Goal: Task Accomplishment & Management: Complete application form

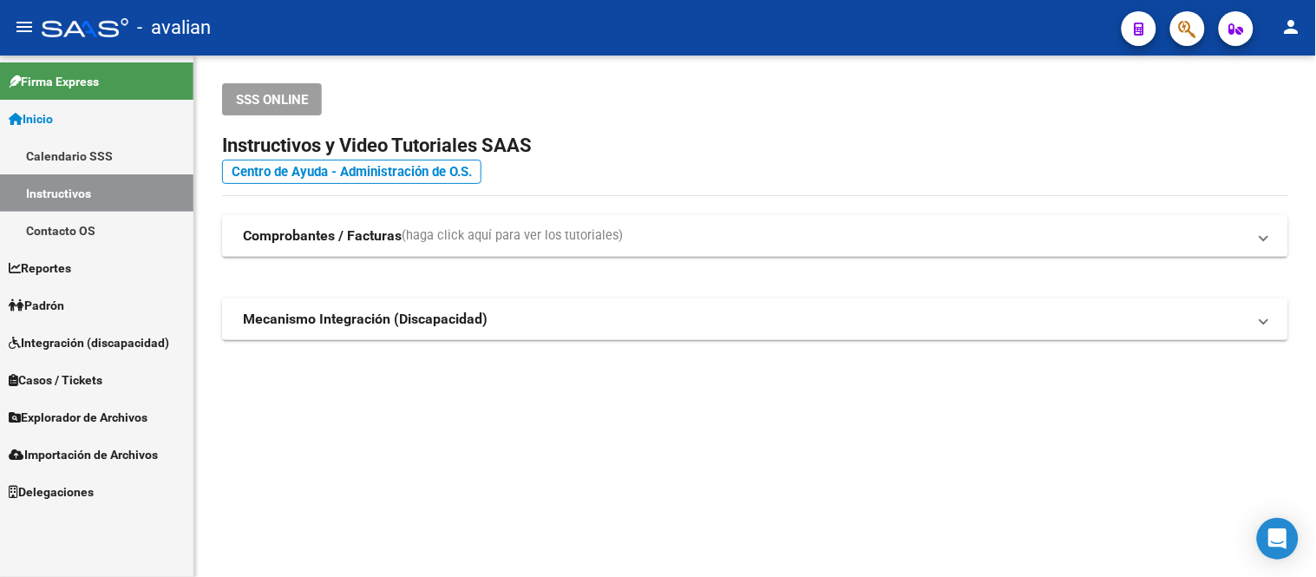
click at [82, 310] on link "Padrón" at bounding box center [97, 304] width 194 height 37
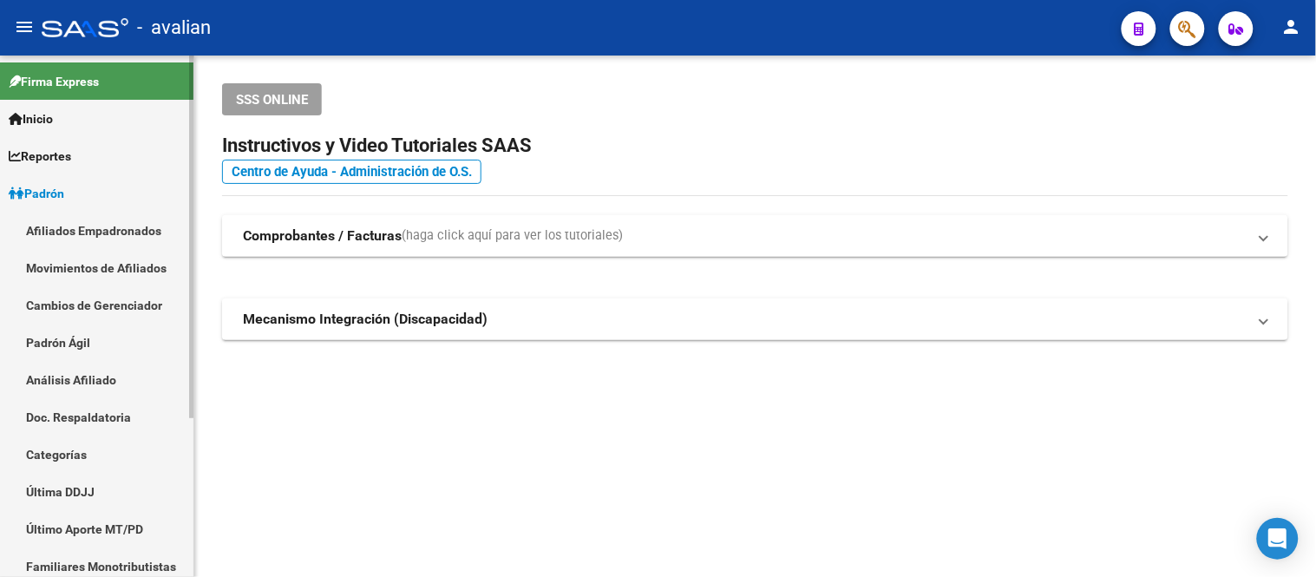
click at [111, 236] on link "Afiliados Empadronados" at bounding box center [97, 230] width 194 height 37
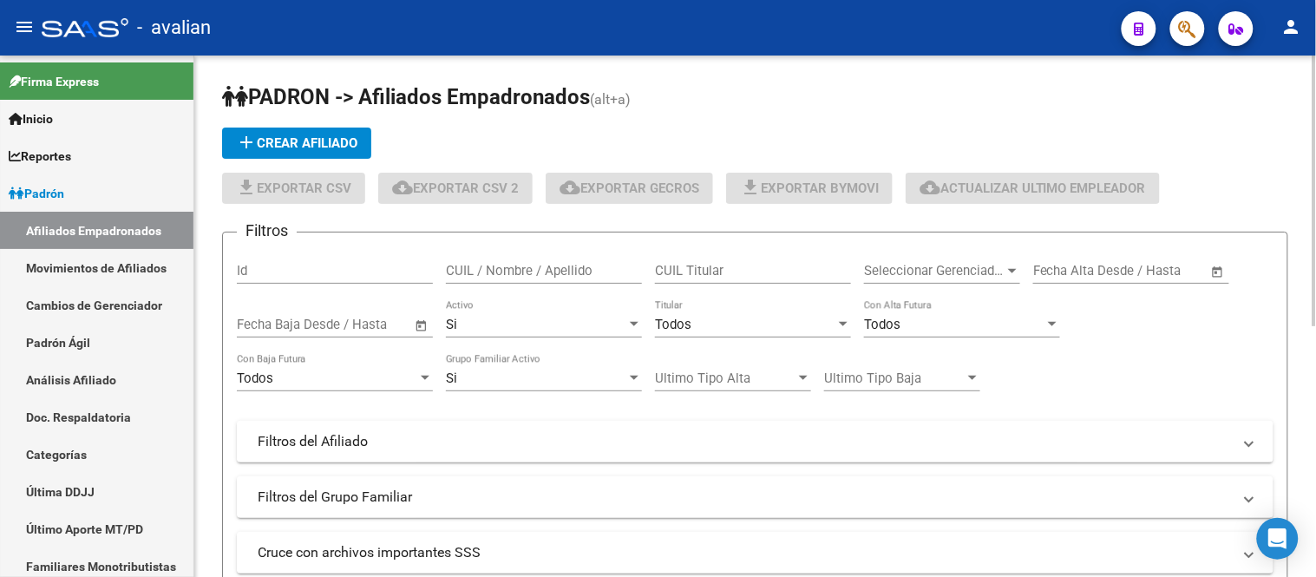
click at [535, 266] on input "CUIL / Nombre / Apellido" at bounding box center [544, 271] width 196 height 16
paste input "27307997377"
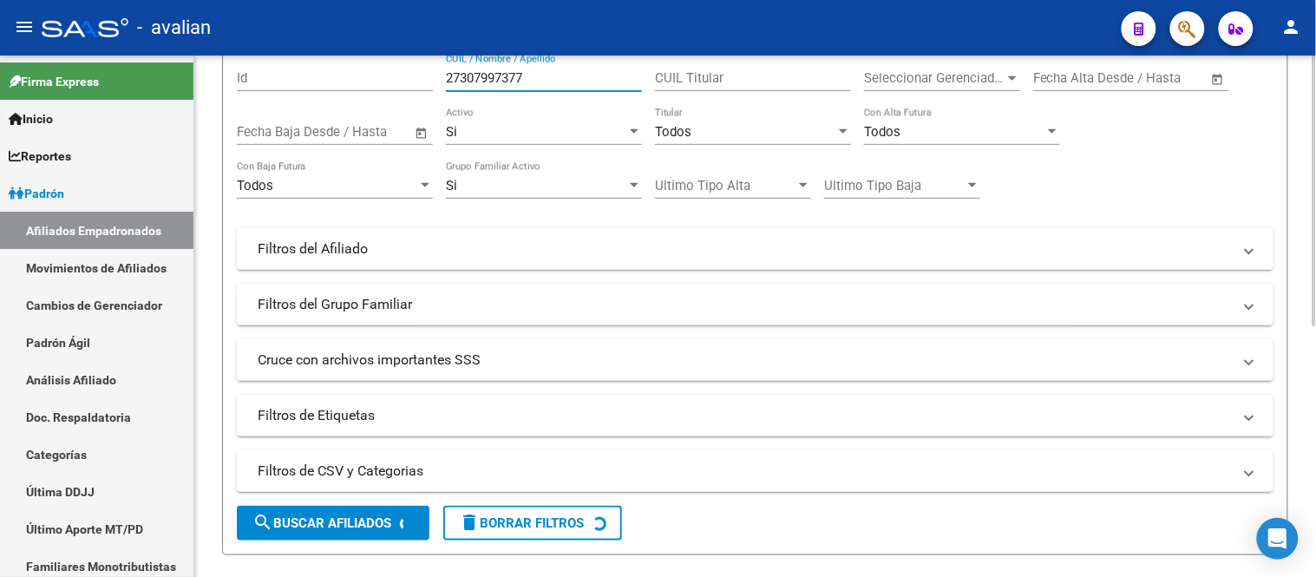
scroll to position [289, 0]
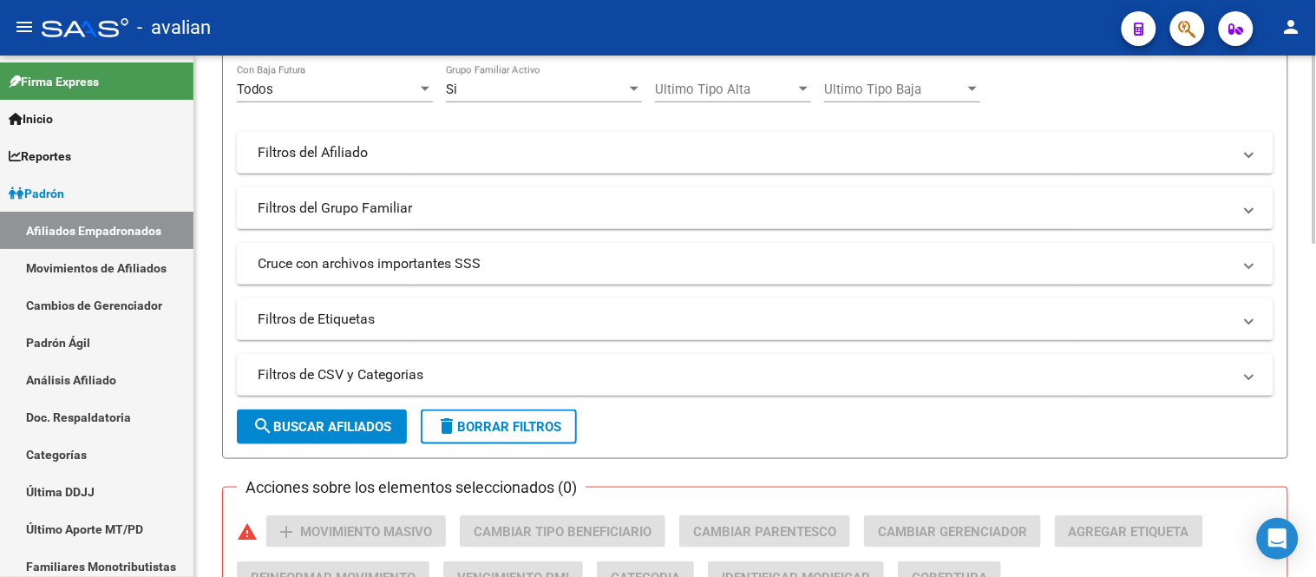
type input "27307997377"
click at [339, 427] on span "search Buscar Afiliados" at bounding box center [322, 427] width 139 height 16
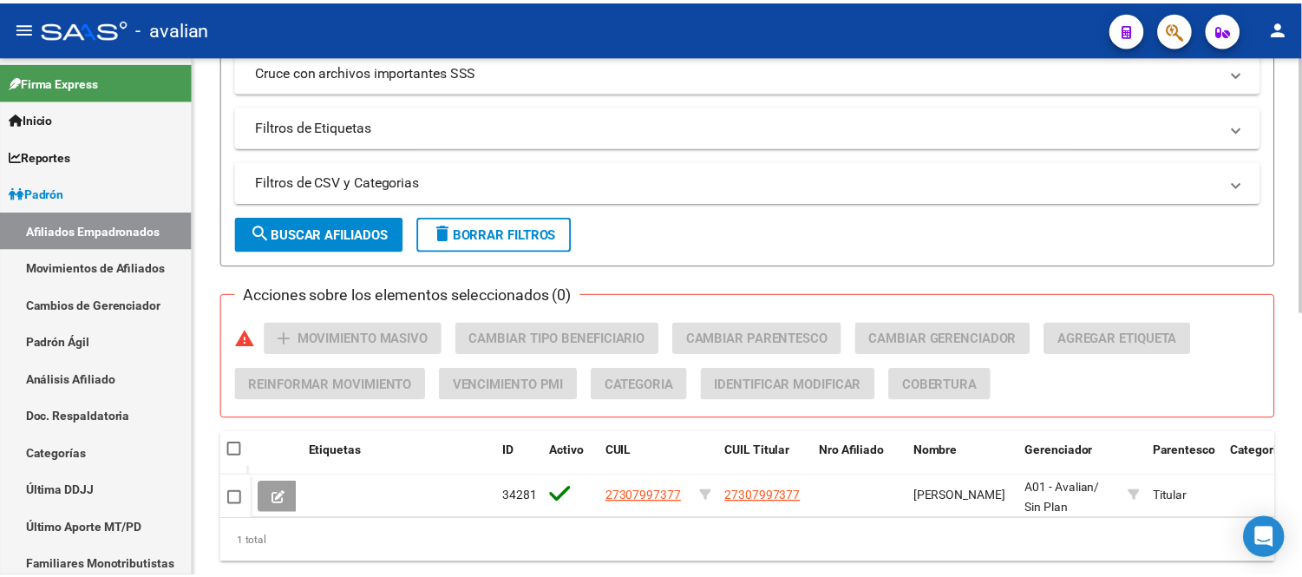
scroll to position [539, 0]
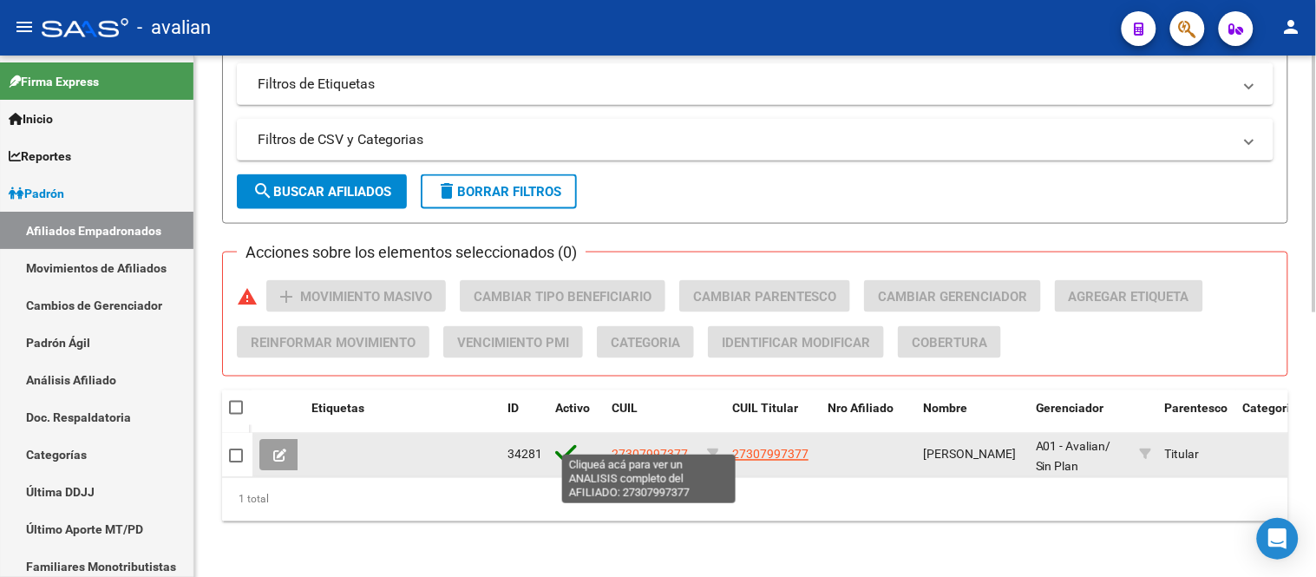
click at [648, 448] on span "27307997377" at bounding box center [650, 455] width 76 height 14
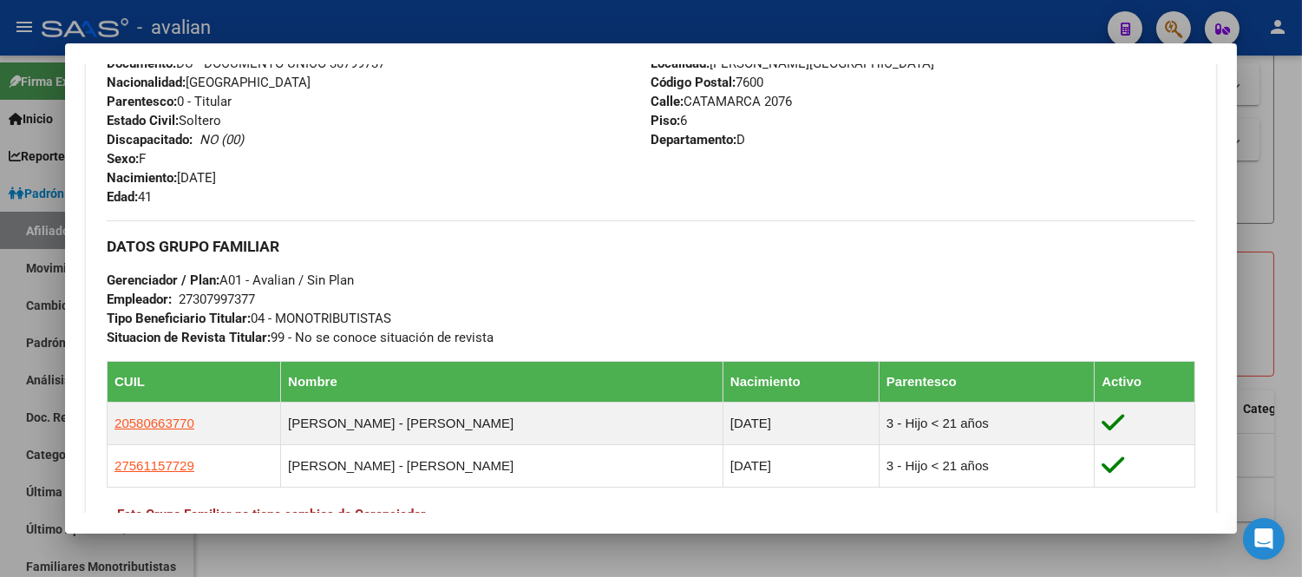
scroll to position [771, 0]
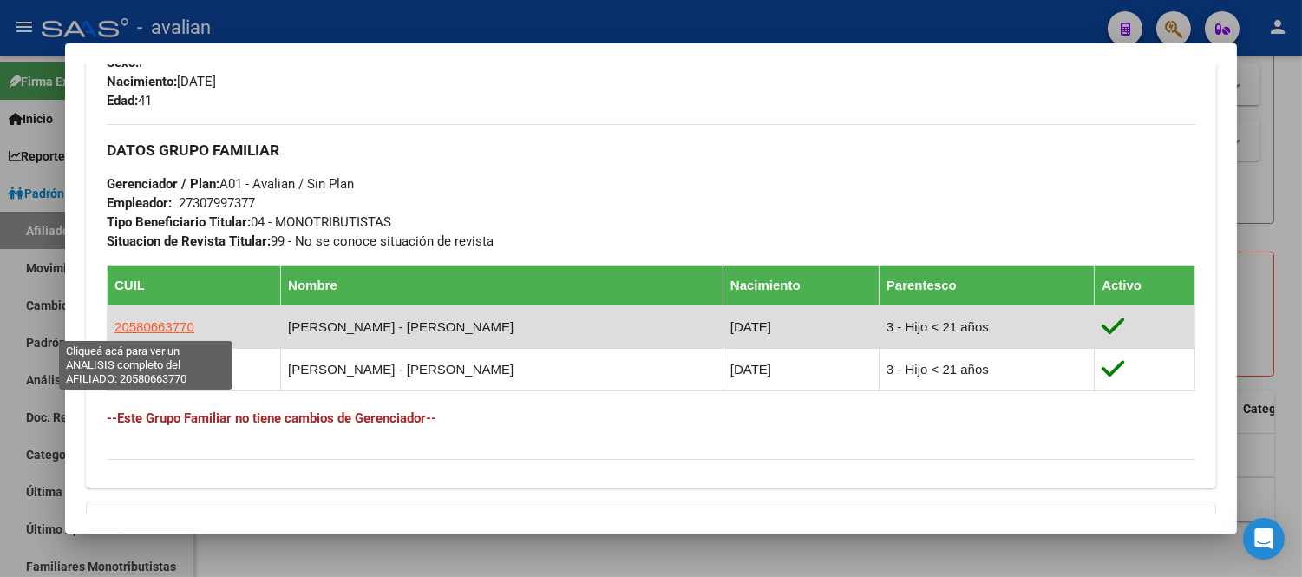
click at [152, 319] on span "20580663770" at bounding box center [155, 326] width 80 height 15
type textarea "20580663770"
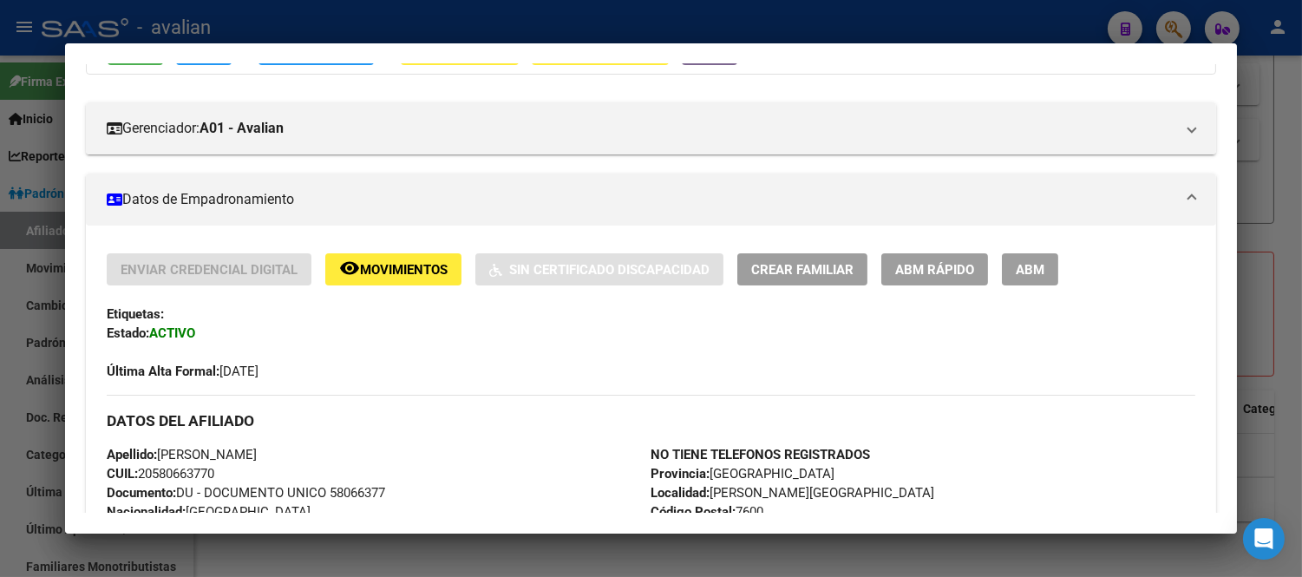
scroll to position [96, 0]
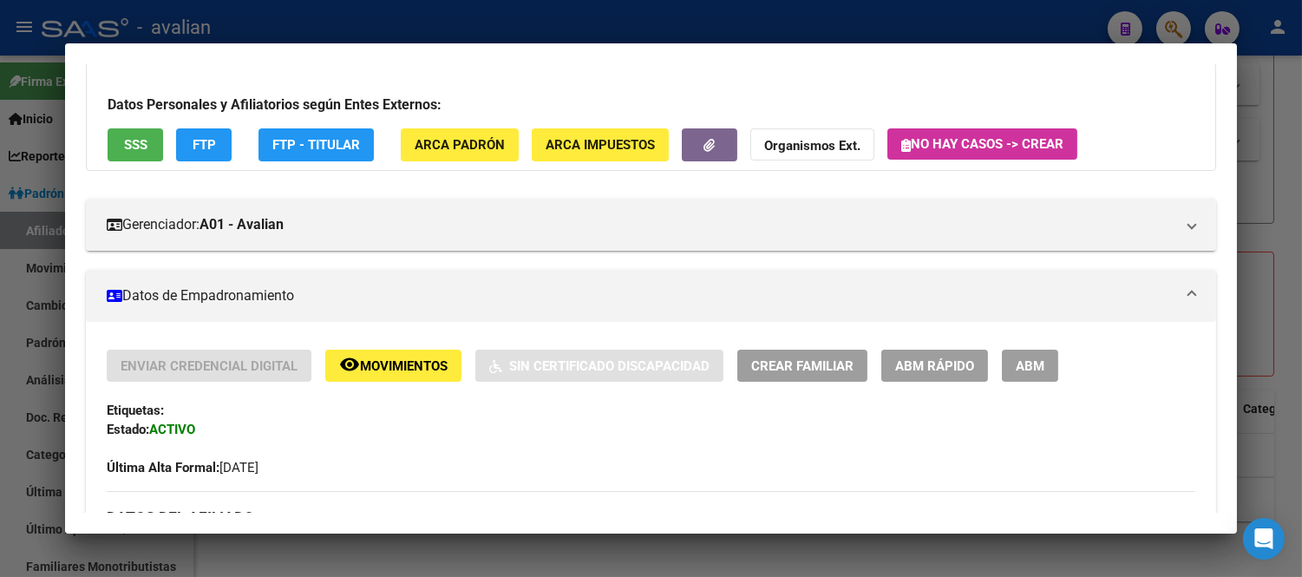
click at [144, 151] on button "SSS" at bounding box center [136, 144] width 56 height 32
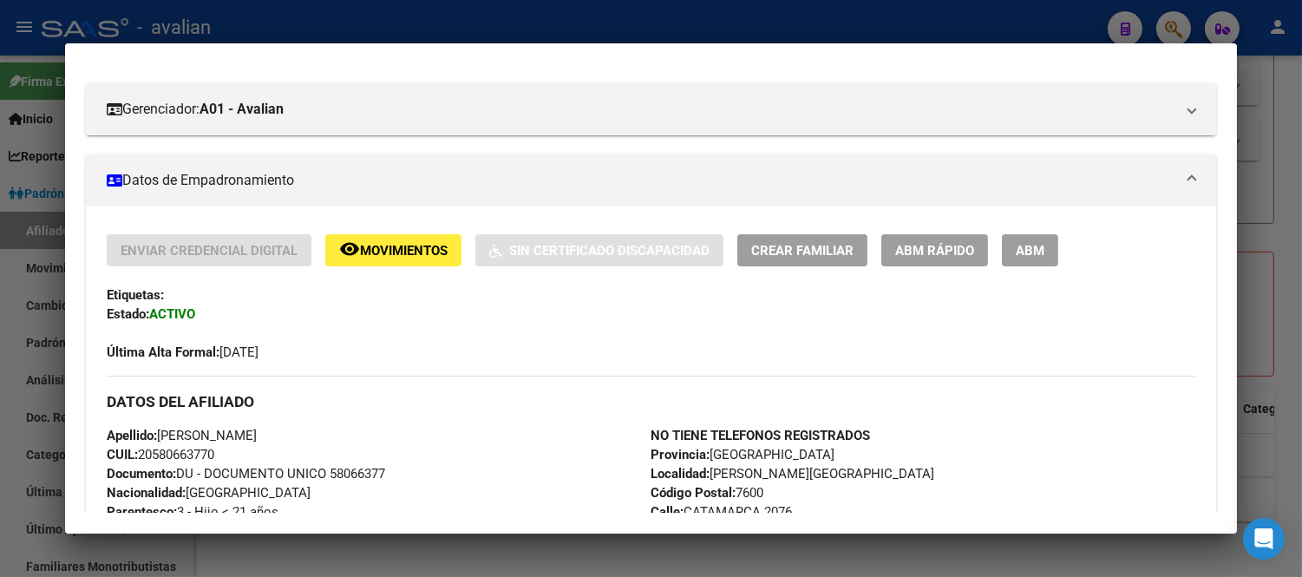
scroll to position [115, 0]
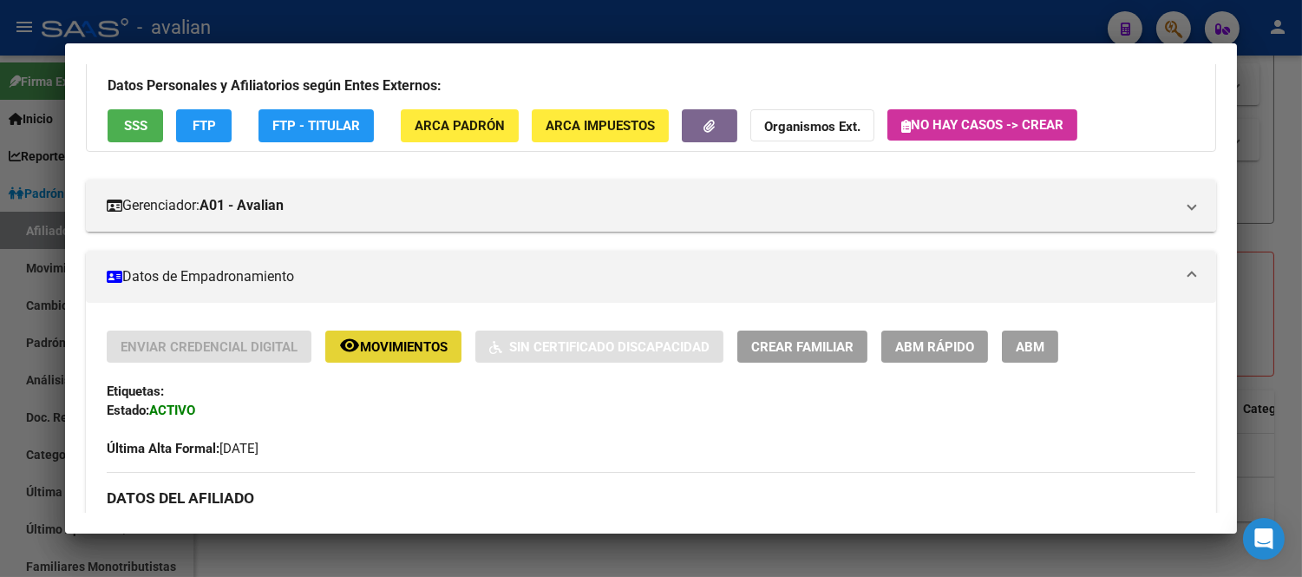
click at [410, 341] on span "Movimientos" at bounding box center [404, 347] width 88 height 16
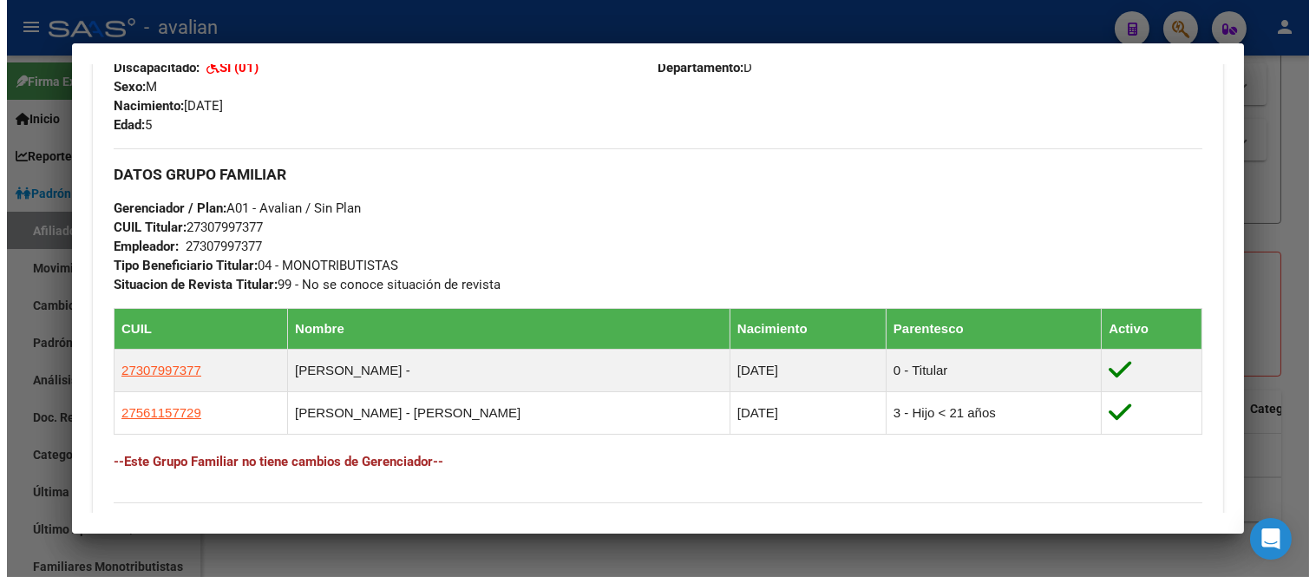
scroll to position [501, 0]
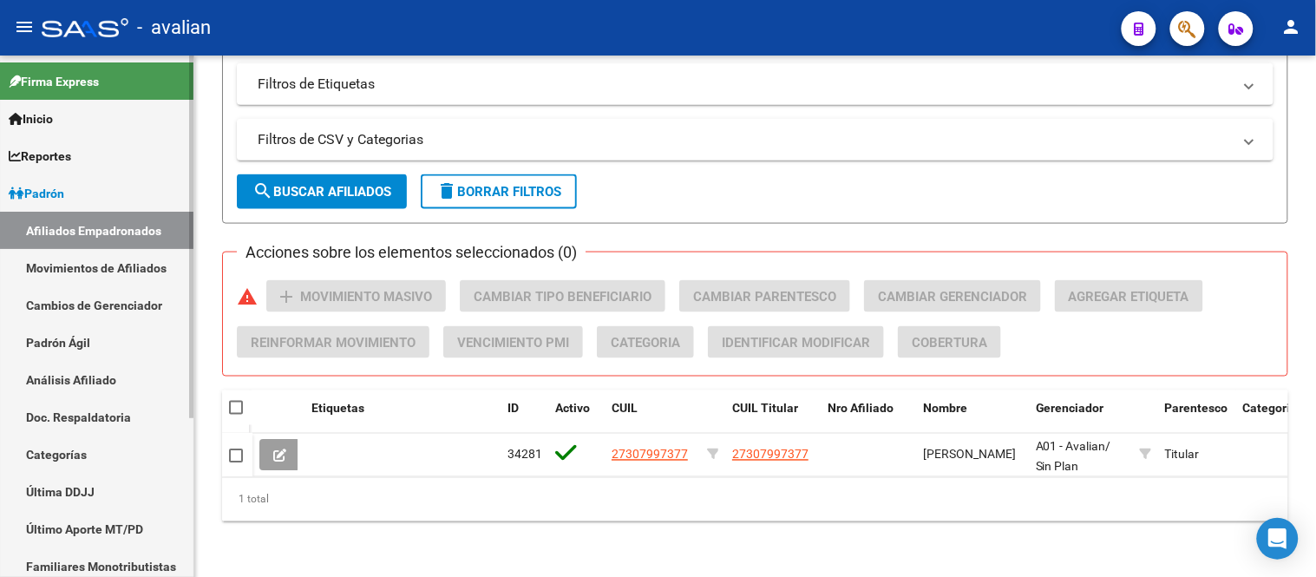
click at [124, 265] on link "Movimientos de Afiliados" at bounding box center [97, 267] width 194 height 37
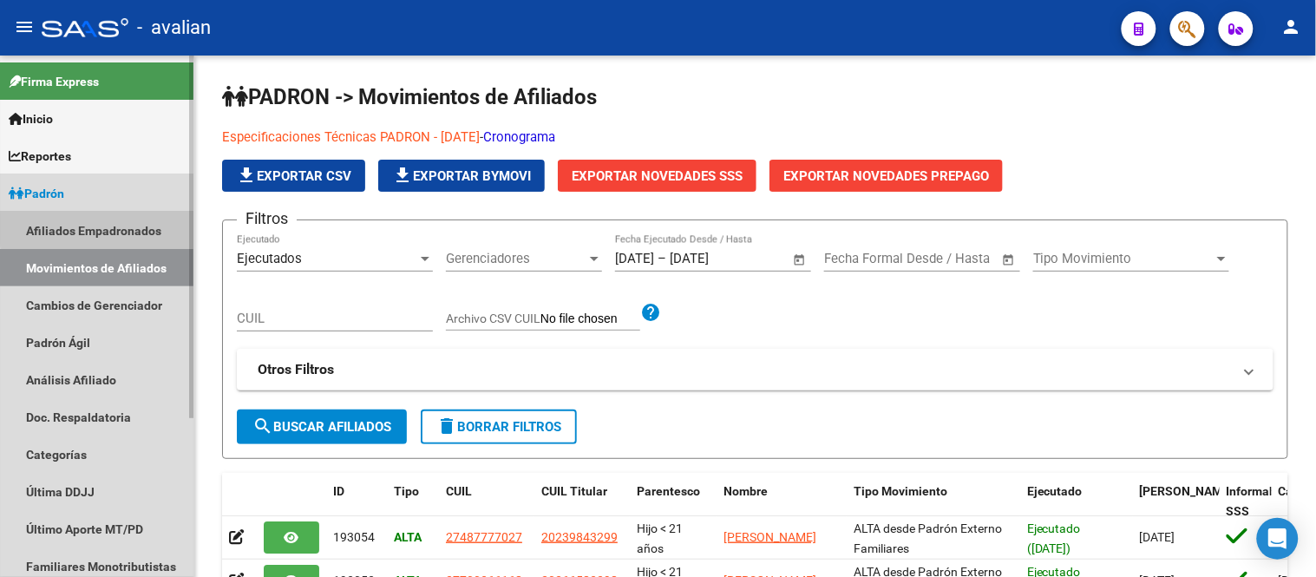
click at [114, 227] on link "Afiliados Empadronados" at bounding box center [97, 230] width 194 height 37
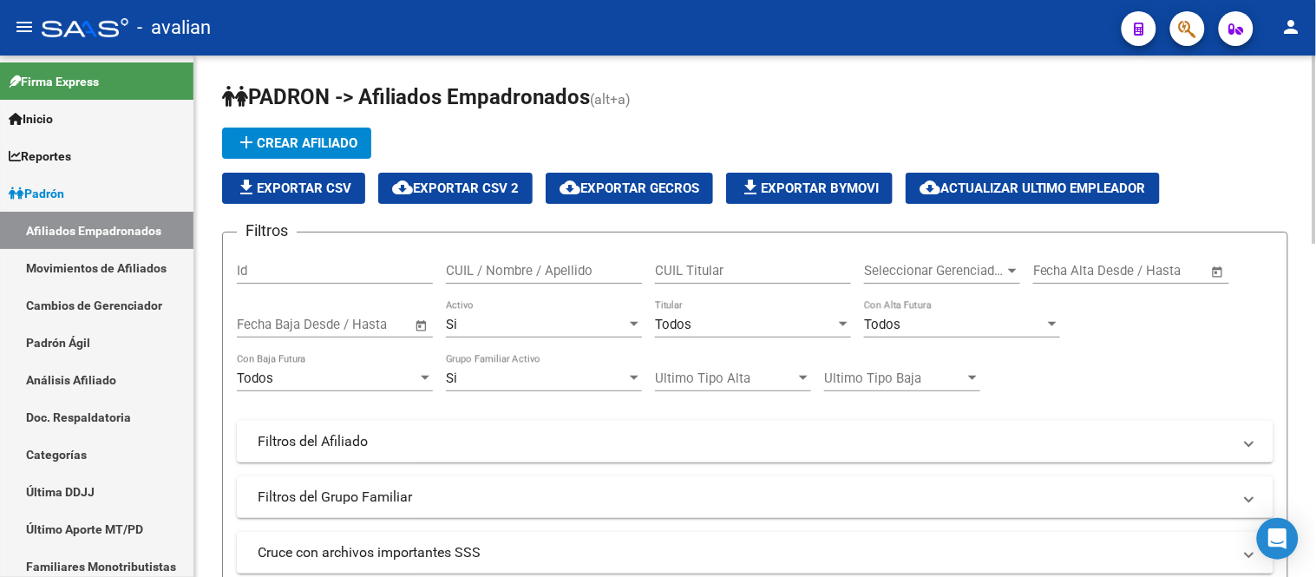
click at [538, 261] on div "CUIL / Nombre / Apellido" at bounding box center [544, 264] width 196 height 37
paste input "20389793710"
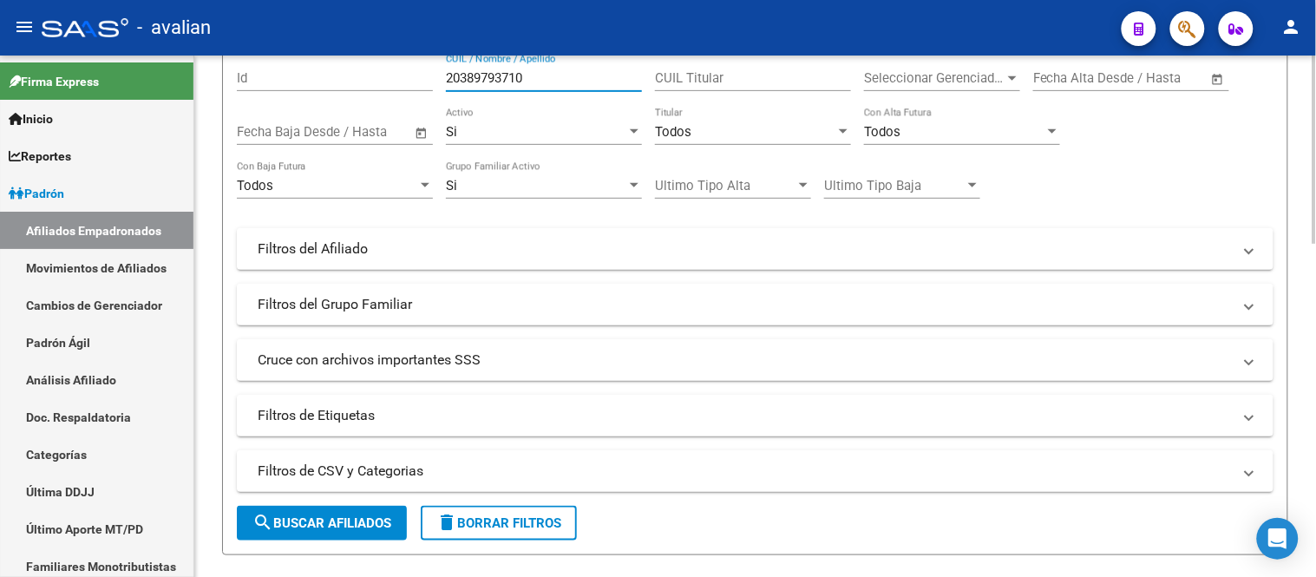
scroll to position [385, 0]
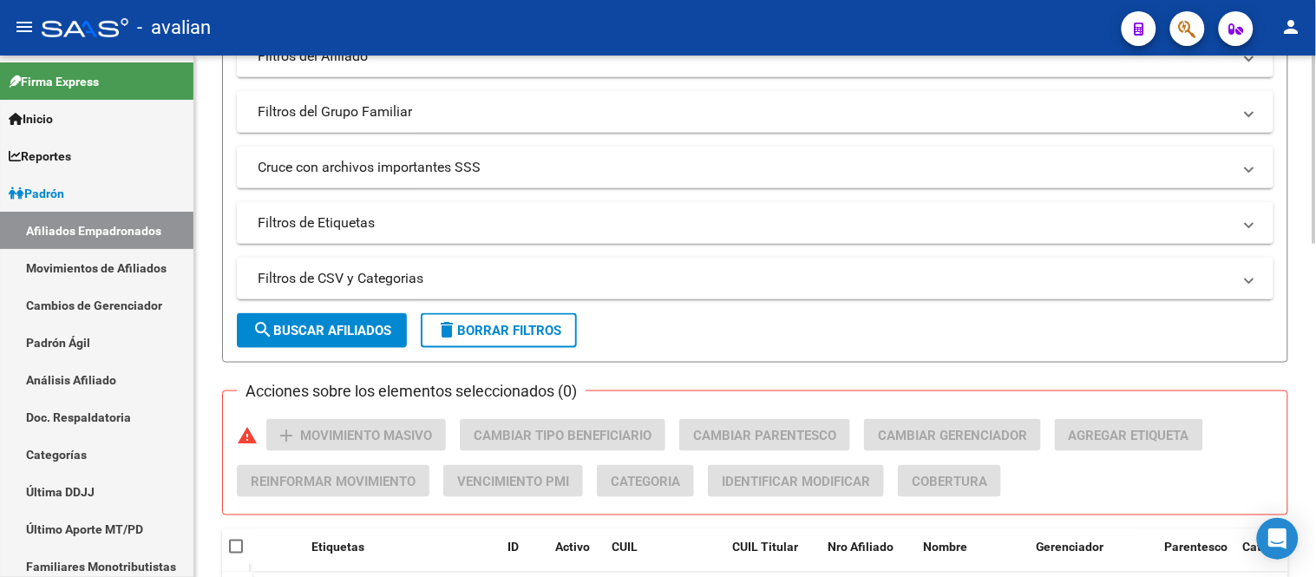
type input "20389793710"
click at [343, 325] on span "search Buscar Afiliados" at bounding box center [322, 331] width 139 height 16
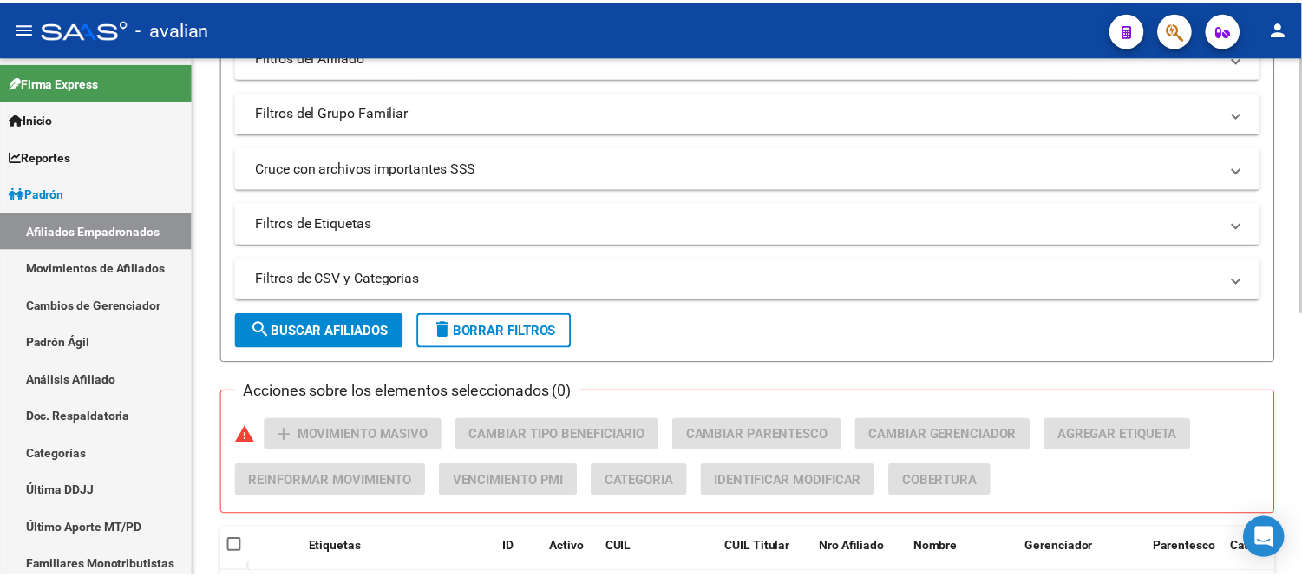
scroll to position [539, 0]
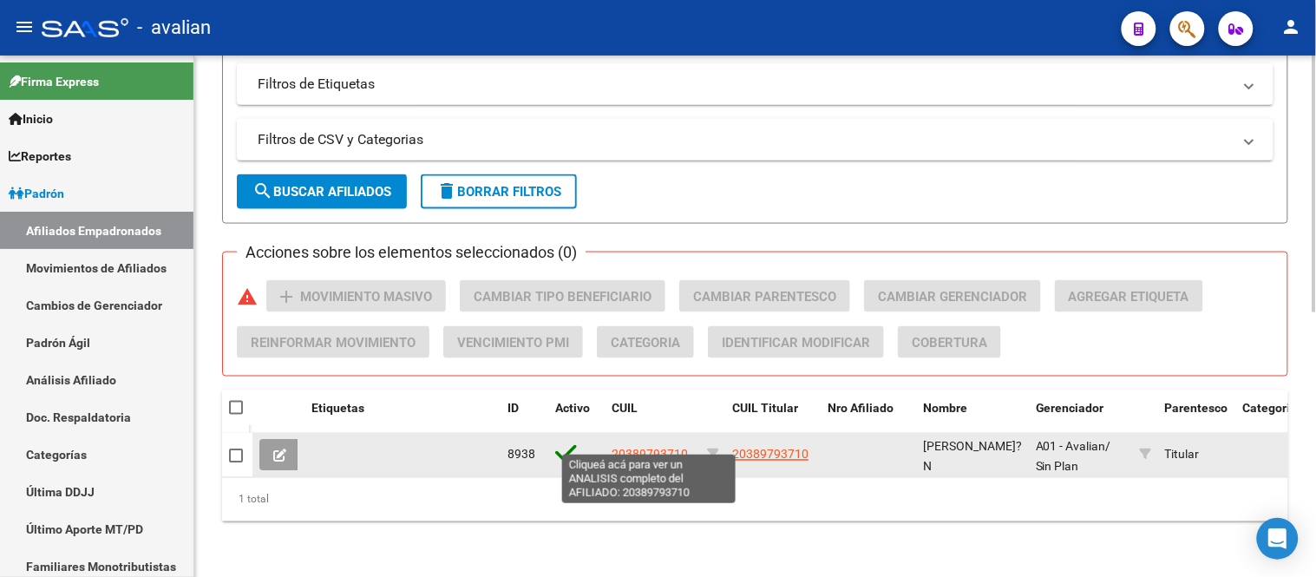
click at [640, 448] on span "20389793710" at bounding box center [650, 455] width 76 height 14
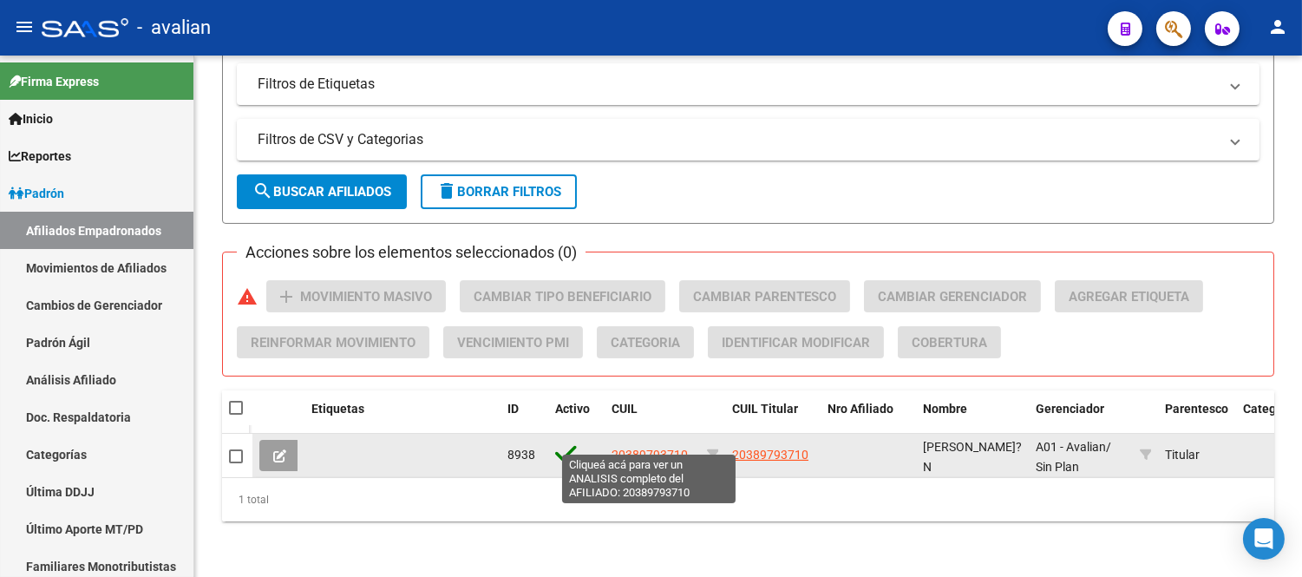
type textarea "20389793710"
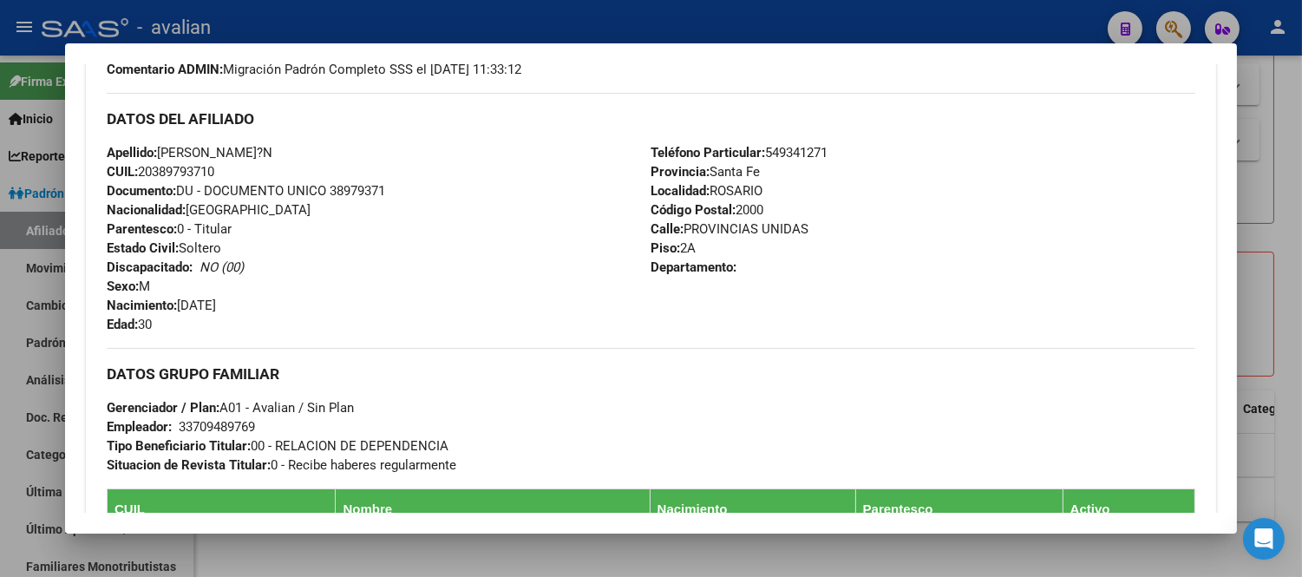
scroll to position [353, 0]
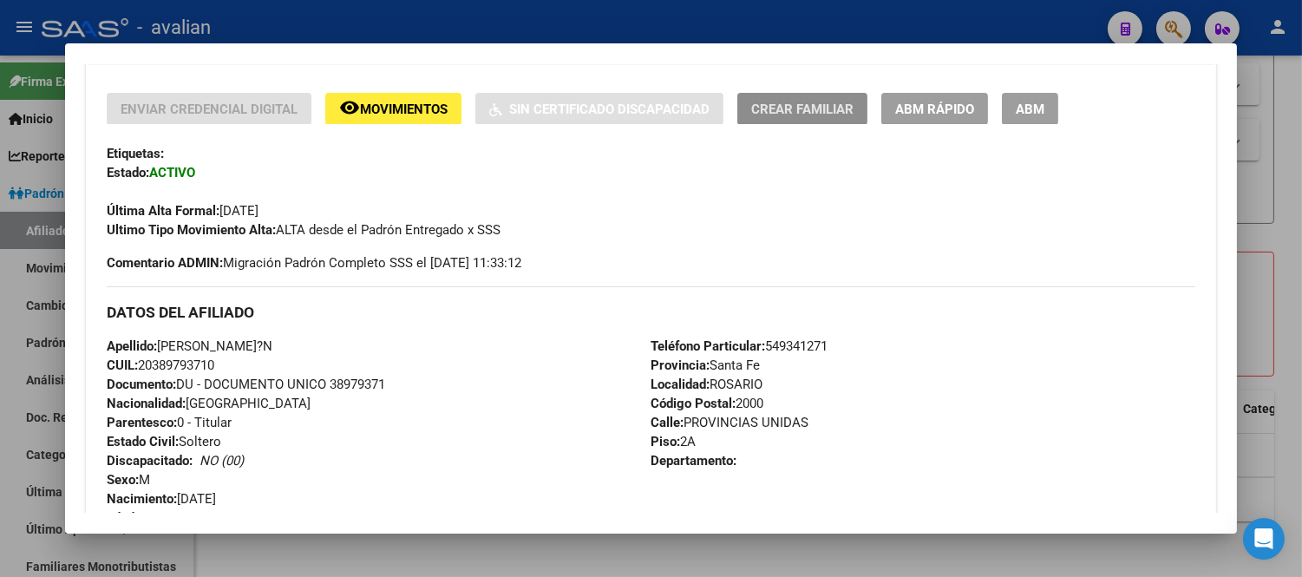
click at [802, 117] on button "Crear Familiar" at bounding box center [803, 109] width 130 height 32
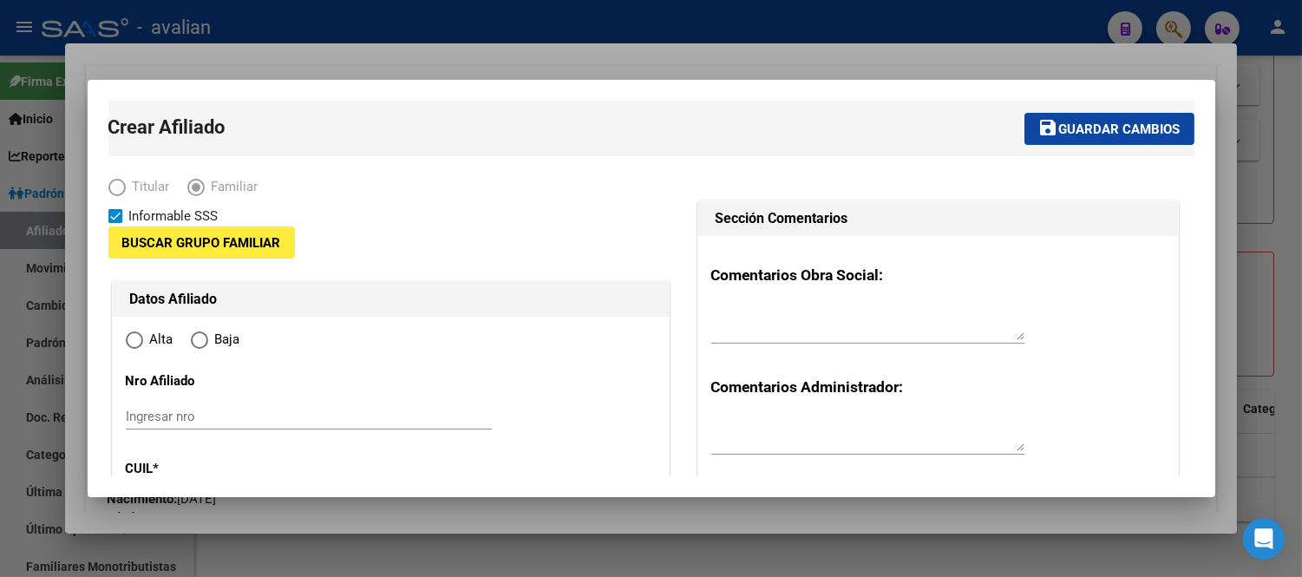
type input "33-70948976-9"
type input "ROSARIO"
type input "2000"
type input "PROVINCIAS UNIDAS"
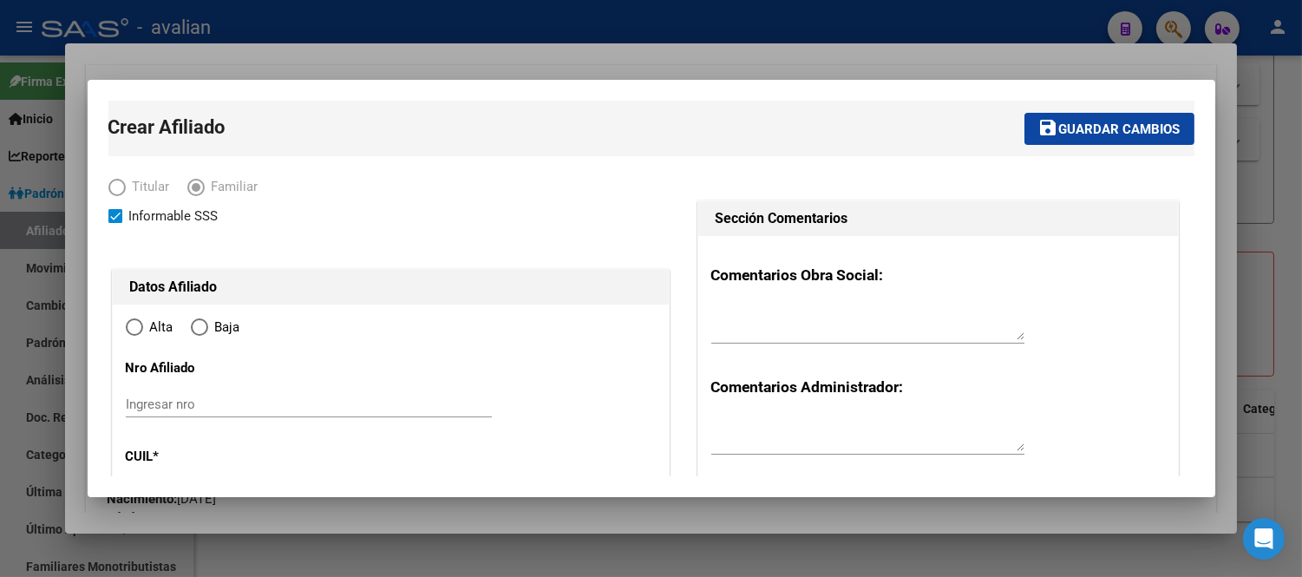
radio input "true"
type input "33-70948976-9"
click at [249, 403] on input "Ingresar nro" at bounding box center [309, 405] width 366 height 16
paste input "20571378141"
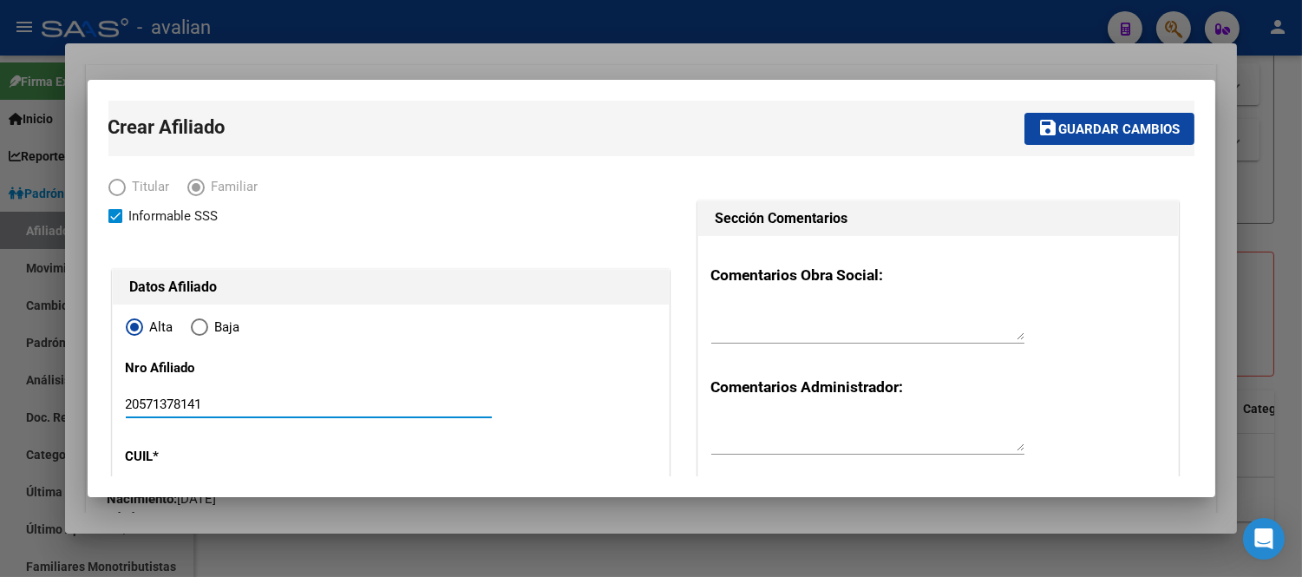
type input "20571378141"
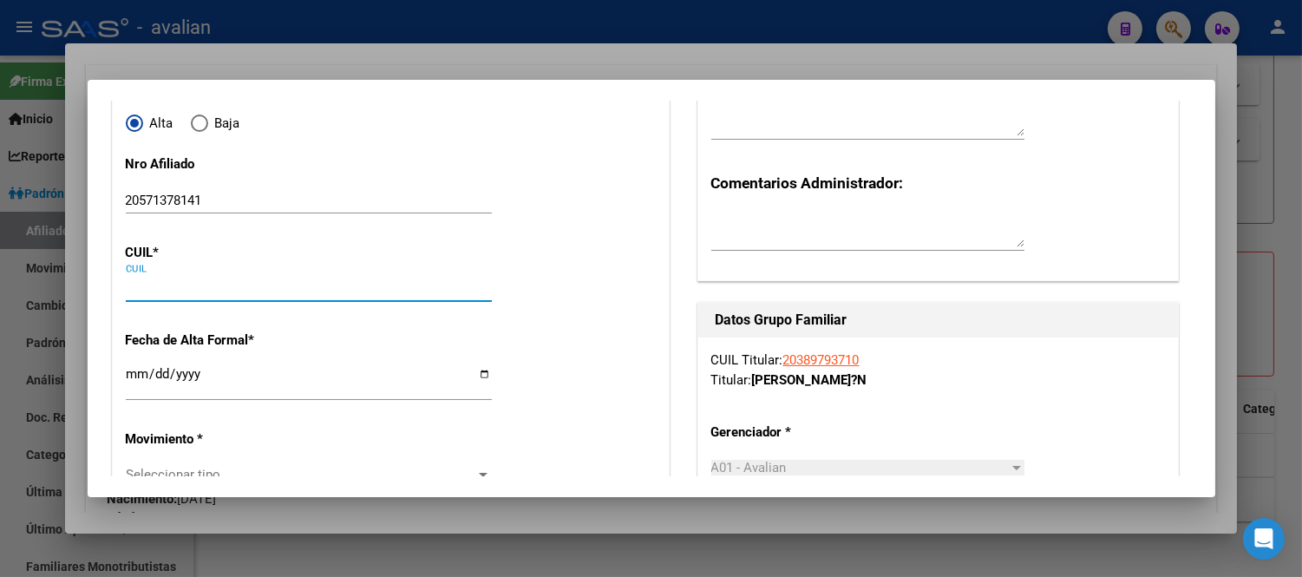
paste input "20-57137814-1"
type input "20-57137814-1"
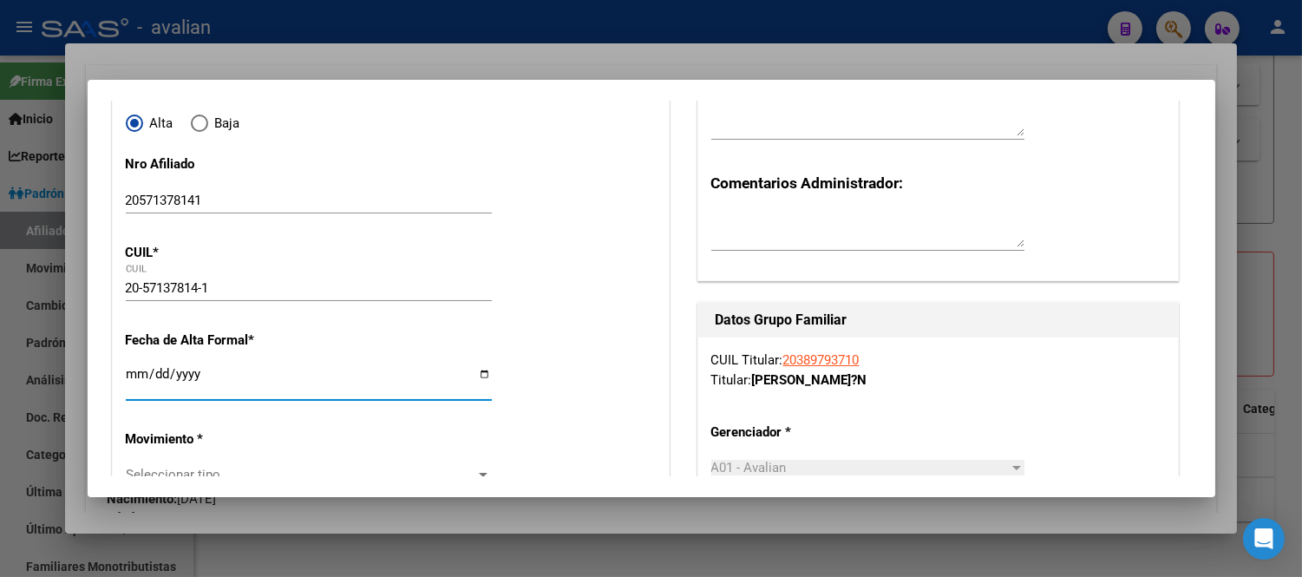
type input "57137814"
type input "[PERSON_NAME]"
type input "[DATE]"
type input "VILLA GOBERNADO"
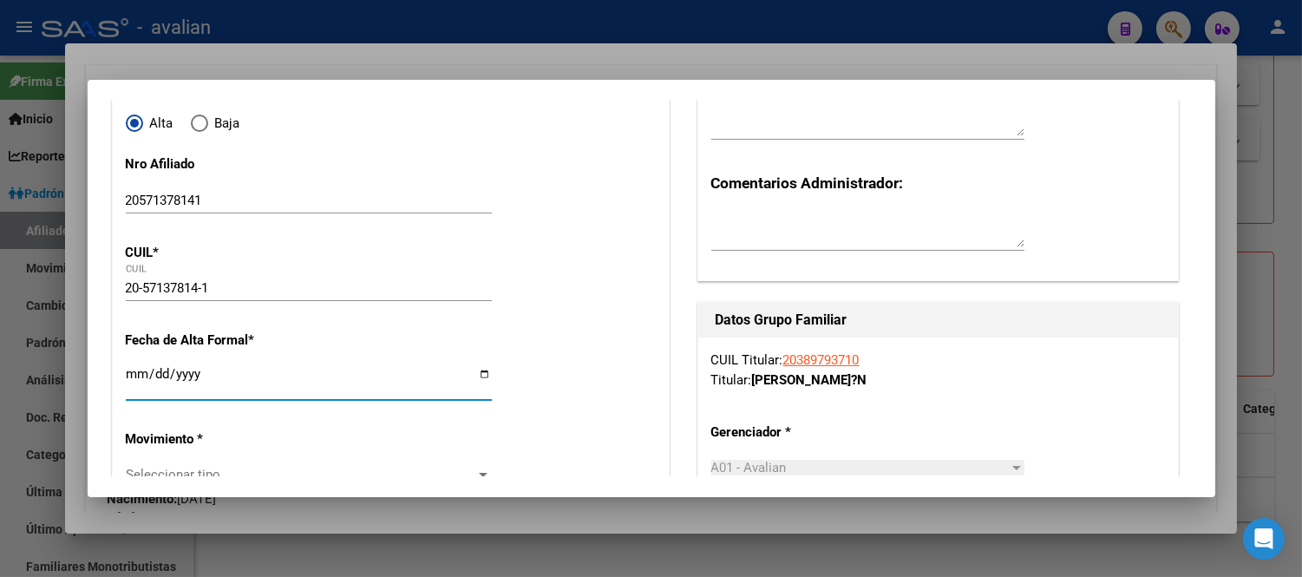
type input "2124"
type input "AV [PERSON_NAME]"
type input "1922"
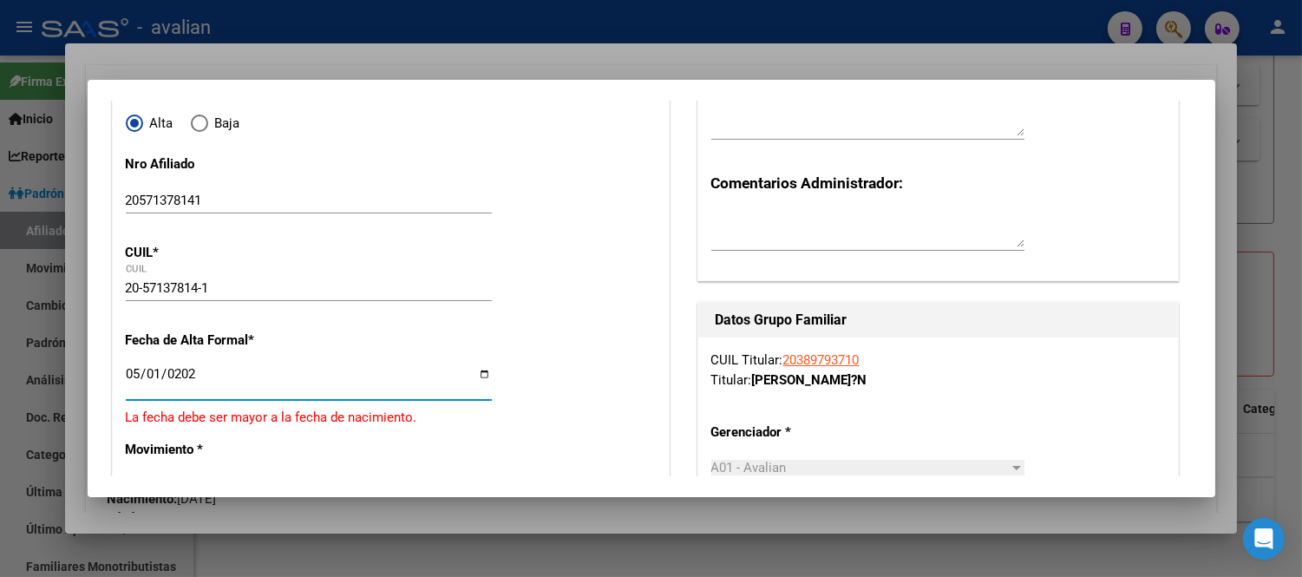
type input "[DATE]"
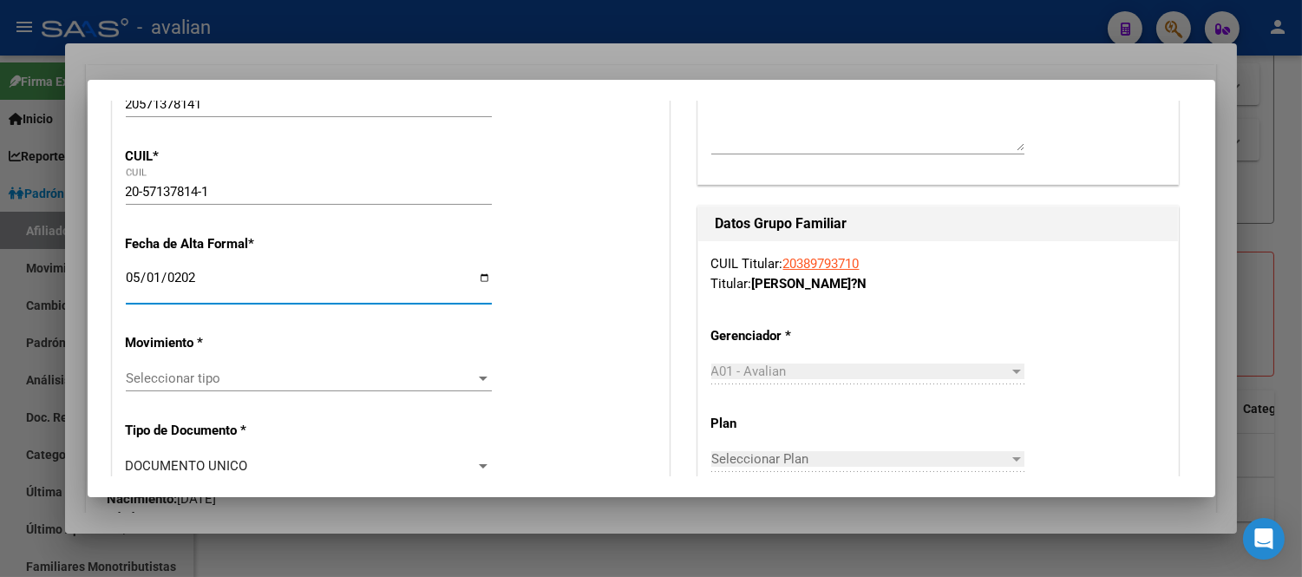
scroll to position [397, 0]
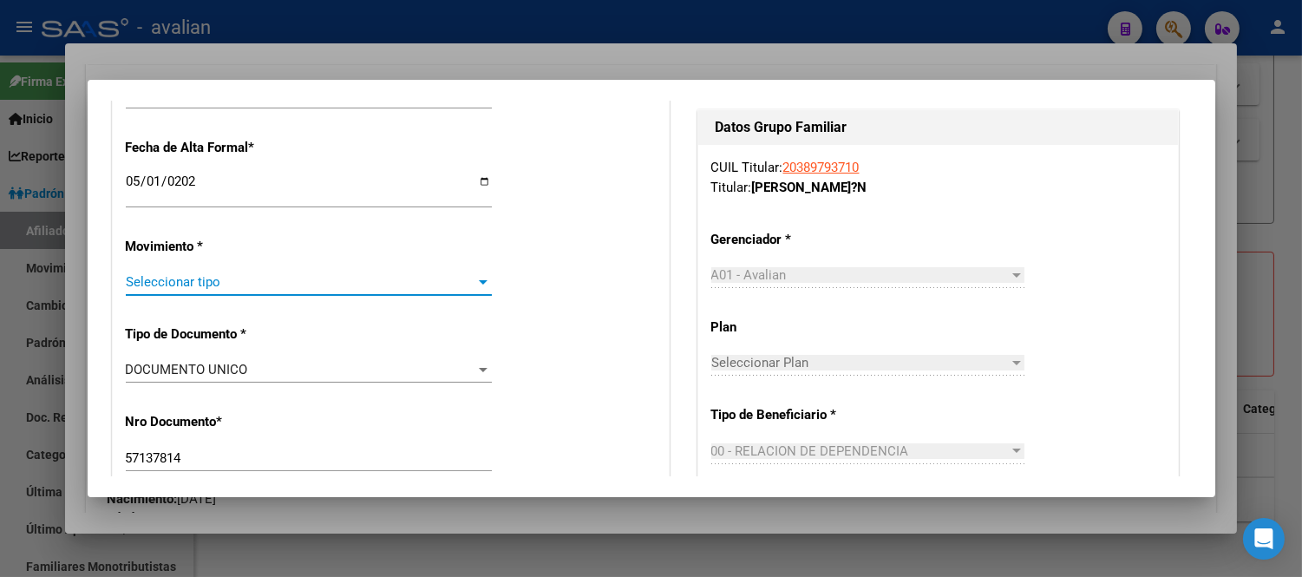
click at [318, 279] on span "Seleccionar tipo" at bounding box center [301, 282] width 351 height 16
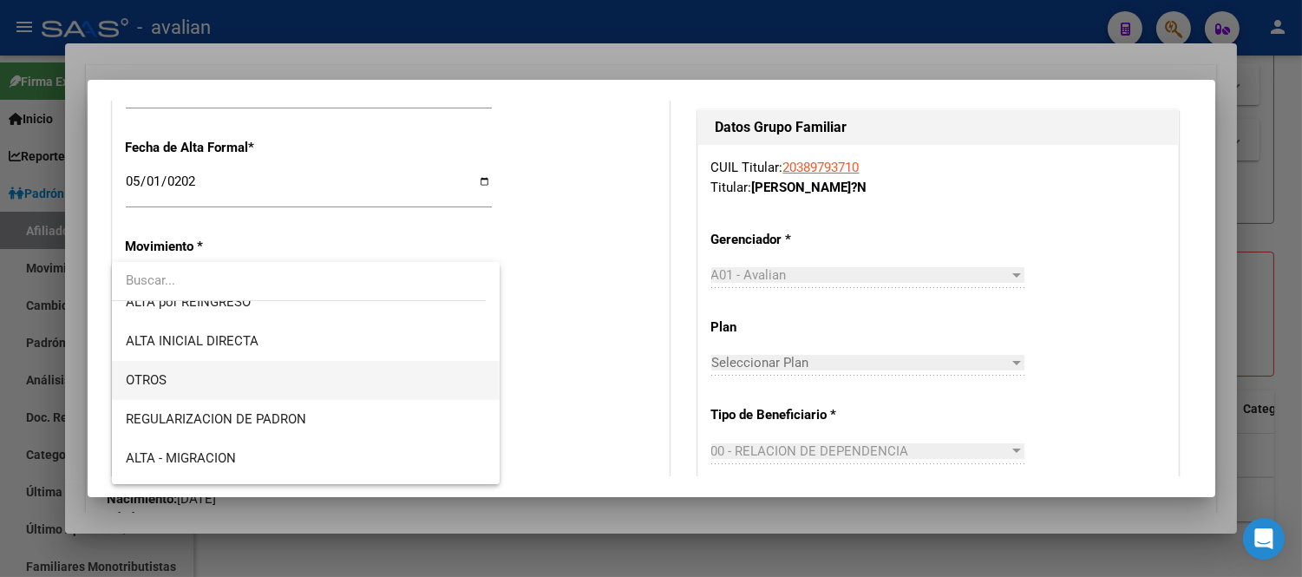
scroll to position [193, 0]
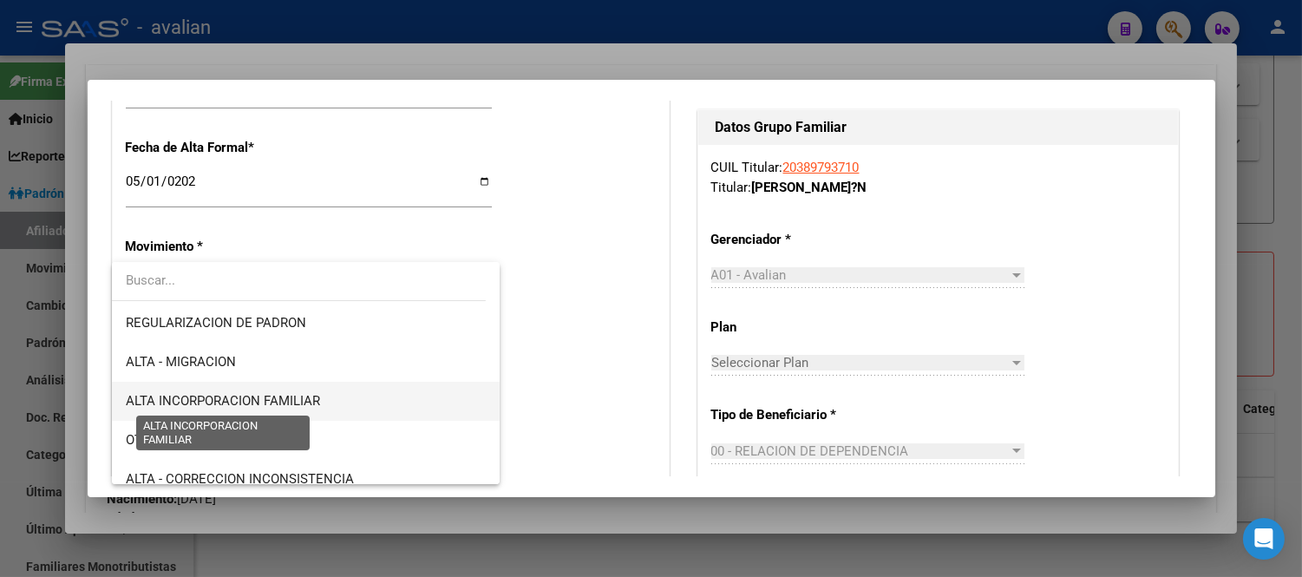
click at [304, 406] on span "ALTA INCORPORACION FAMILIAR" at bounding box center [223, 401] width 194 height 16
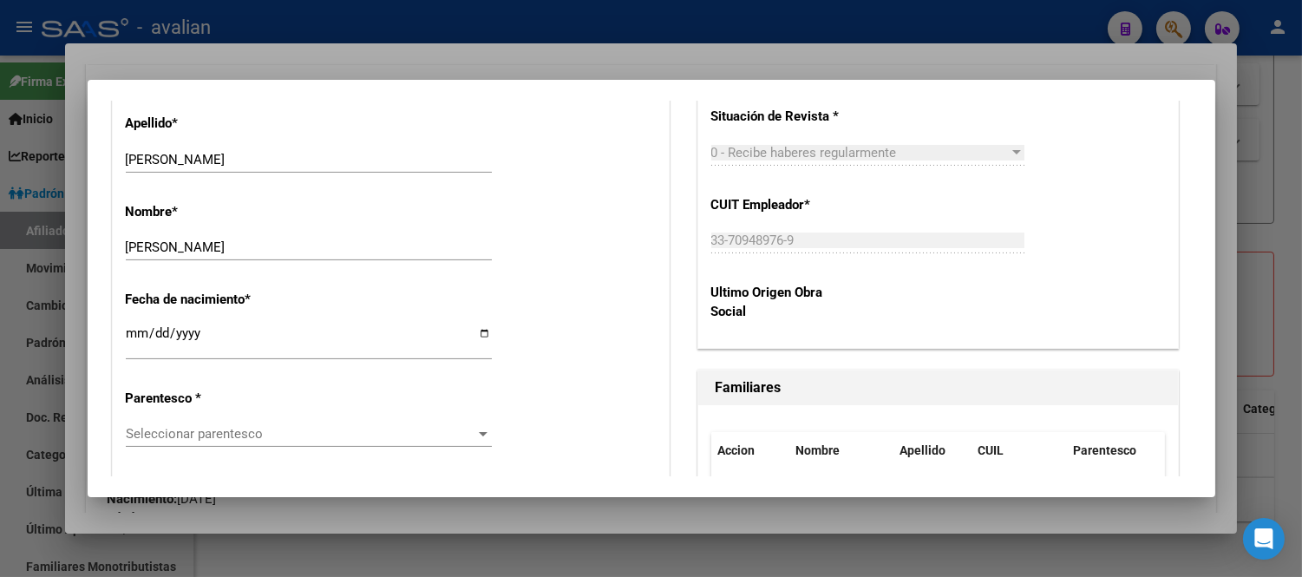
scroll to position [975, 0]
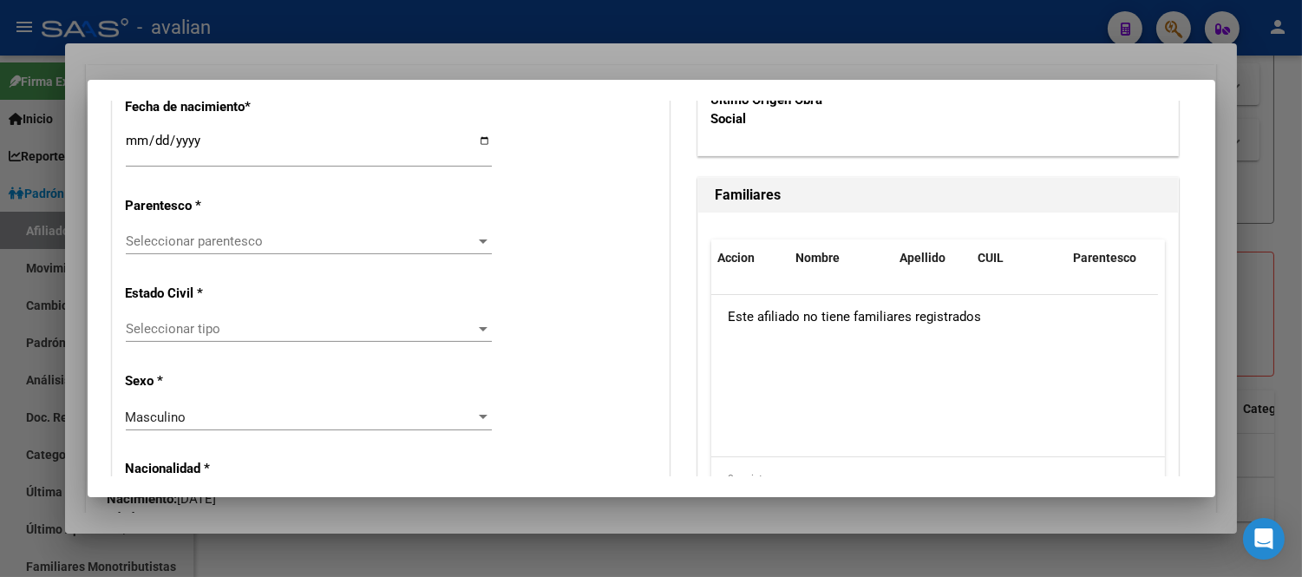
click at [396, 238] on span "Seleccionar parentesco" at bounding box center [301, 241] width 351 height 16
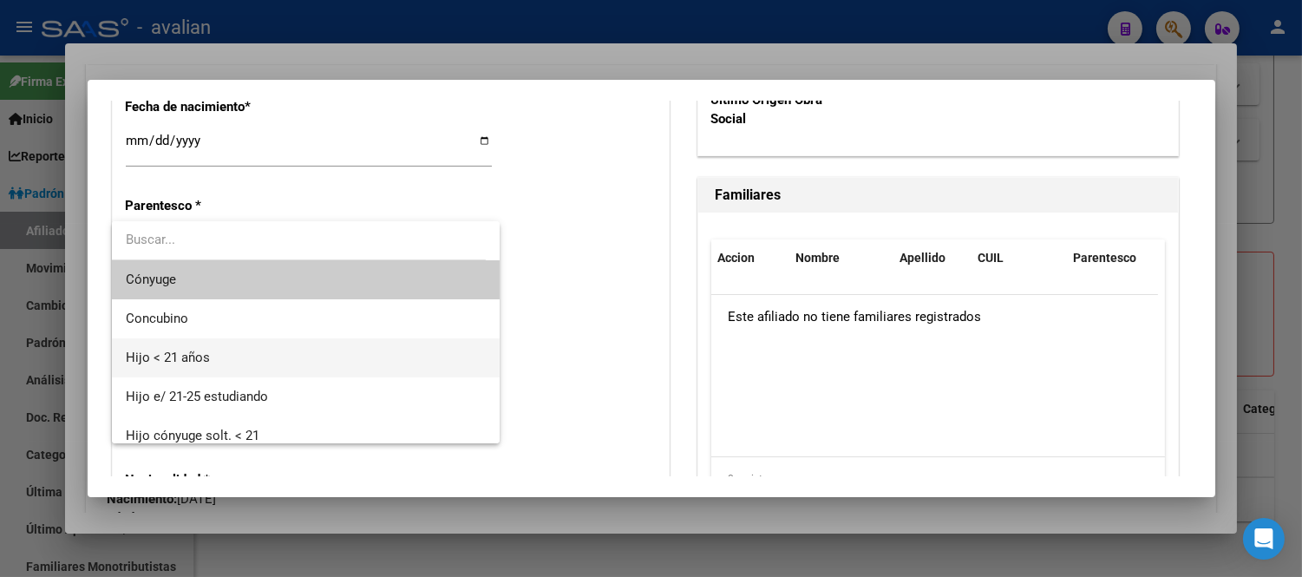
click at [325, 341] on span "Hijo < 21 años" at bounding box center [306, 357] width 360 height 39
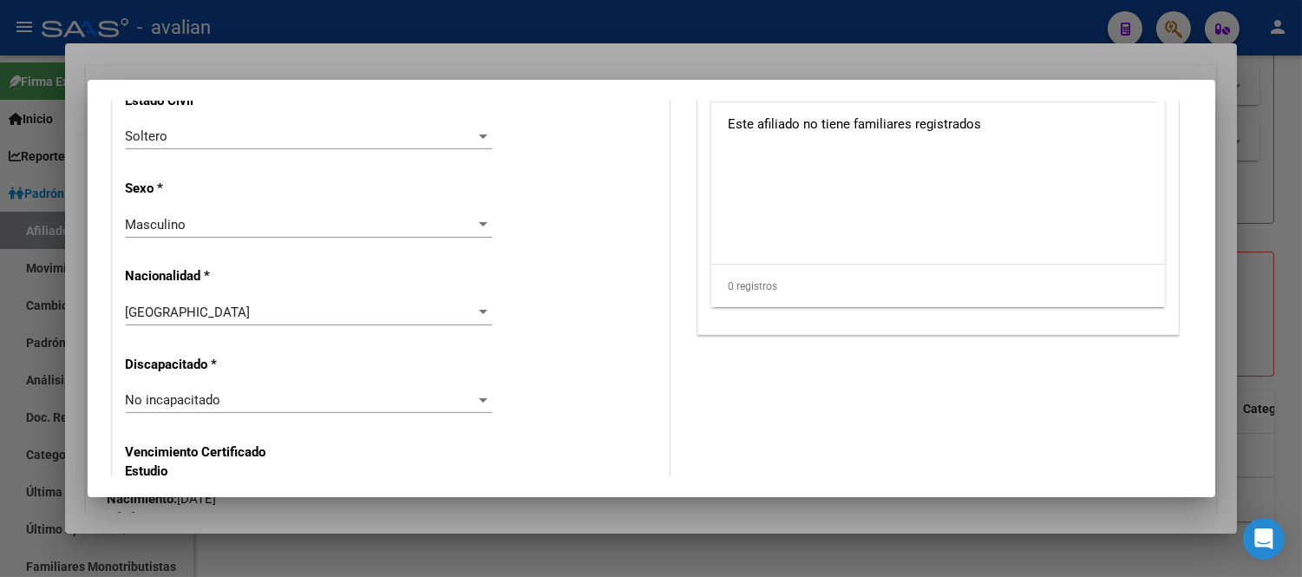
scroll to position [1264, 0]
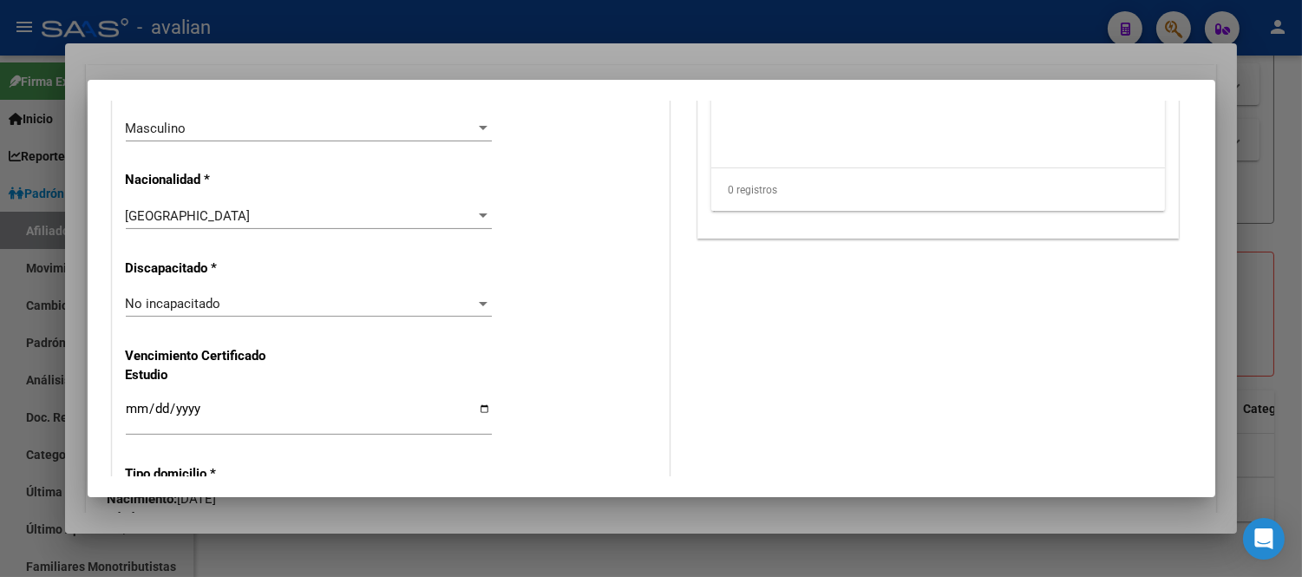
click at [326, 311] on div "No incapacitado Seleccionar tipo" at bounding box center [309, 304] width 366 height 26
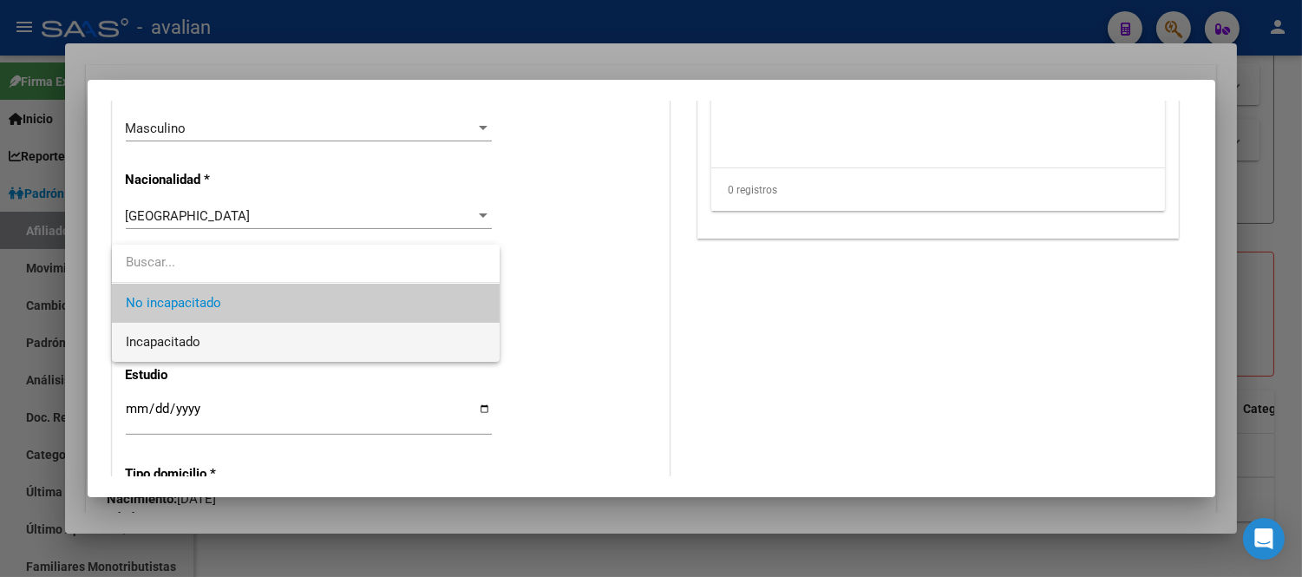
click at [309, 342] on span "Incapacitado" at bounding box center [306, 342] width 360 height 39
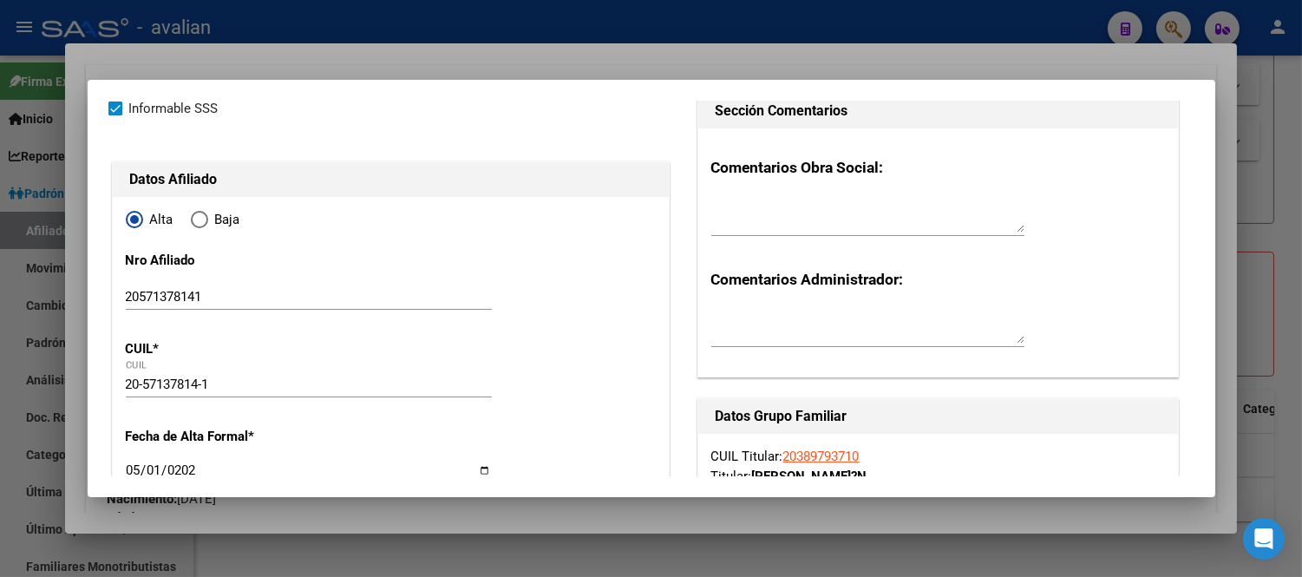
scroll to position [0, 0]
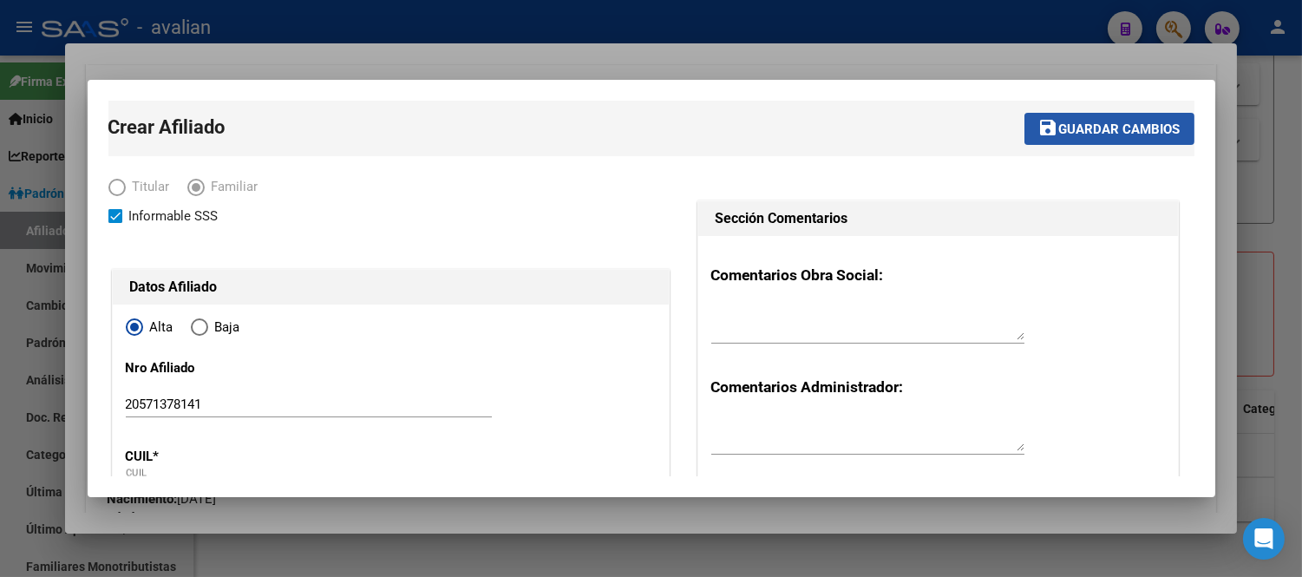
click at [1115, 118] on button "save Guardar cambios" at bounding box center [1110, 129] width 170 height 32
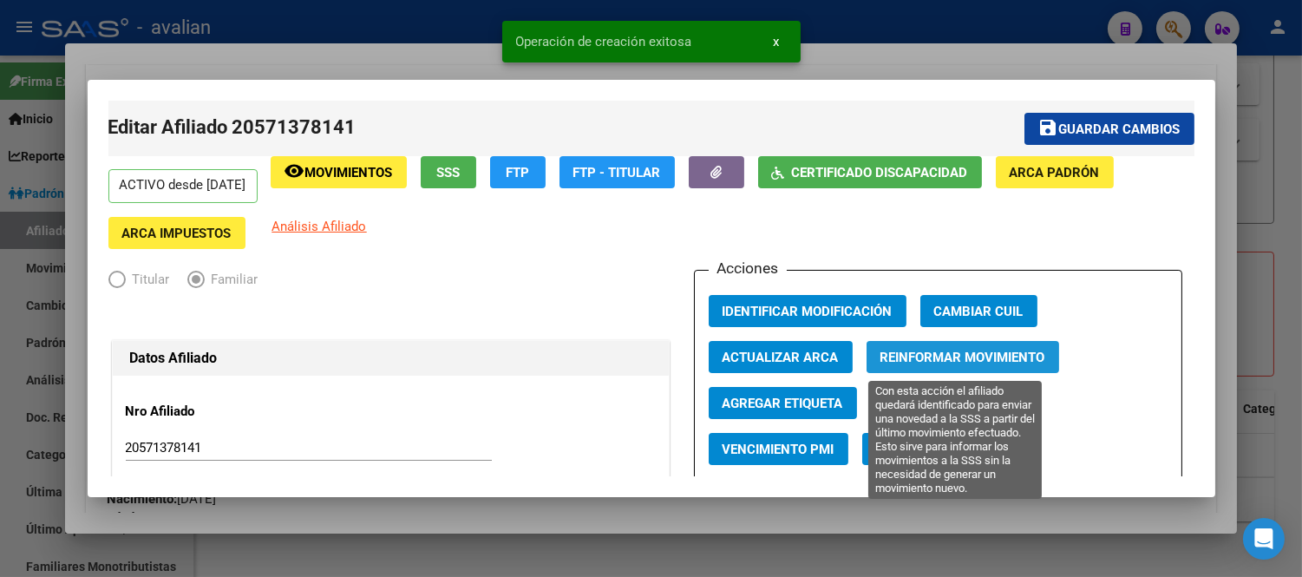
click at [950, 356] on span "Reinformar Movimiento" at bounding box center [963, 358] width 165 height 16
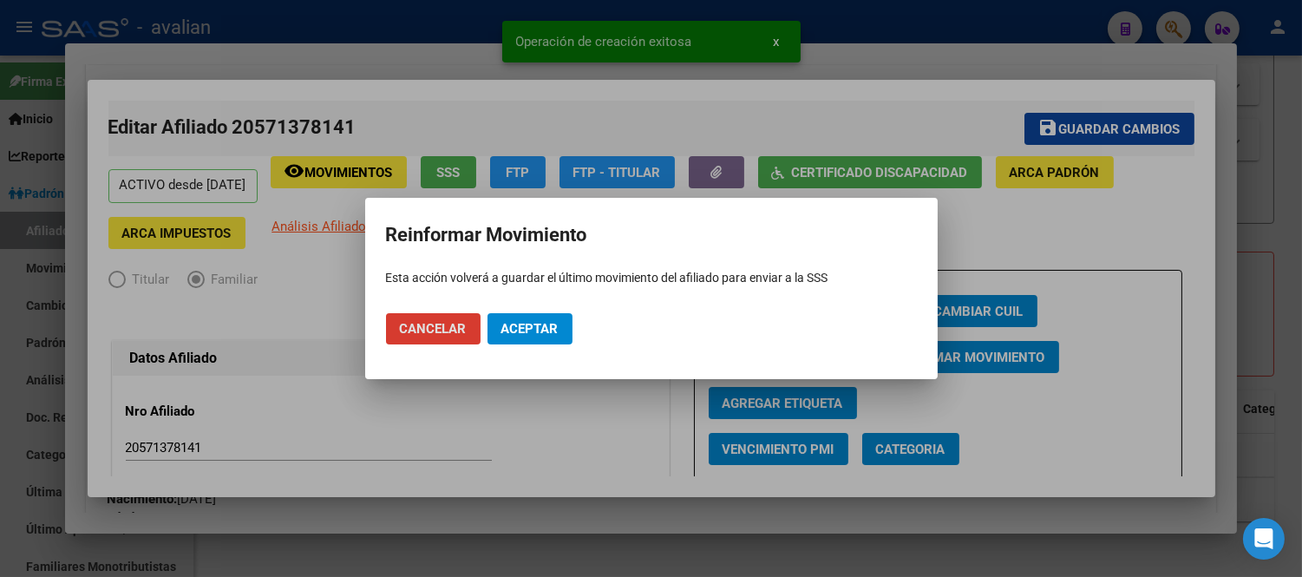
click at [549, 326] on span "Aceptar" at bounding box center [530, 329] width 57 height 16
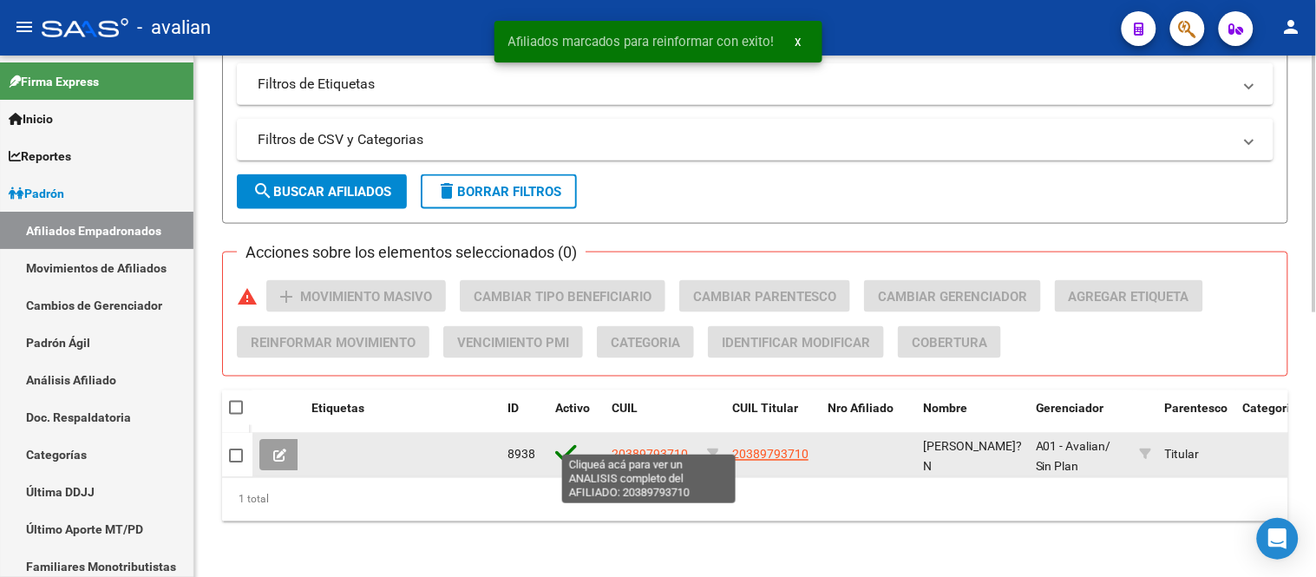
click at [647, 448] on span "20389793710" at bounding box center [650, 455] width 76 height 14
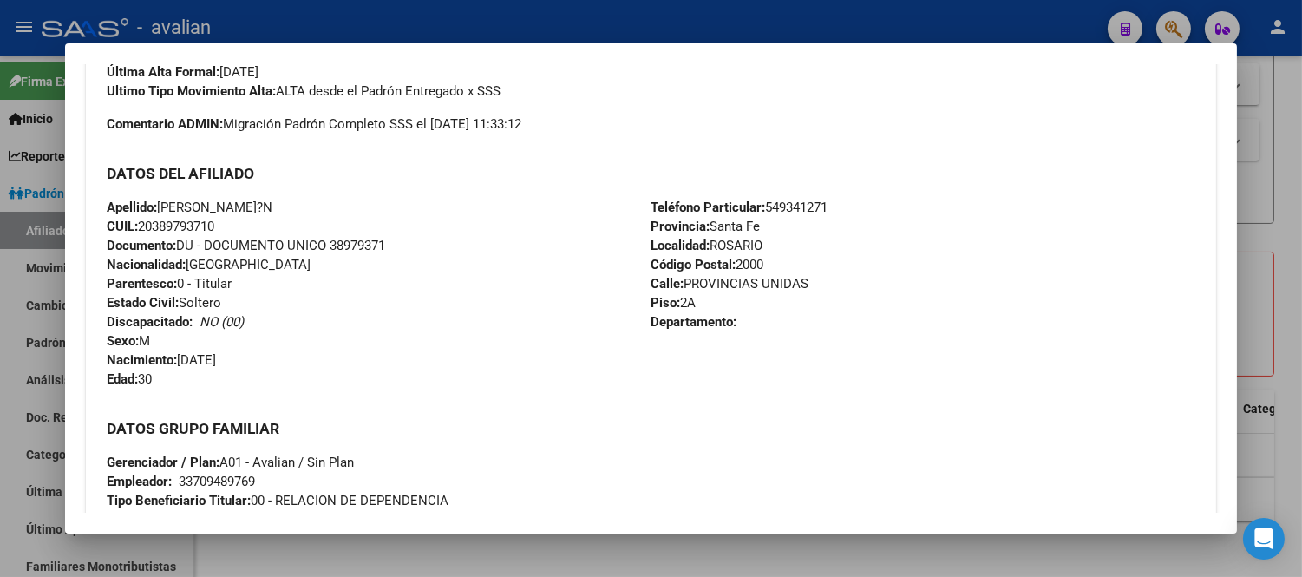
scroll to position [203, 0]
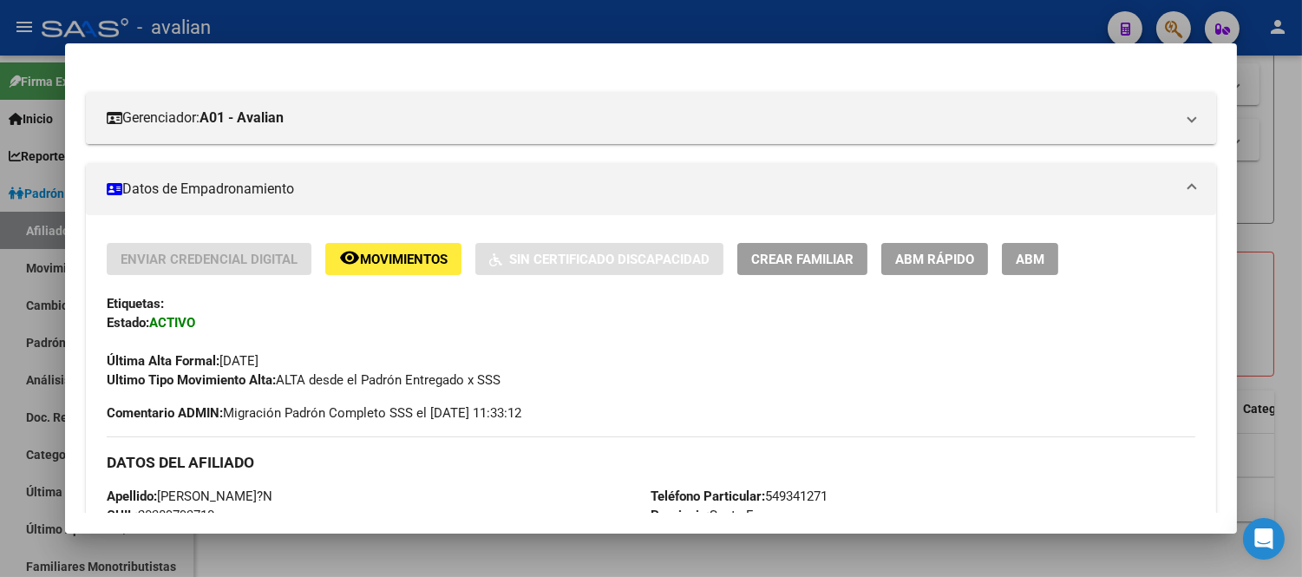
click at [818, 265] on span "Crear Familiar" at bounding box center [802, 260] width 102 height 16
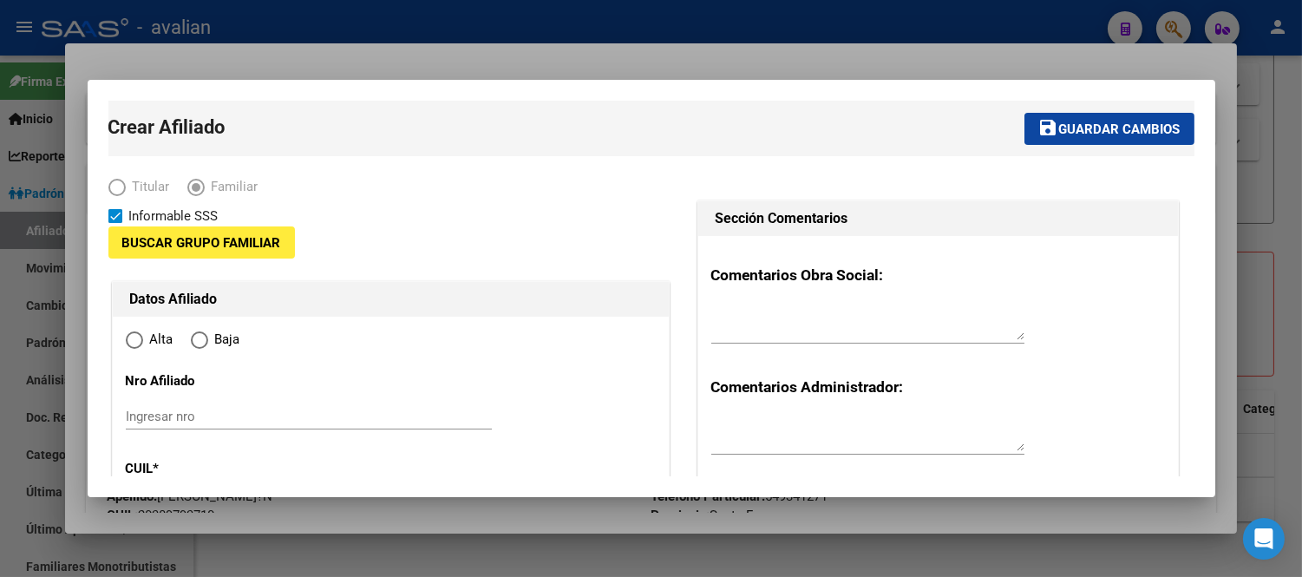
type input "33-70948976-9"
type input "ROSARIO"
type input "2000"
type input "PROVINCIAS UNIDAS"
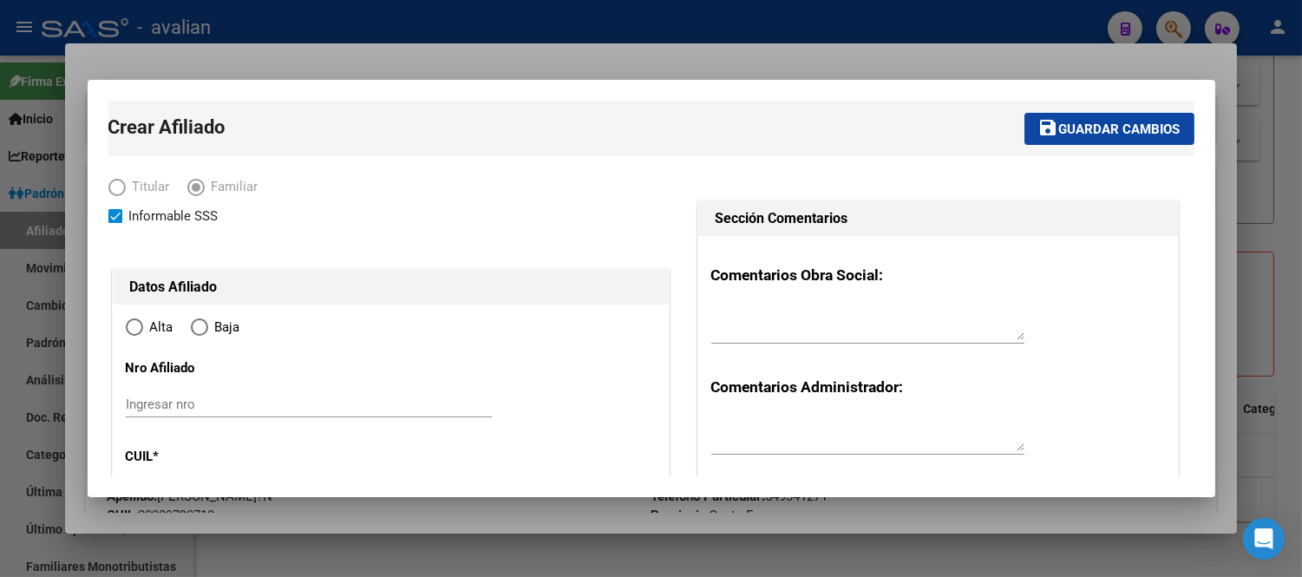
radio input "true"
type input "33-70948976-9"
click at [228, 408] on input "Ingresar nro" at bounding box center [309, 405] width 366 height 16
paste input "20707781352"
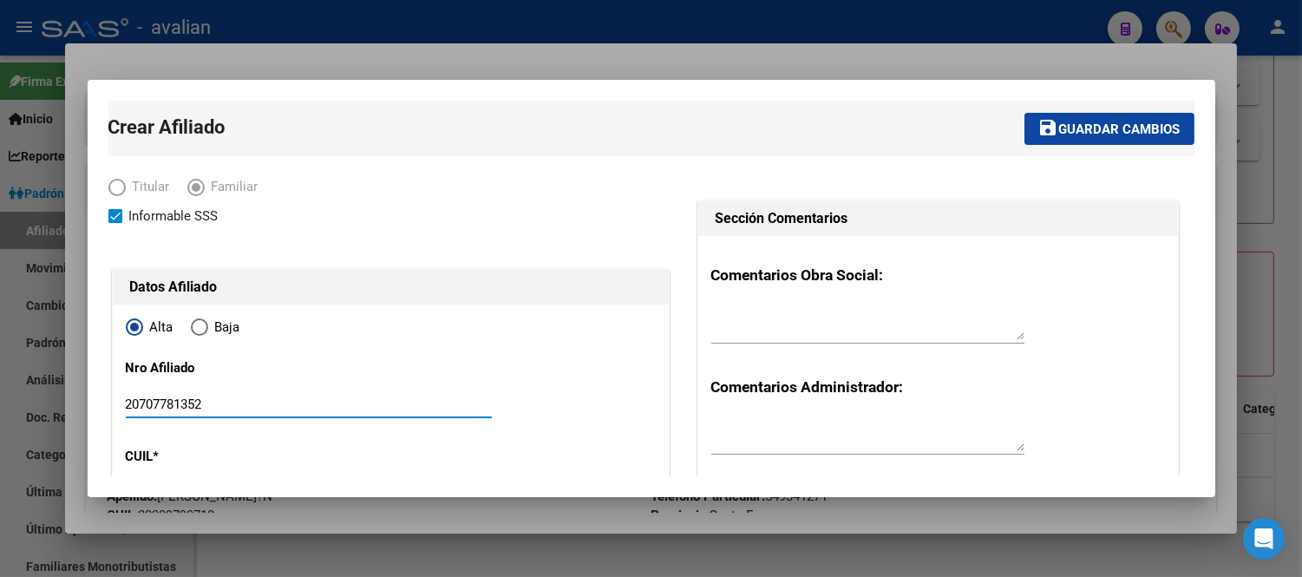
type input "20707781352"
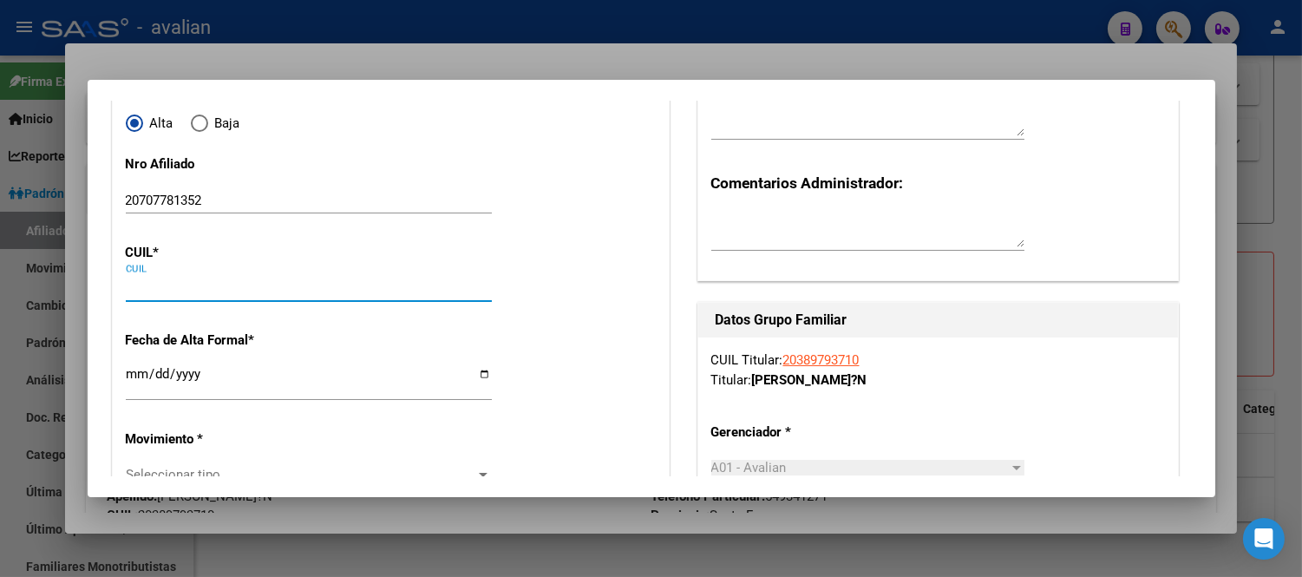
paste input "20-70778135-2"
type input "20-70778135-2"
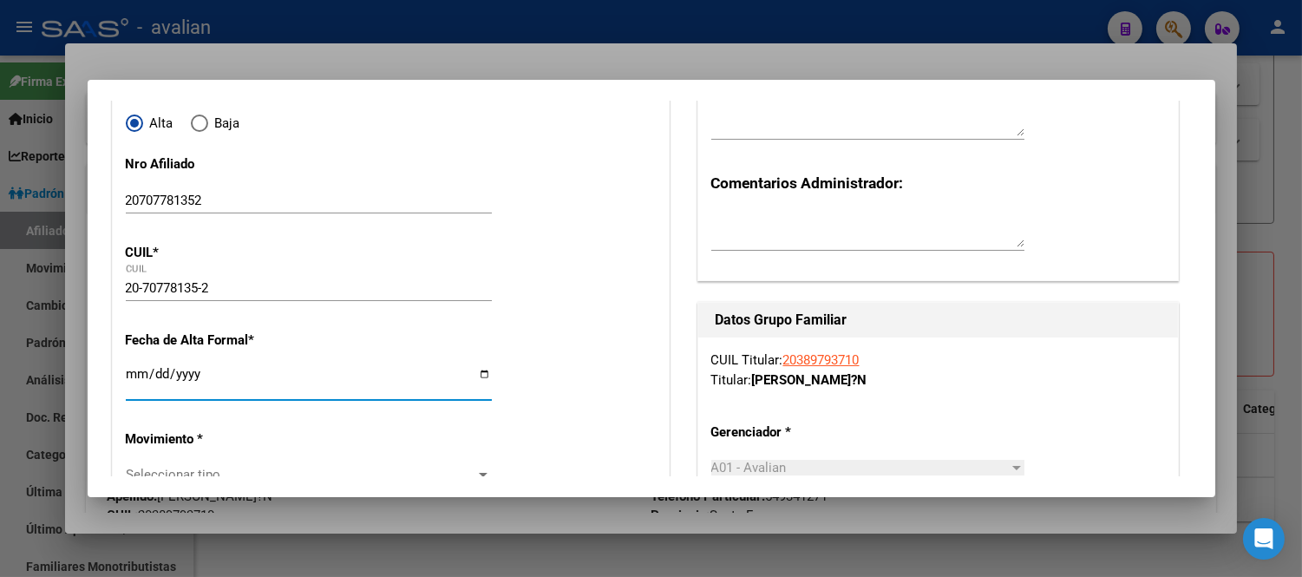
type input "70778135"
type input "[PERSON_NAME]"
type input "[DATE]"
type input "ROSARIO"
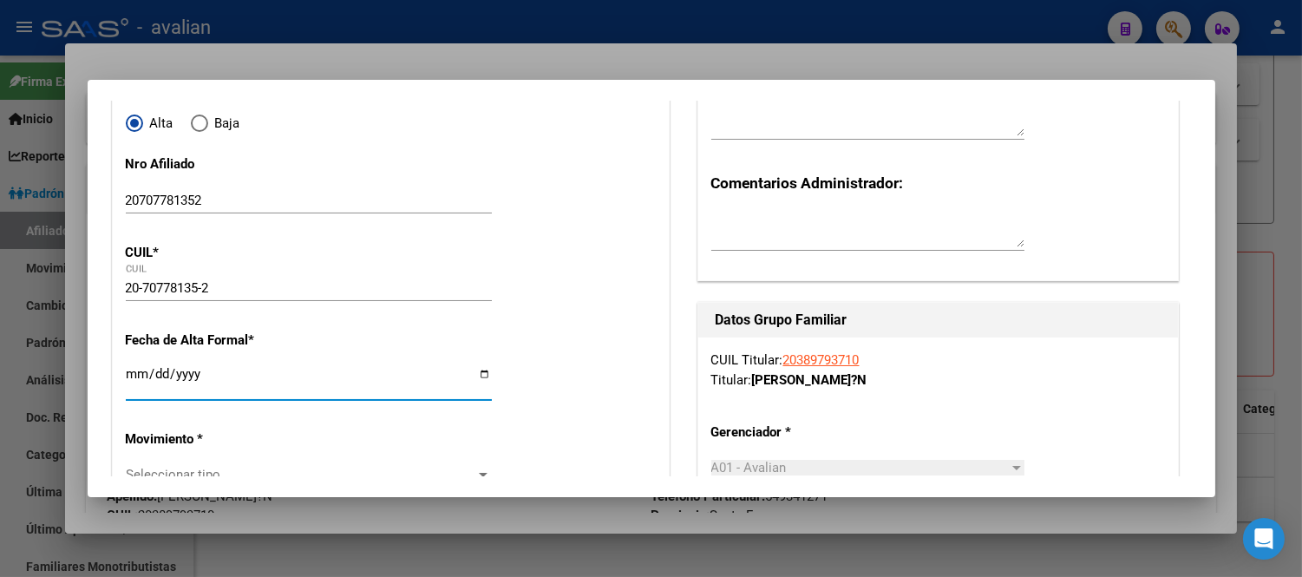
type input "[GEOGRAPHIC_DATA]"
type input "6754"
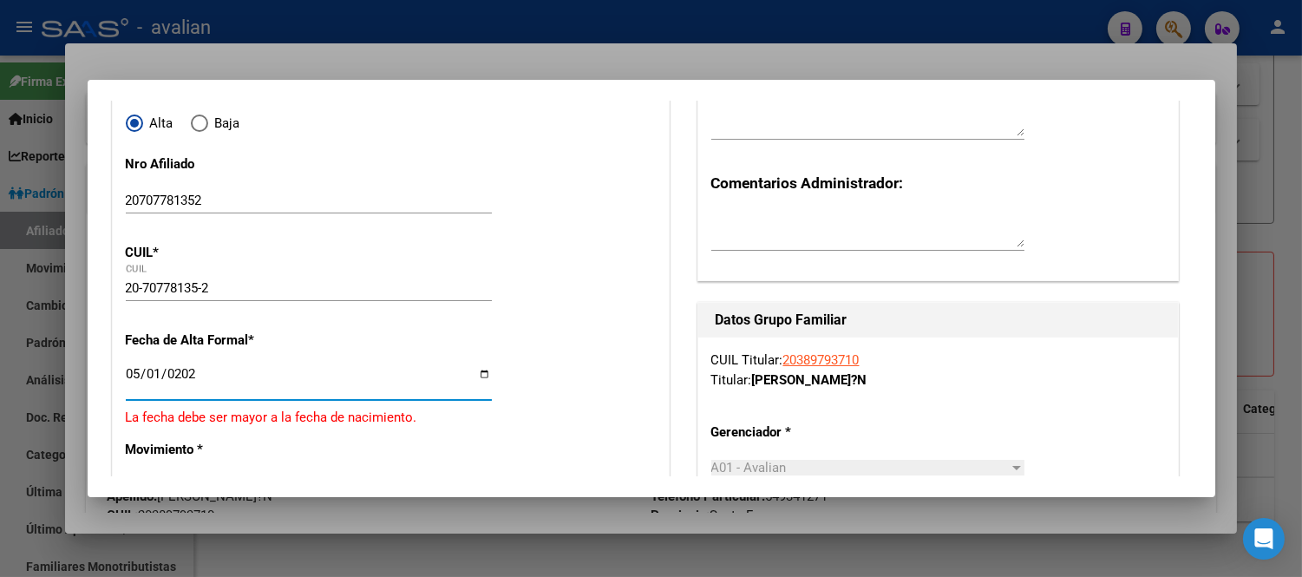
type input "[DATE]"
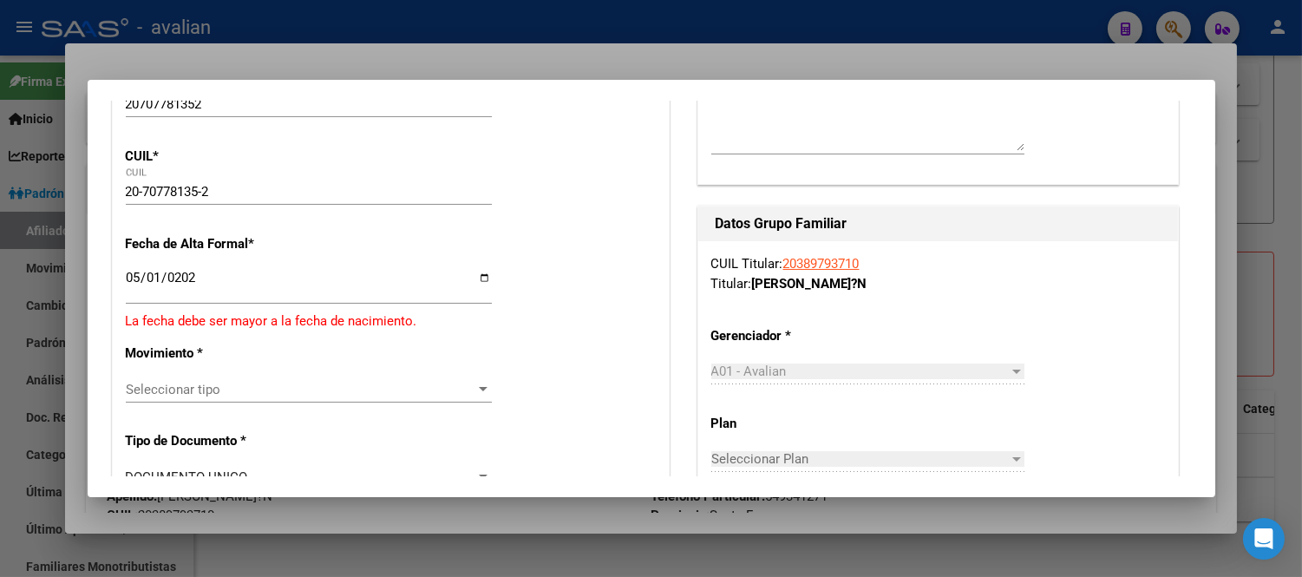
click at [290, 379] on div "Seleccionar tipo Seleccionar tipo" at bounding box center [309, 390] width 366 height 26
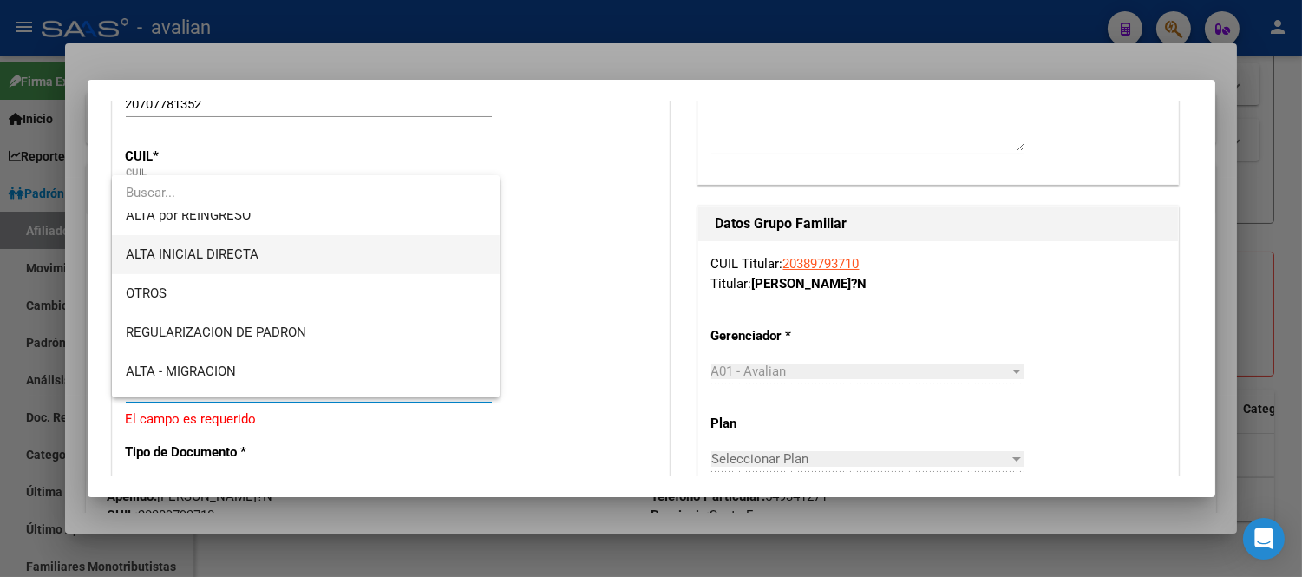
scroll to position [193, 0]
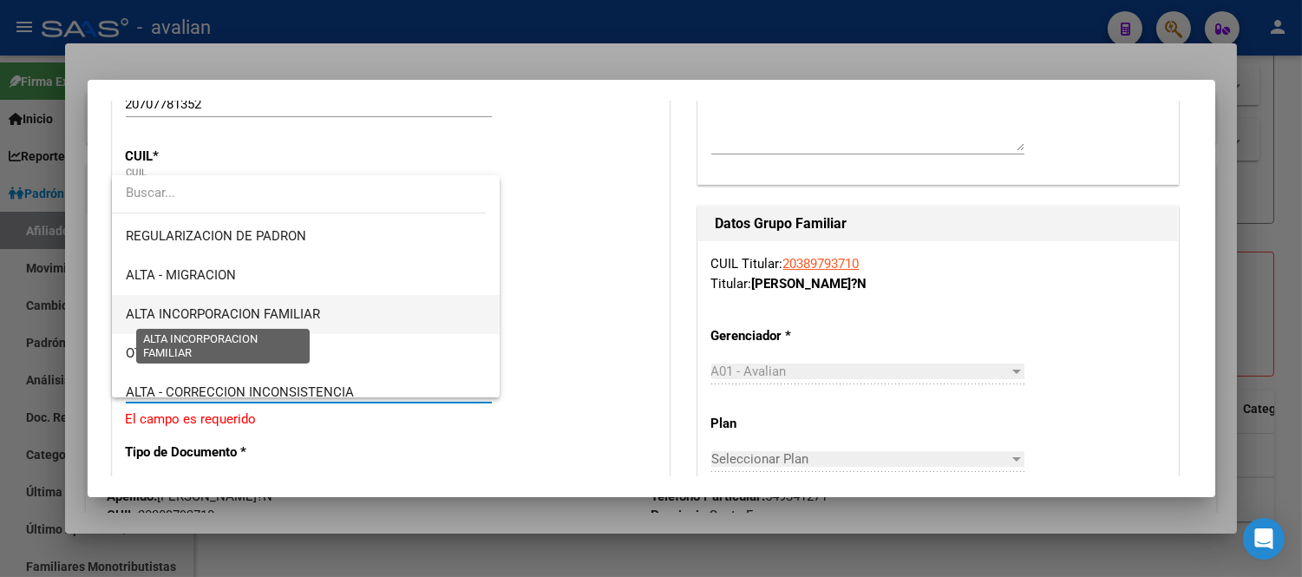
click at [300, 316] on span "ALTA INCORPORACION FAMILIAR" at bounding box center [223, 314] width 194 height 16
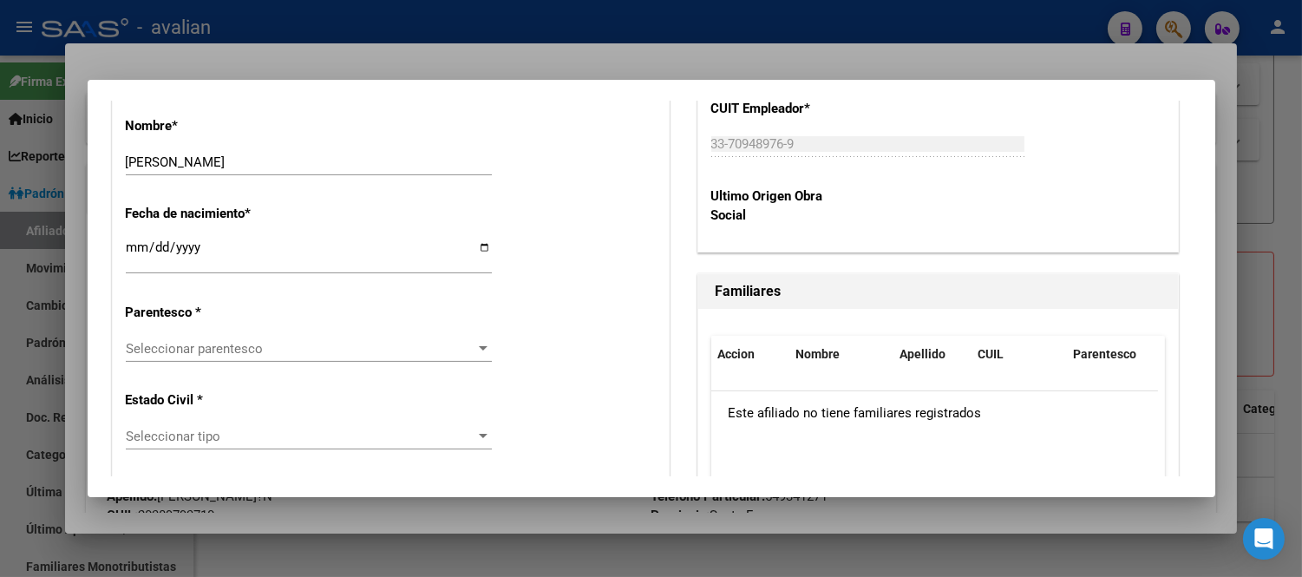
scroll to position [975, 0]
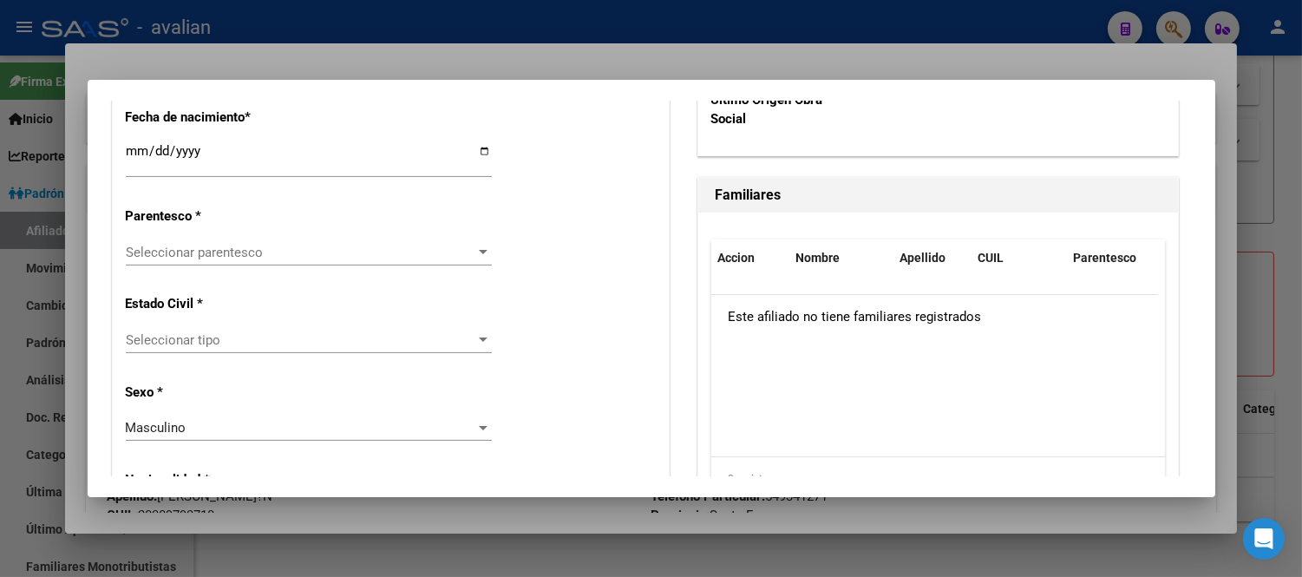
click at [325, 260] on div "Seleccionar parentesco Seleccionar parentesco" at bounding box center [309, 252] width 366 height 26
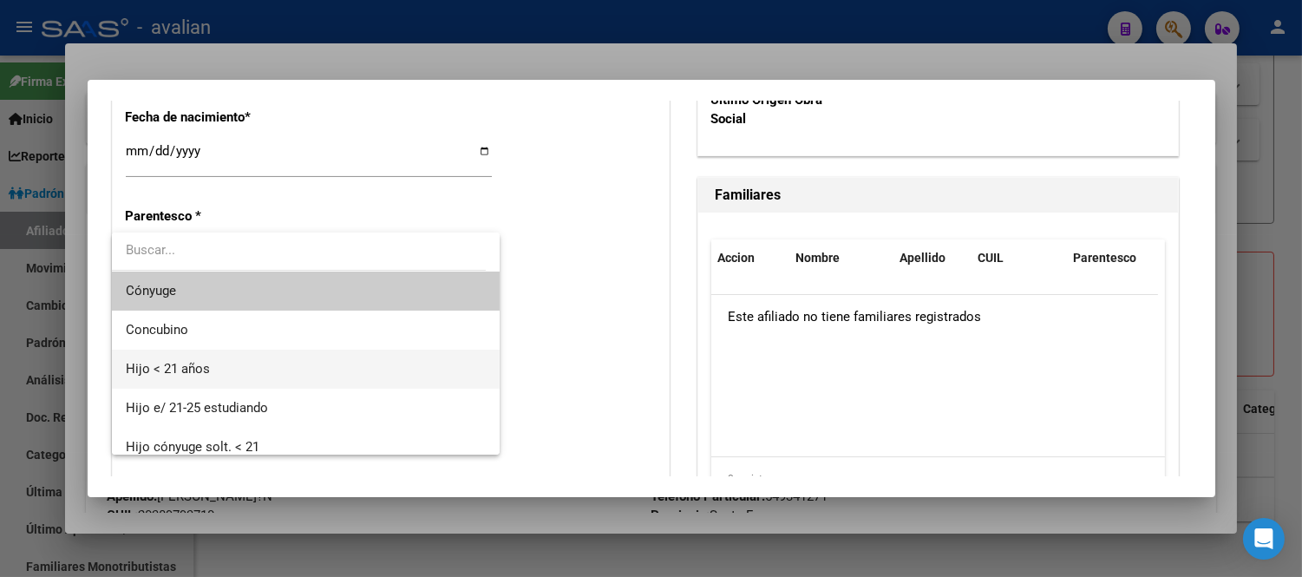
click at [298, 359] on span "Hijo < 21 años" at bounding box center [306, 369] width 360 height 39
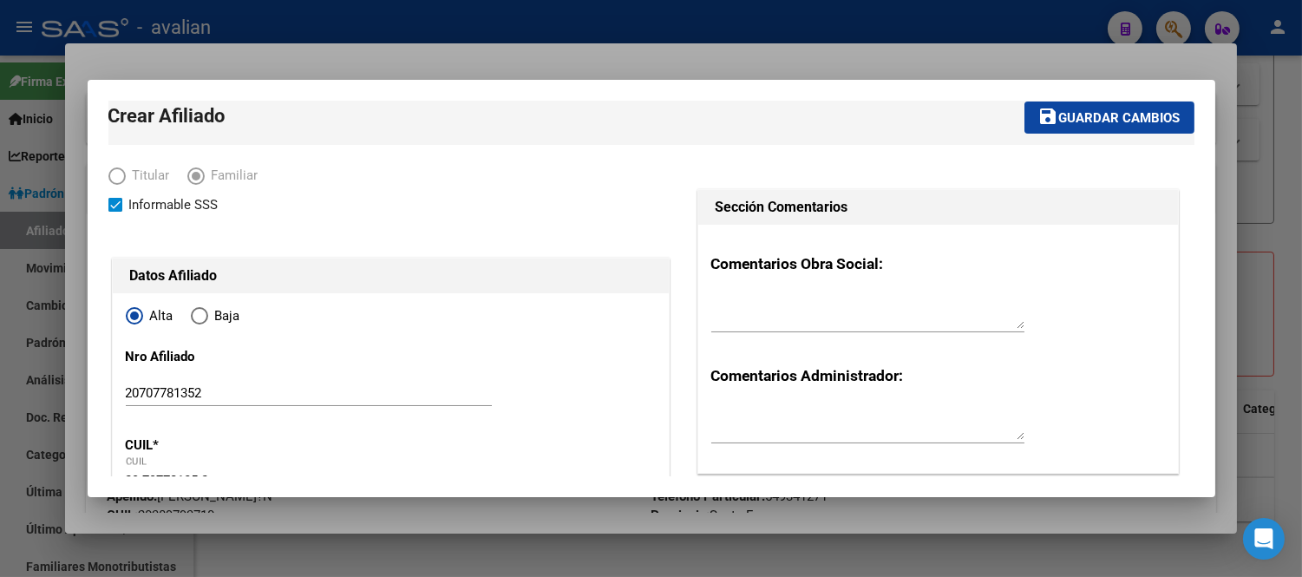
scroll to position [0, 0]
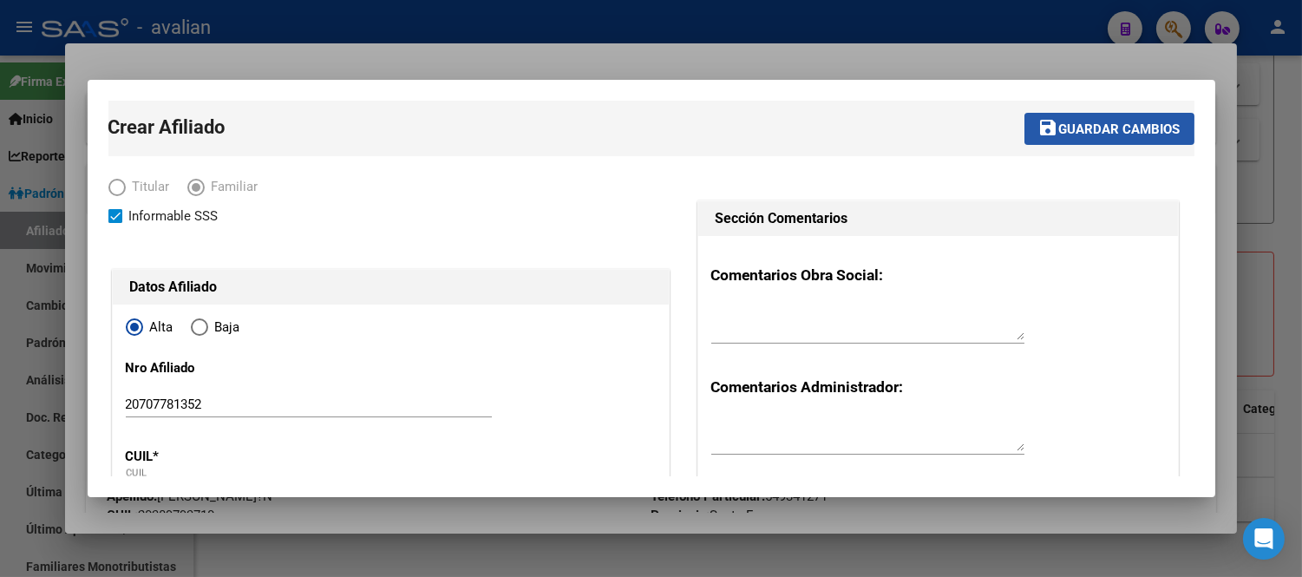
click at [1039, 132] on mat-icon "save" at bounding box center [1049, 127] width 21 height 21
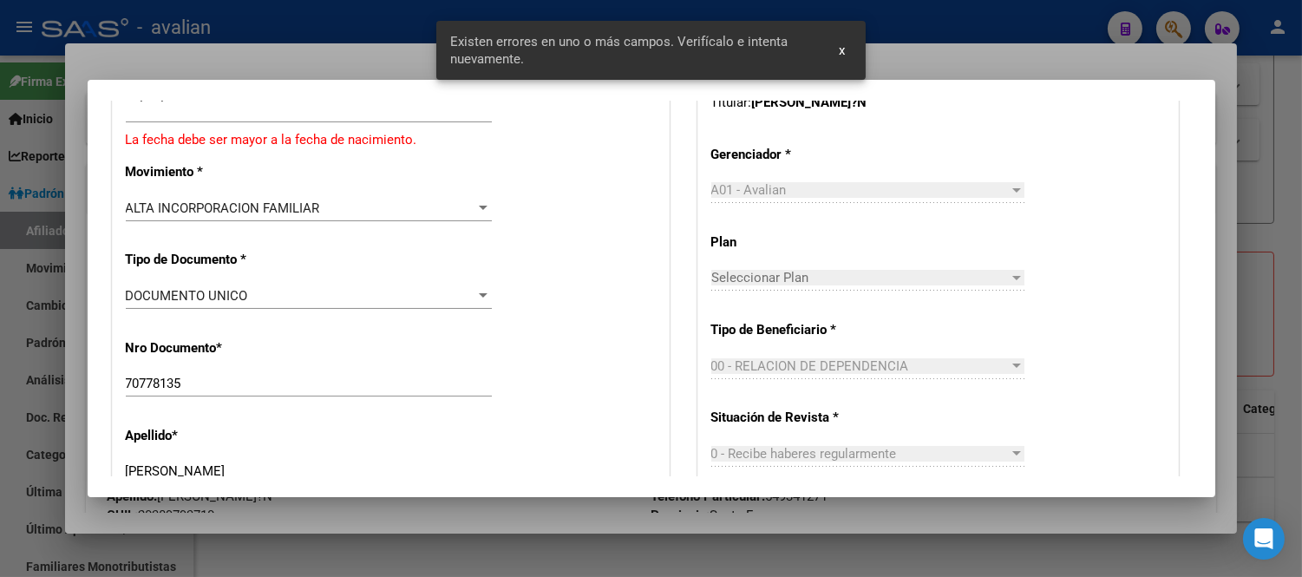
scroll to position [385, 0]
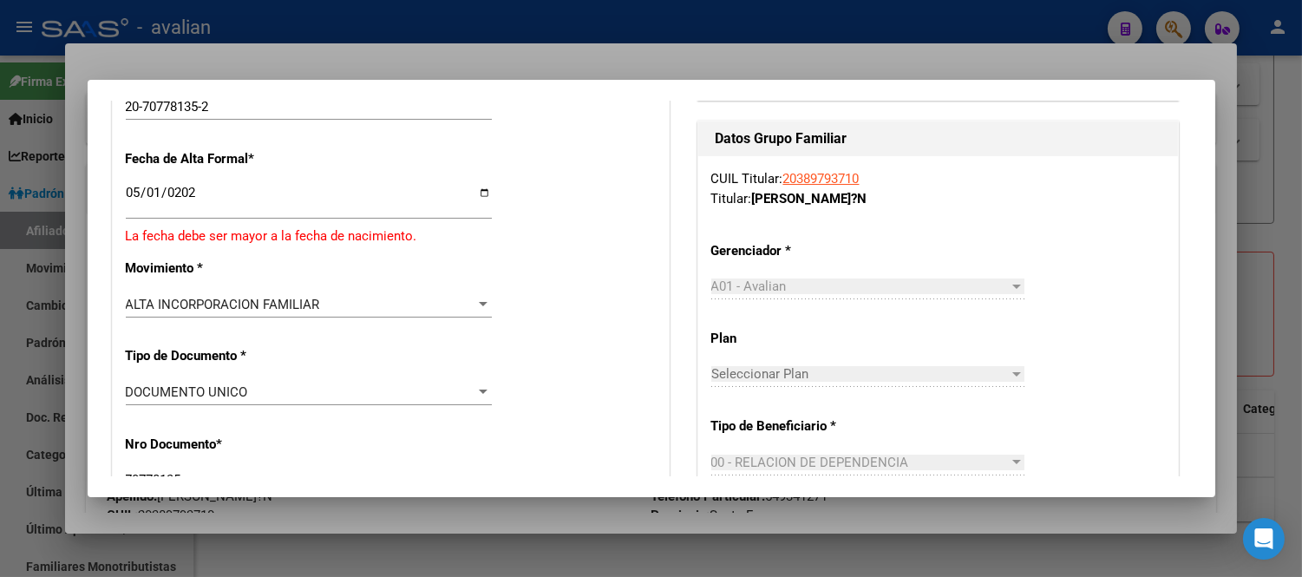
click at [158, 192] on input "[DATE]" at bounding box center [309, 200] width 366 height 28
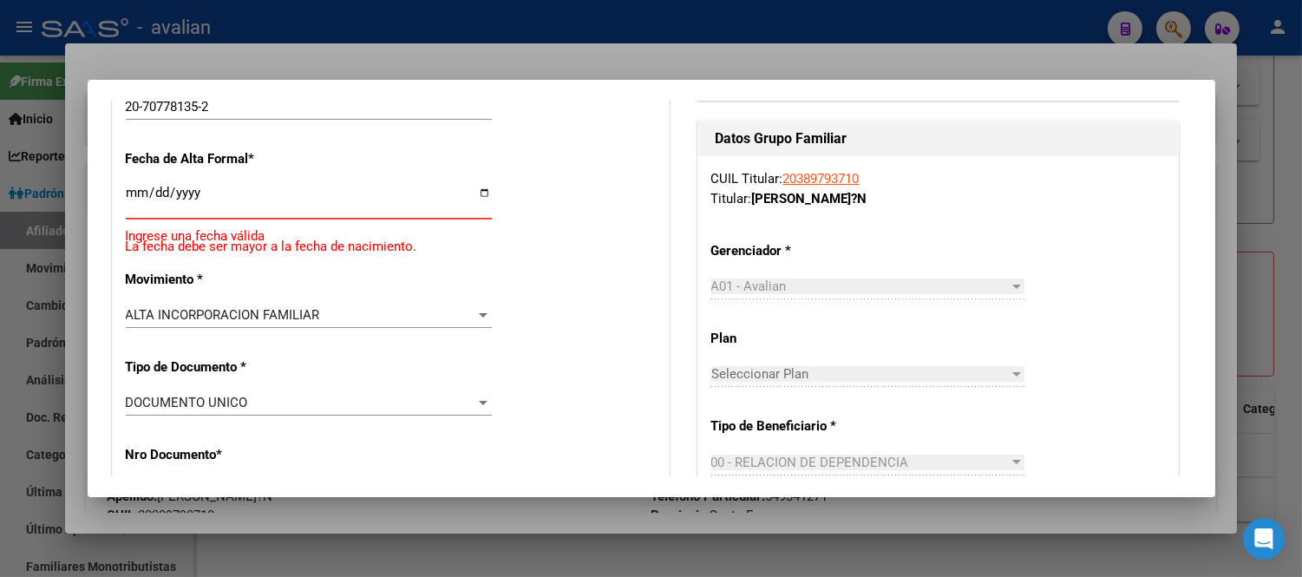
type input "[DATE]"
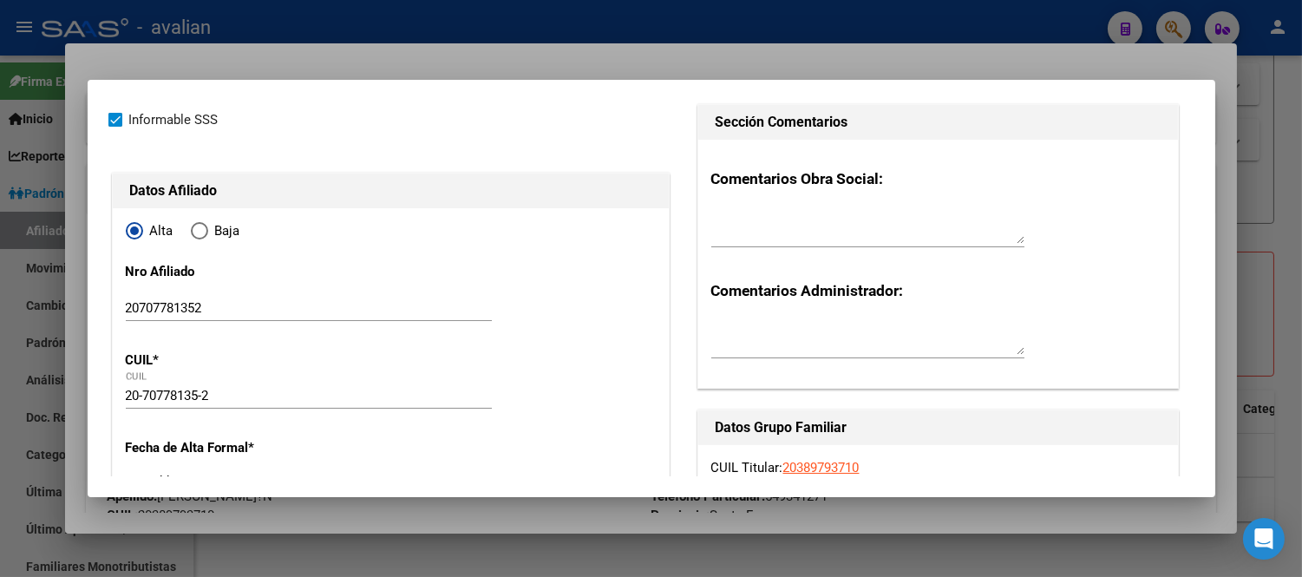
scroll to position [0, 0]
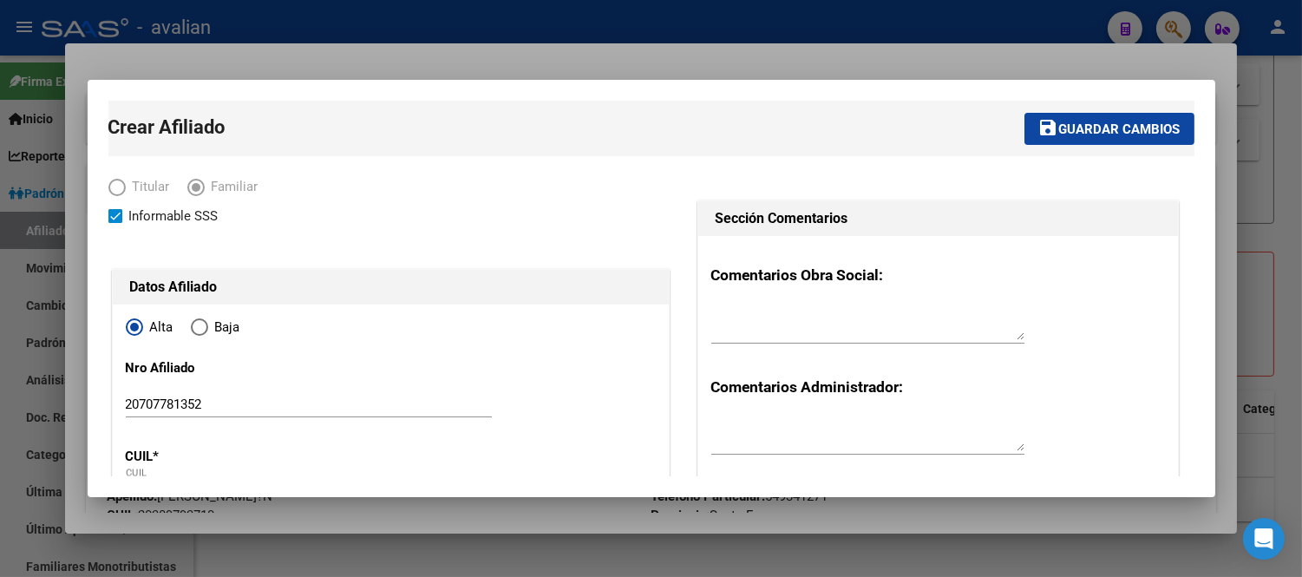
click at [1040, 137] on mat-icon "save" at bounding box center [1049, 127] width 21 height 21
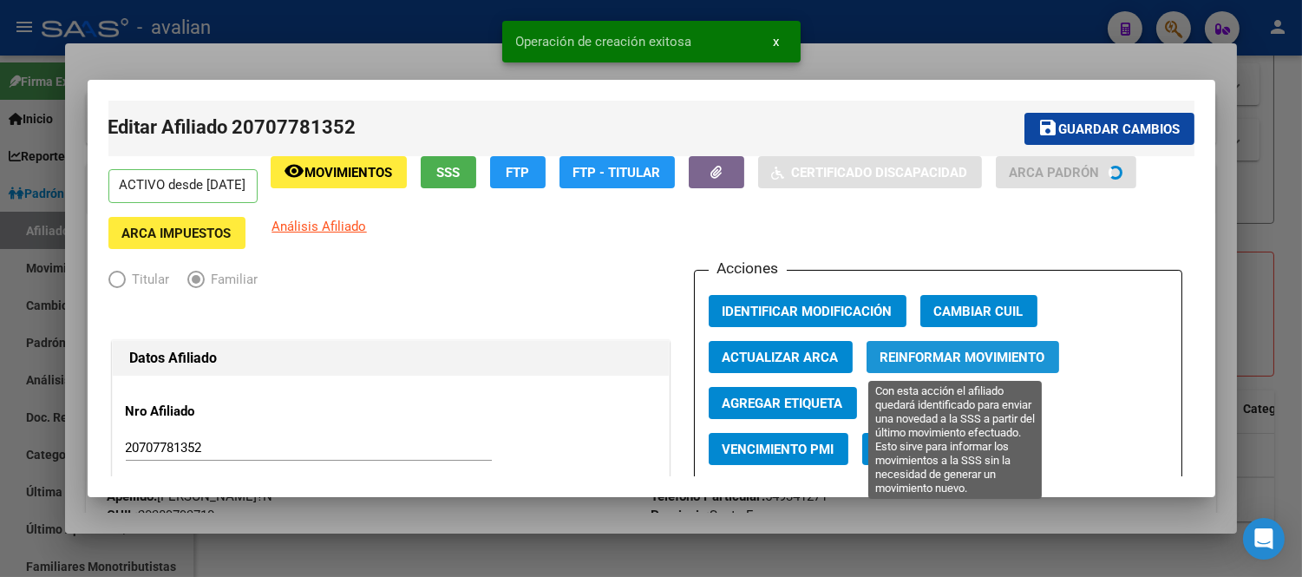
click at [943, 352] on span "Reinformar Movimiento" at bounding box center [963, 358] width 165 height 16
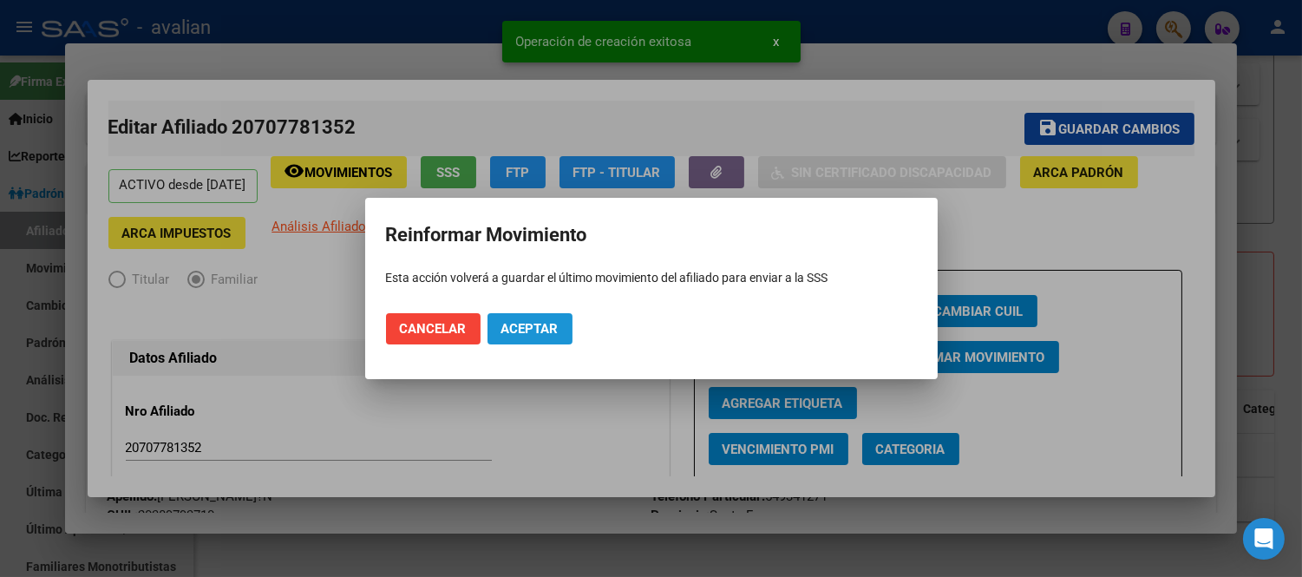
click at [559, 331] on button "Aceptar" at bounding box center [530, 328] width 85 height 31
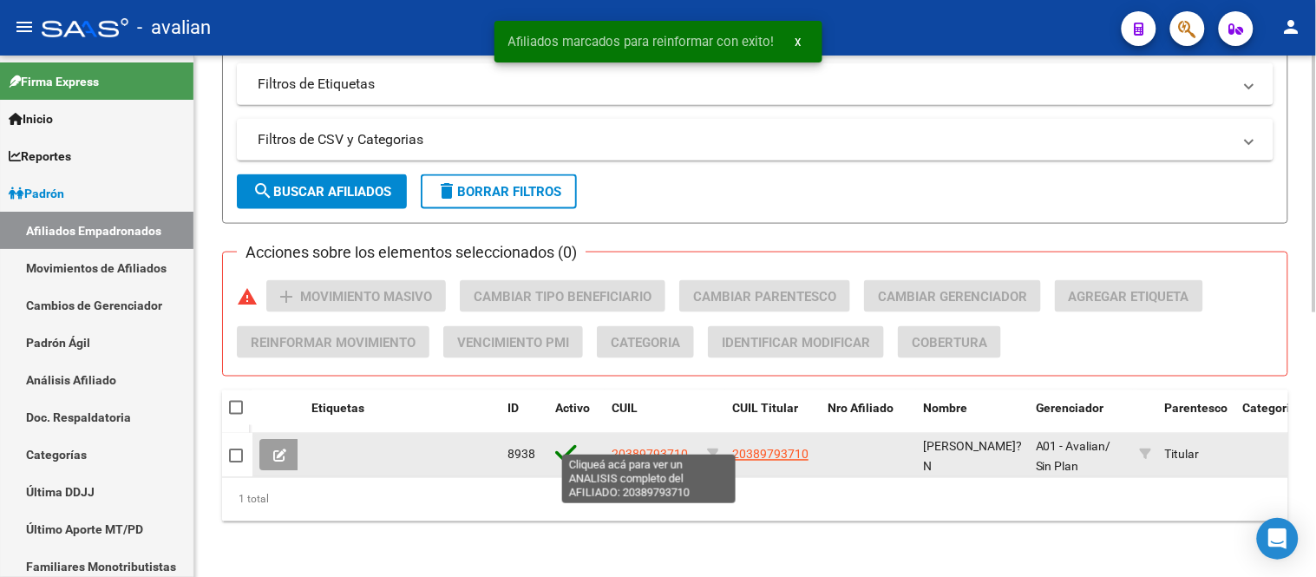
click at [656, 448] on span "20389793710" at bounding box center [650, 455] width 76 height 14
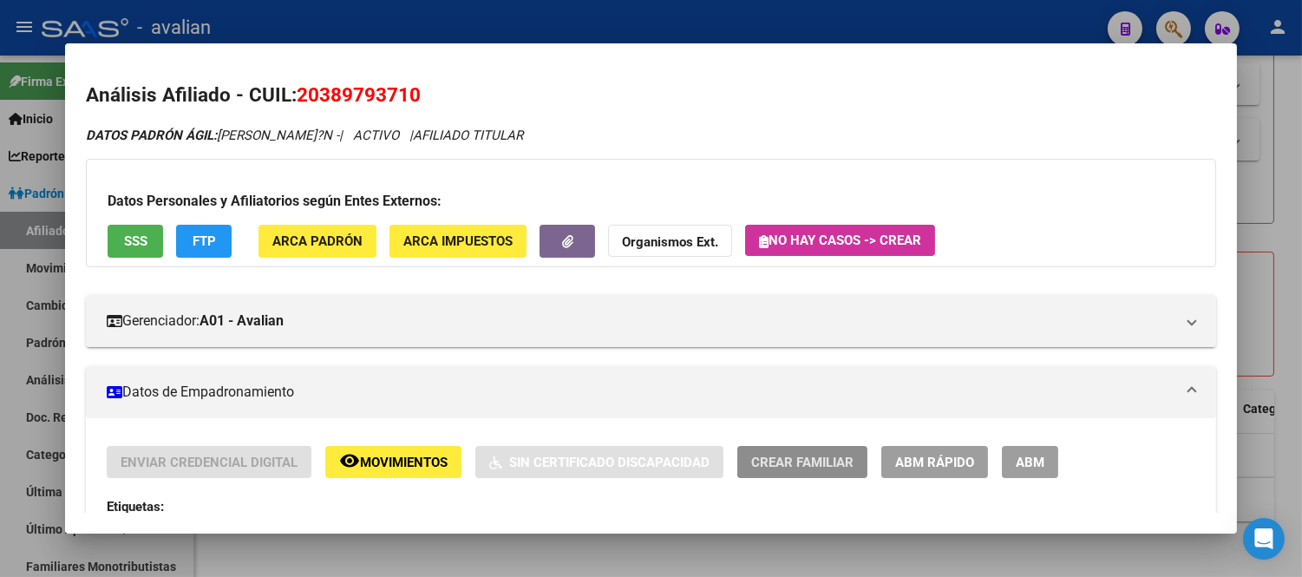
click at [790, 469] on span "Crear Familiar" at bounding box center [802, 463] width 102 height 16
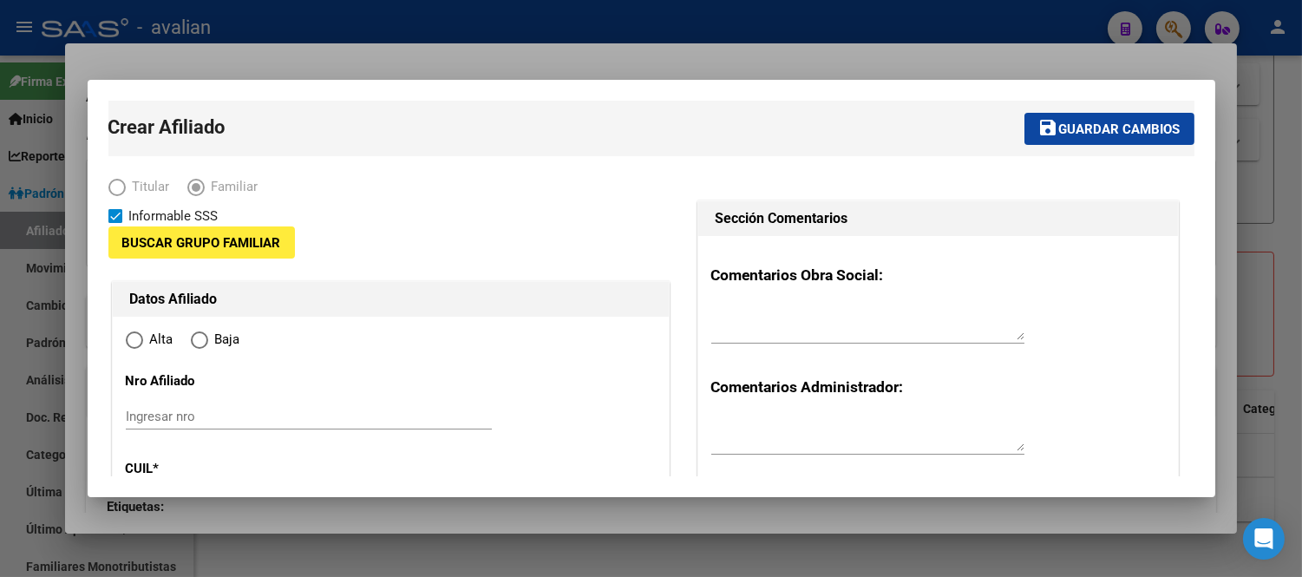
type input "33-70948976-9"
type input "ROSARIO"
type input "2000"
type input "PROVINCIAS UNIDAS"
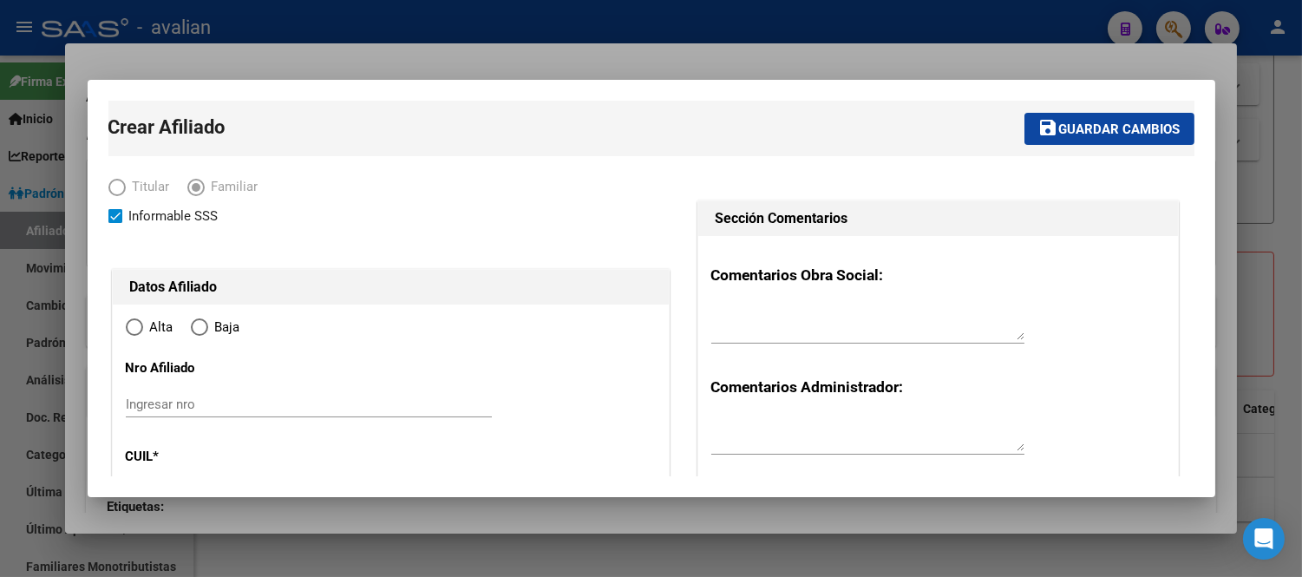
radio input "true"
click at [249, 400] on input "Ingresar nro" at bounding box center [309, 405] width 366 height 16
type input "33-70948976-9"
paste input "27587764836"
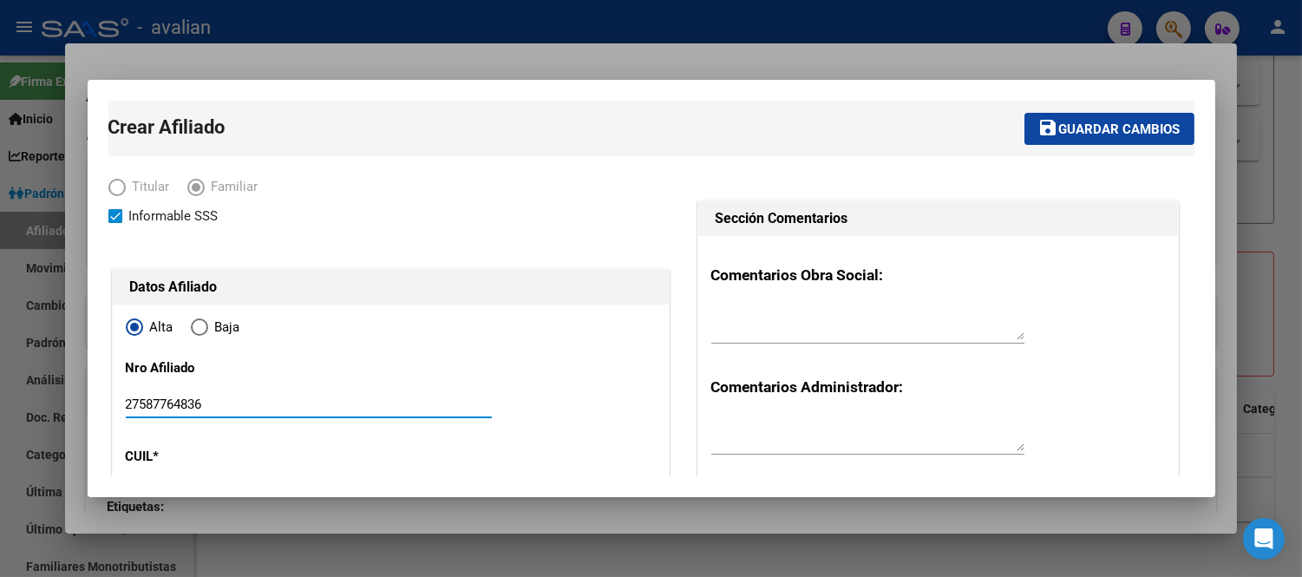
type input "27587764836"
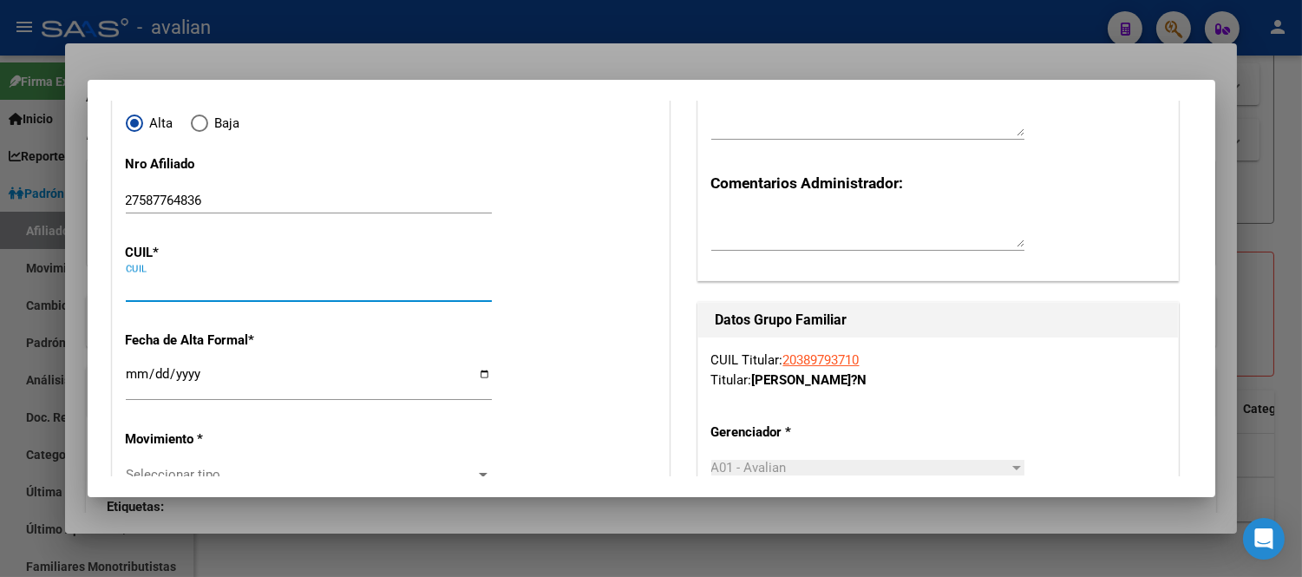
paste input "27-58776483-6"
type input "27-58776483-6"
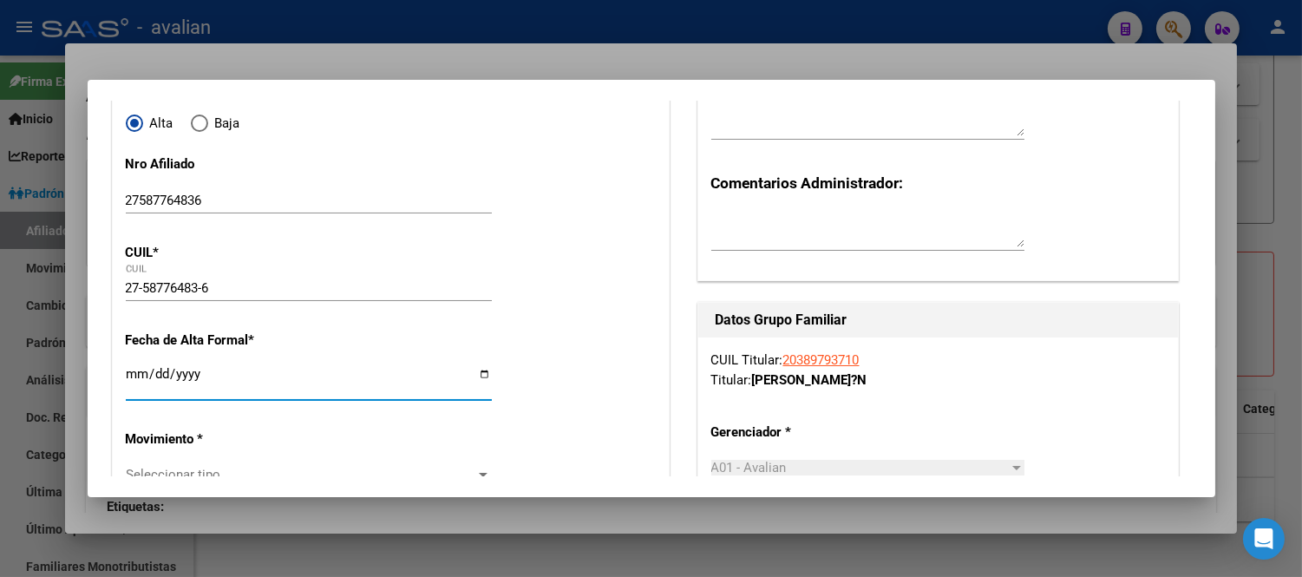
type input "58776483"
type input "[PERSON_NAME]"
type input "[DATE]"
type input "VILLA GOBERNADO"
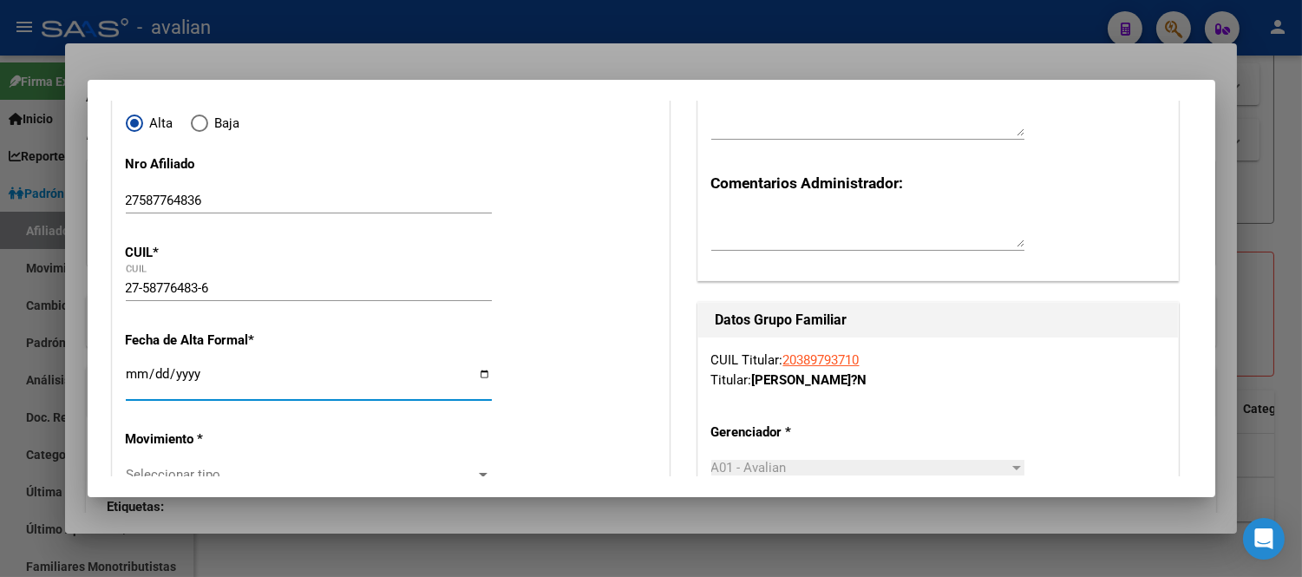
type input "2124"
type input "[PERSON_NAME]"
type input "1922"
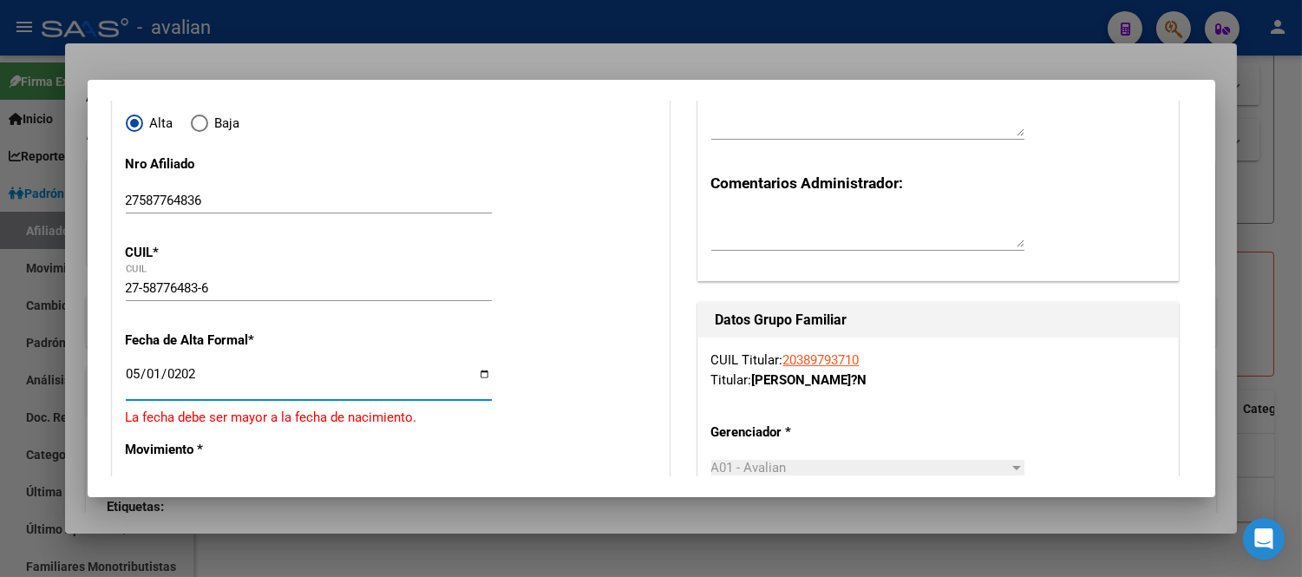
type input "[DATE]"
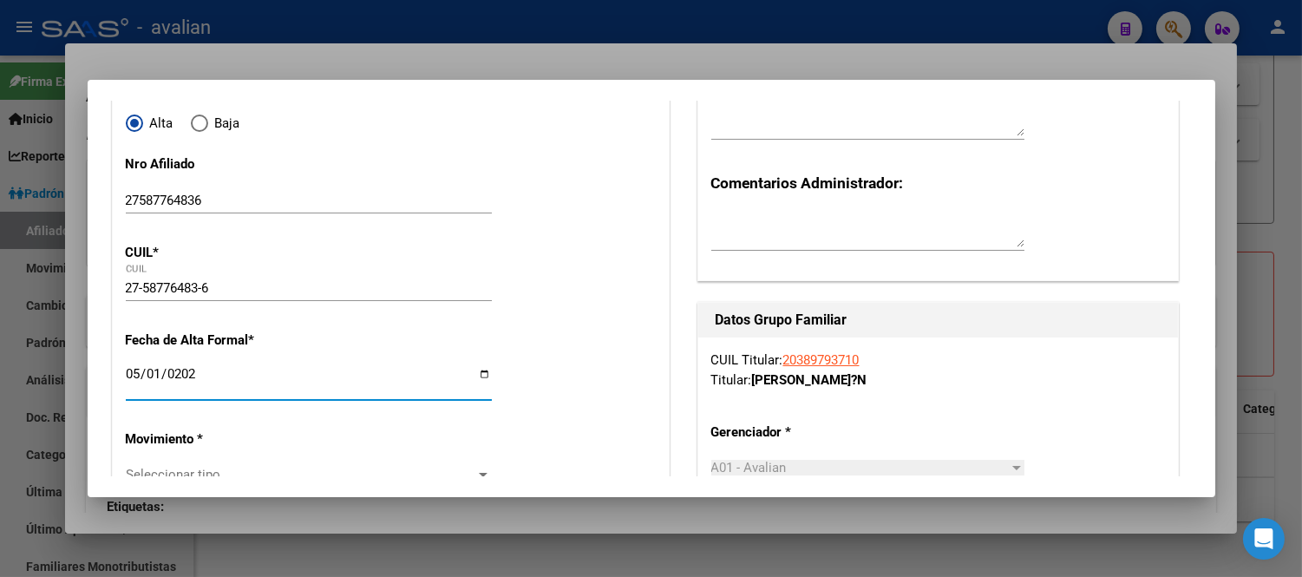
scroll to position [300, 0]
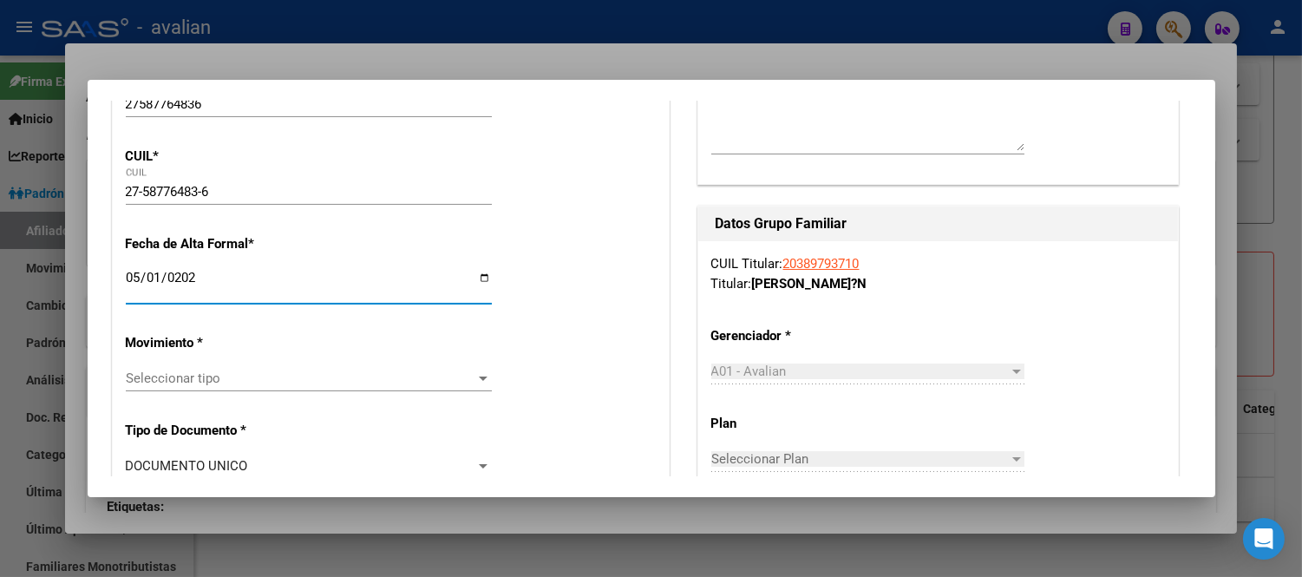
click at [241, 378] on span "Seleccionar tipo" at bounding box center [301, 379] width 351 height 16
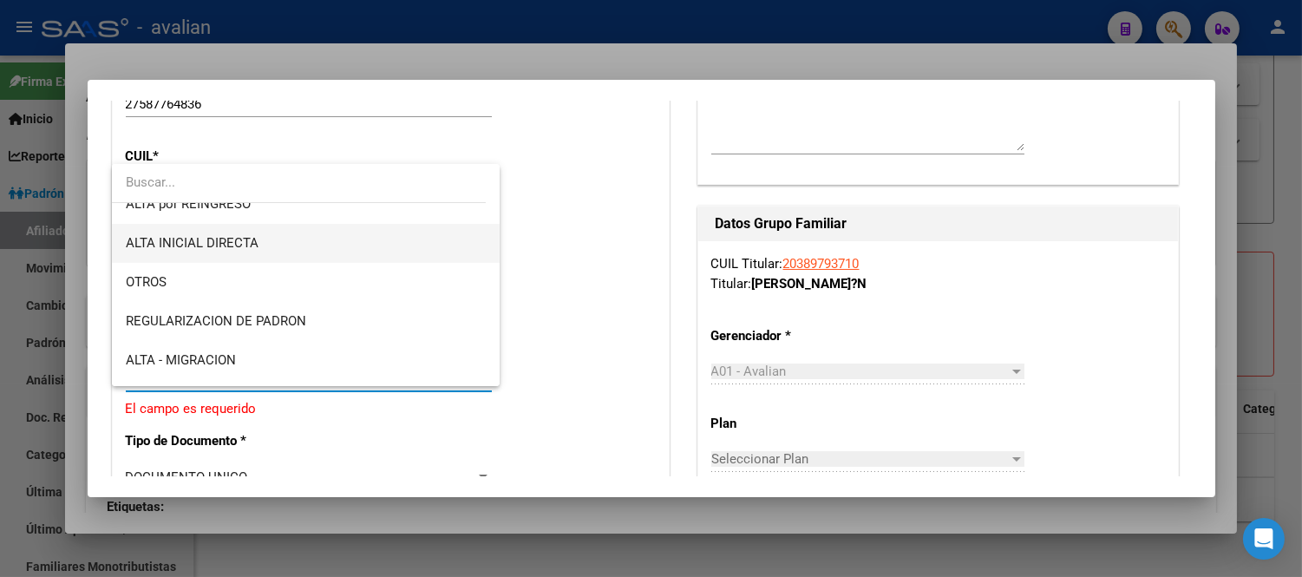
scroll to position [193, 0]
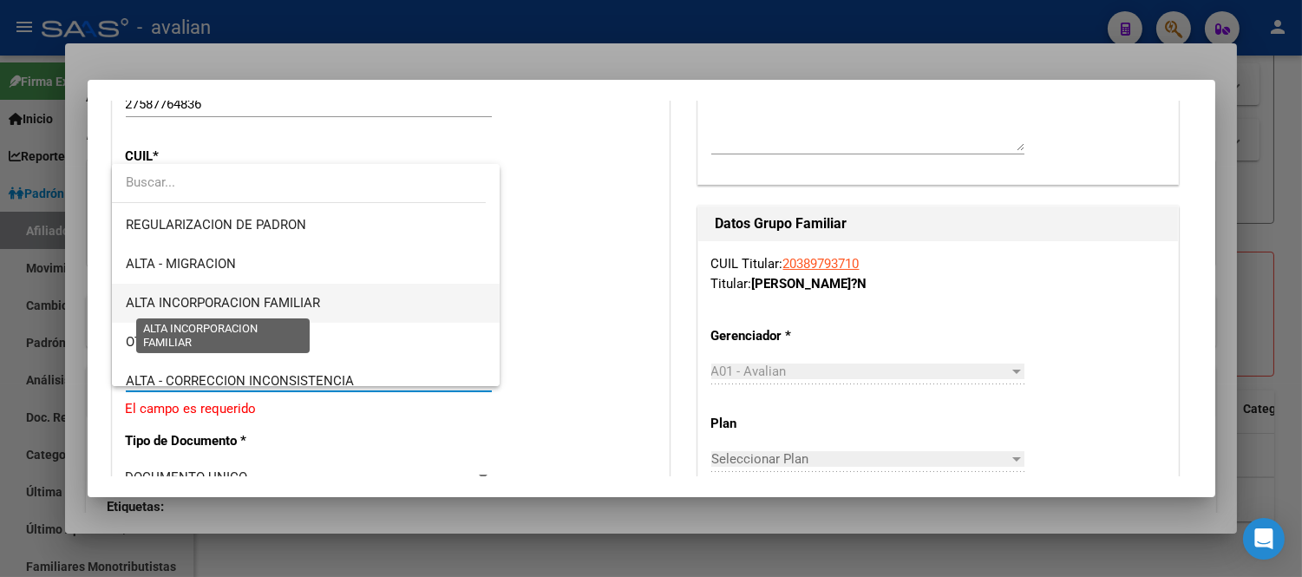
click at [299, 302] on span "ALTA INCORPORACION FAMILIAR" at bounding box center [223, 303] width 194 height 16
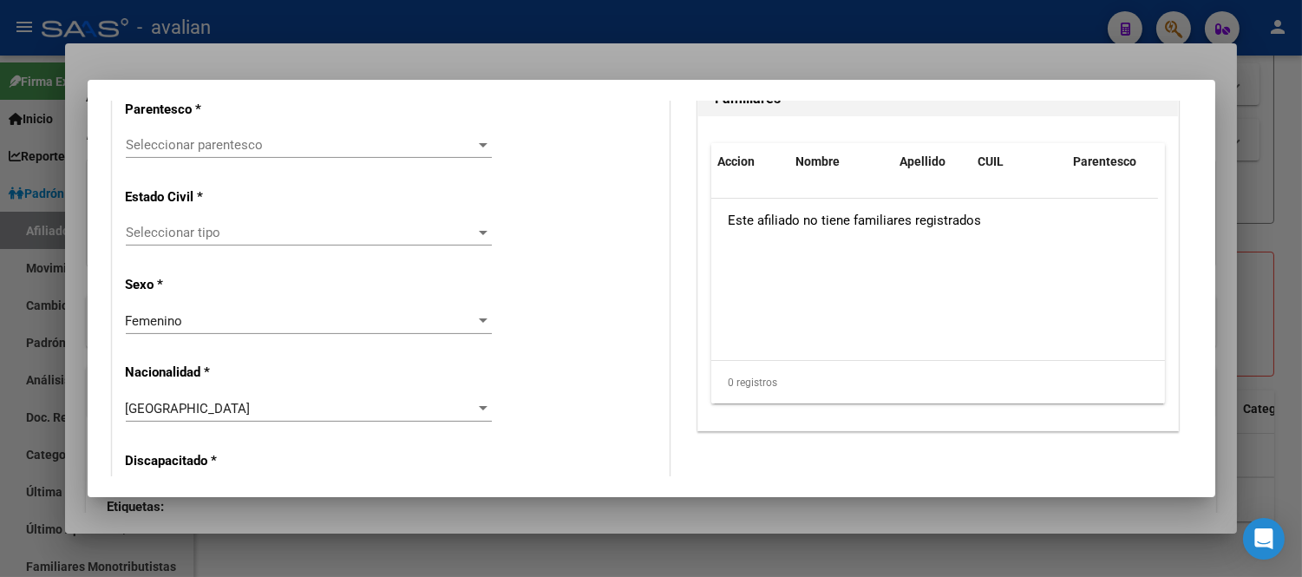
scroll to position [1072, 0]
click at [306, 146] on span "Seleccionar parentesco" at bounding box center [301, 145] width 351 height 16
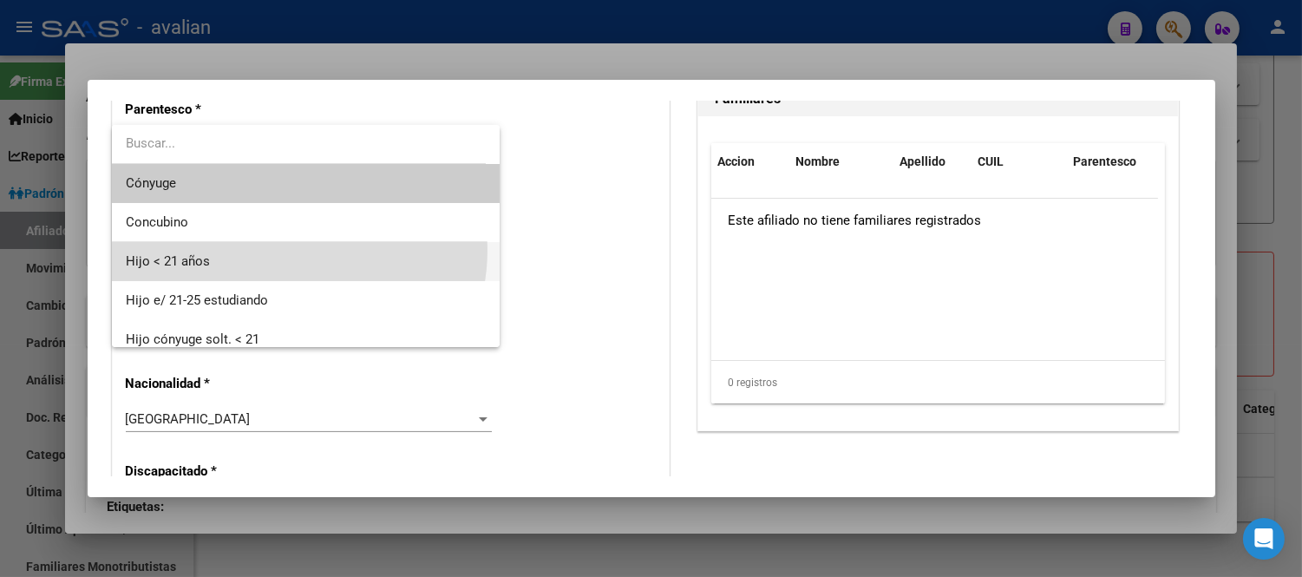
click at [287, 250] on span "Hijo < 21 años" at bounding box center [306, 261] width 360 height 39
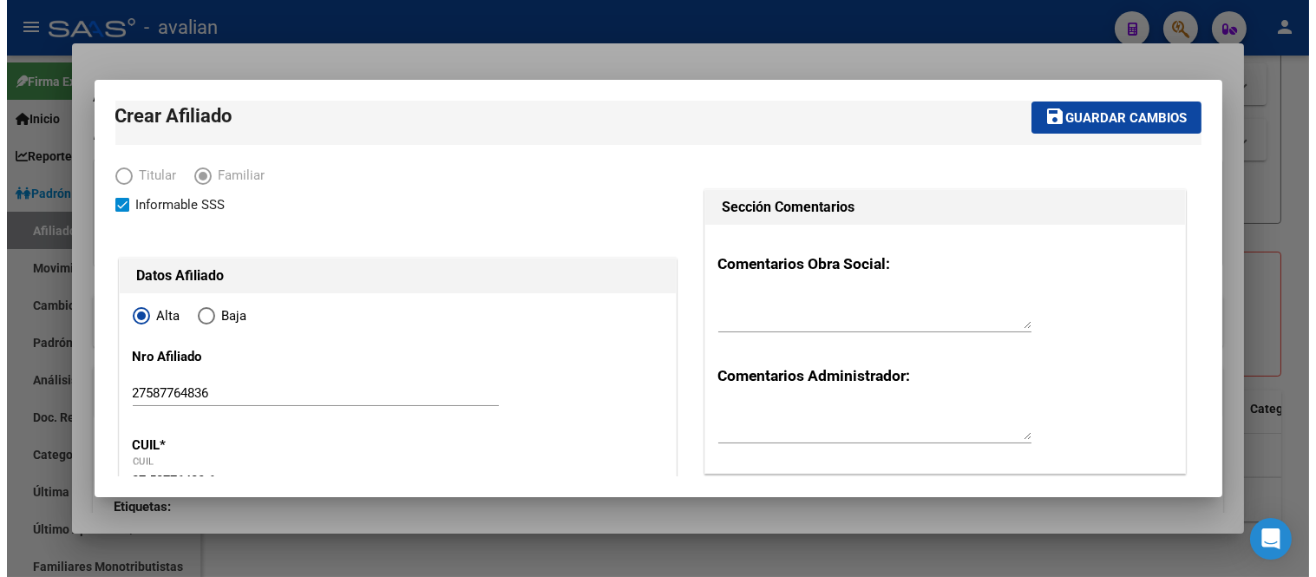
scroll to position [0, 0]
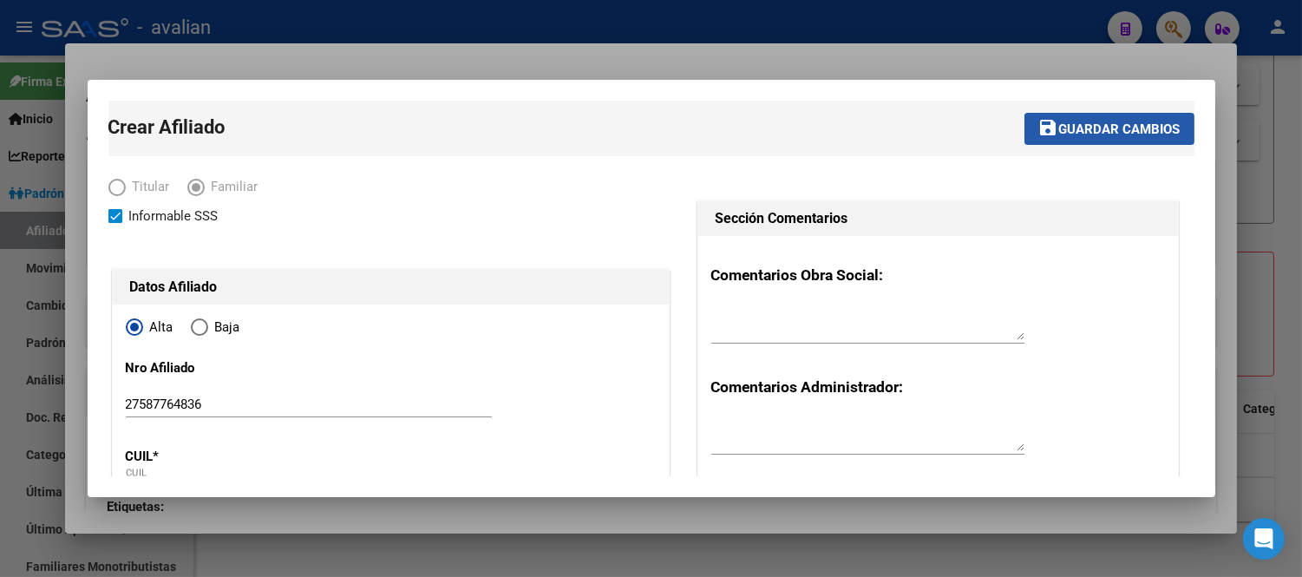
click at [1078, 126] on span "Guardar cambios" at bounding box center [1120, 129] width 121 height 16
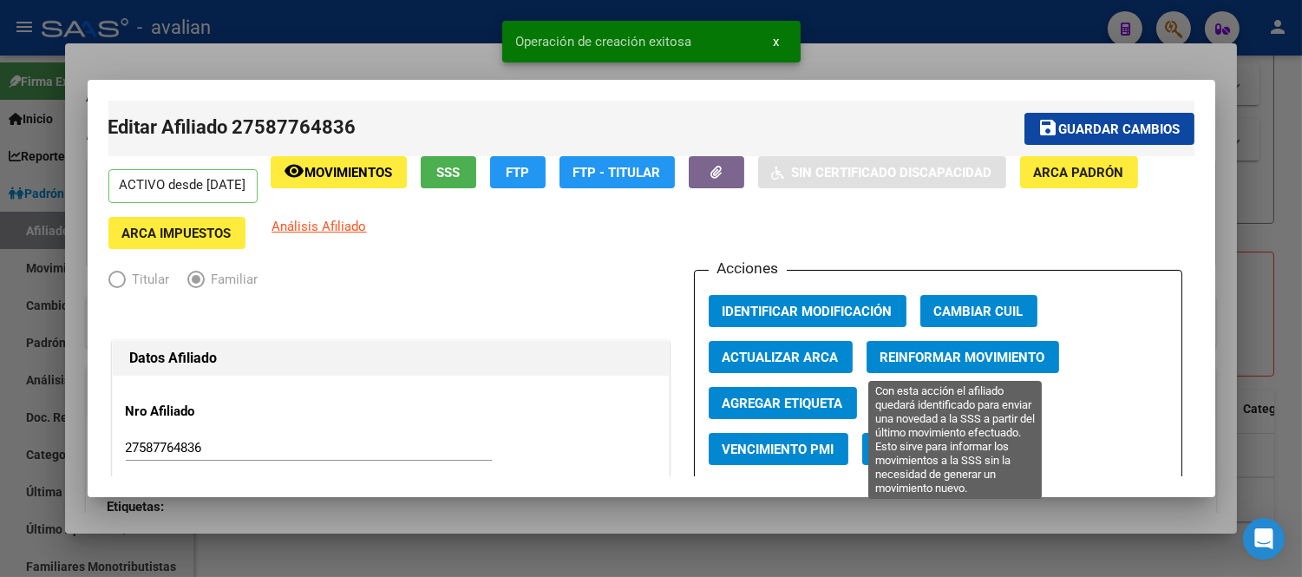
click at [951, 358] on span "Reinformar Movimiento" at bounding box center [963, 358] width 165 height 16
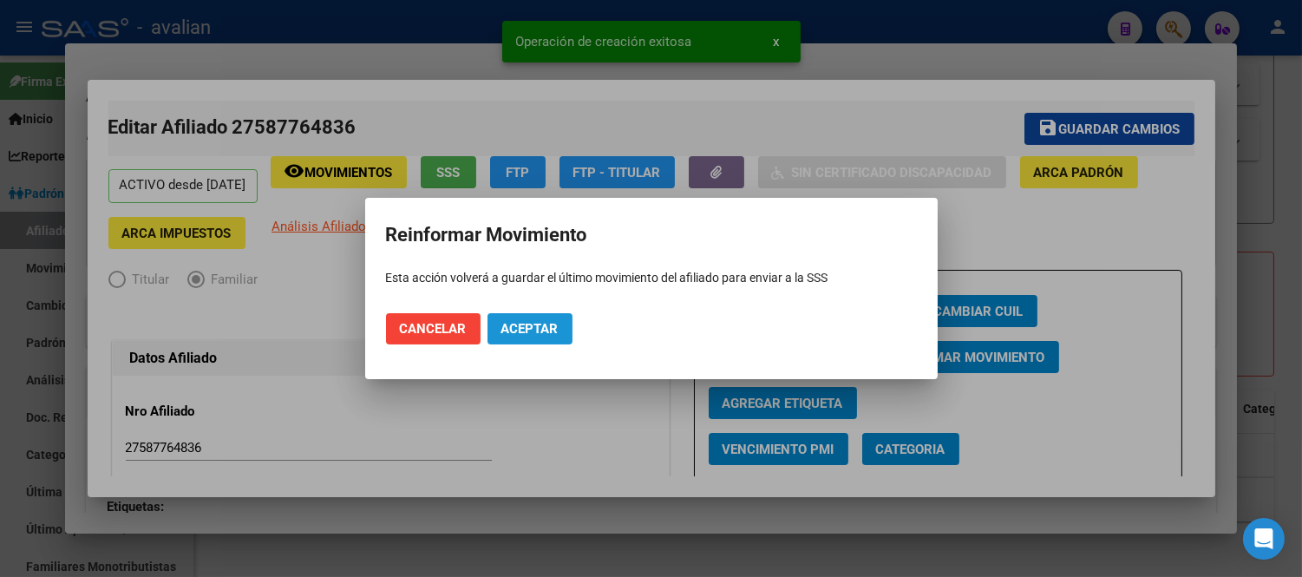
click at [541, 328] on span "Aceptar" at bounding box center [530, 329] width 57 height 16
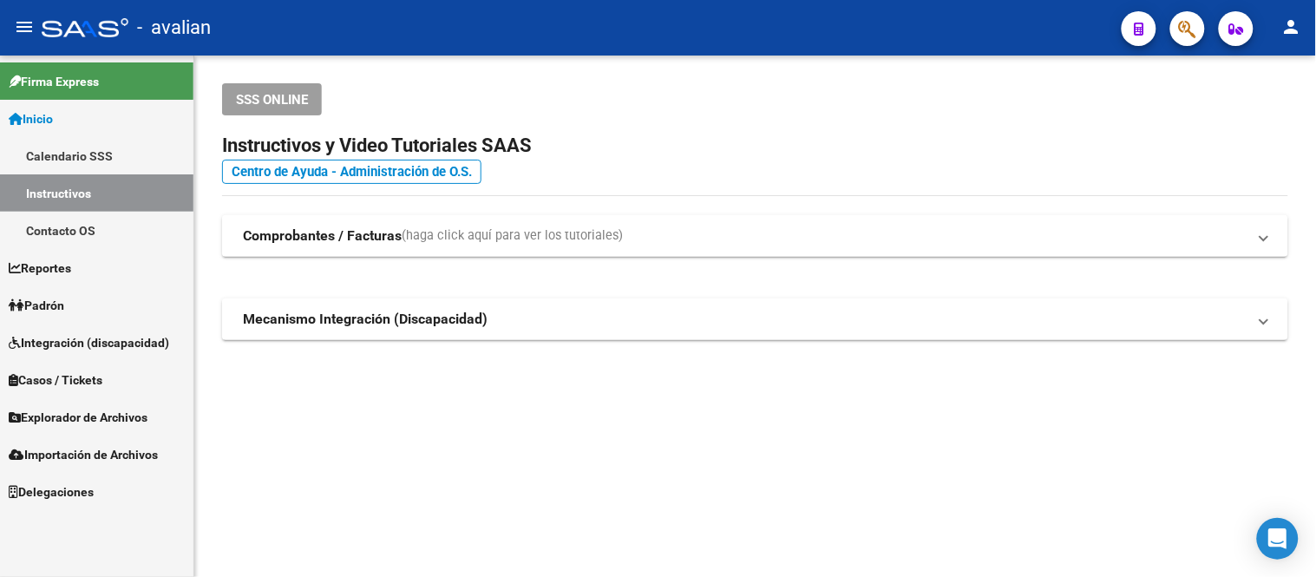
click at [79, 311] on link "Padrón" at bounding box center [97, 304] width 194 height 37
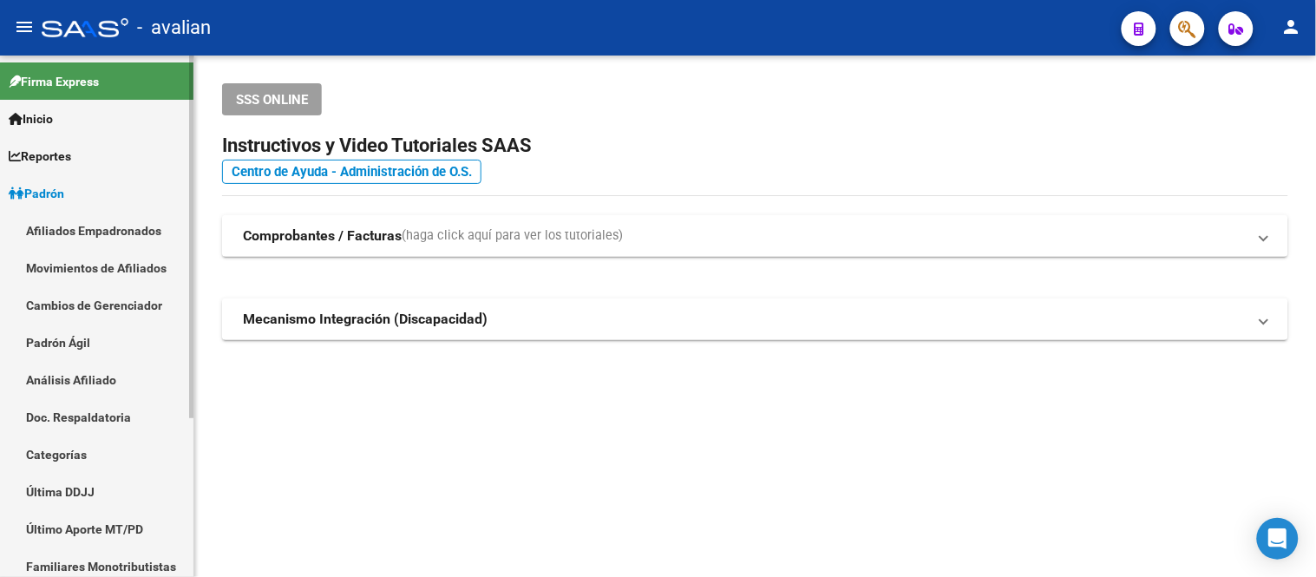
click at [108, 230] on link "Afiliados Empadronados" at bounding box center [97, 230] width 194 height 37
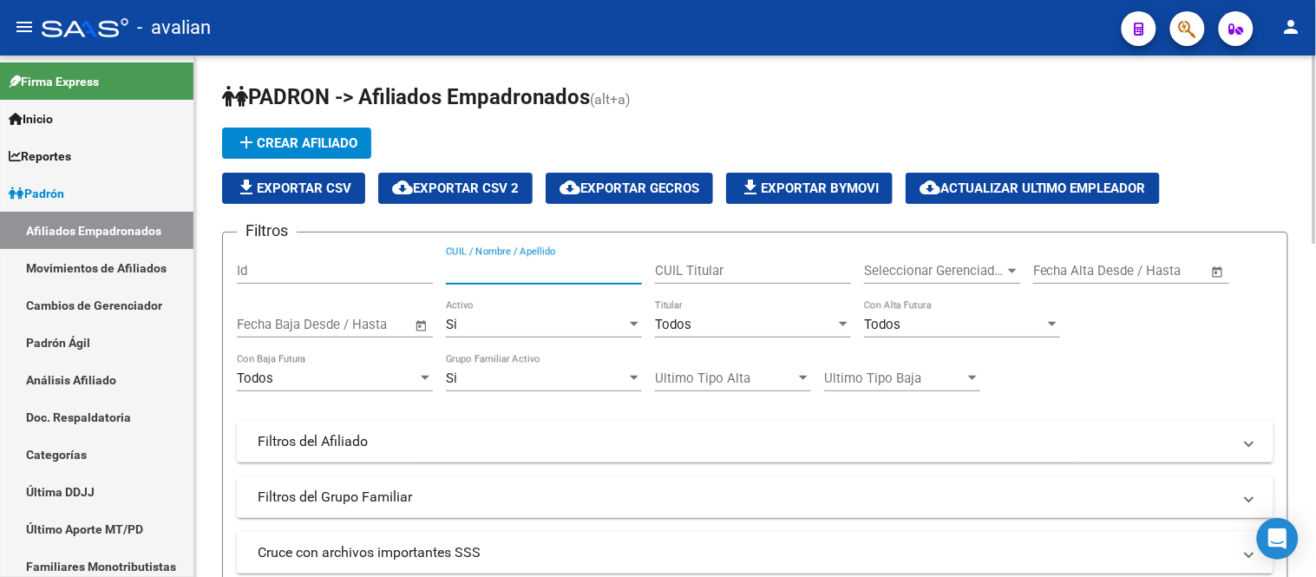
click at [558, 278] on input "CUIL / Nombre / Apellido" at bounding box center [544, 271] width 196 height 16
paste input "20375618150"
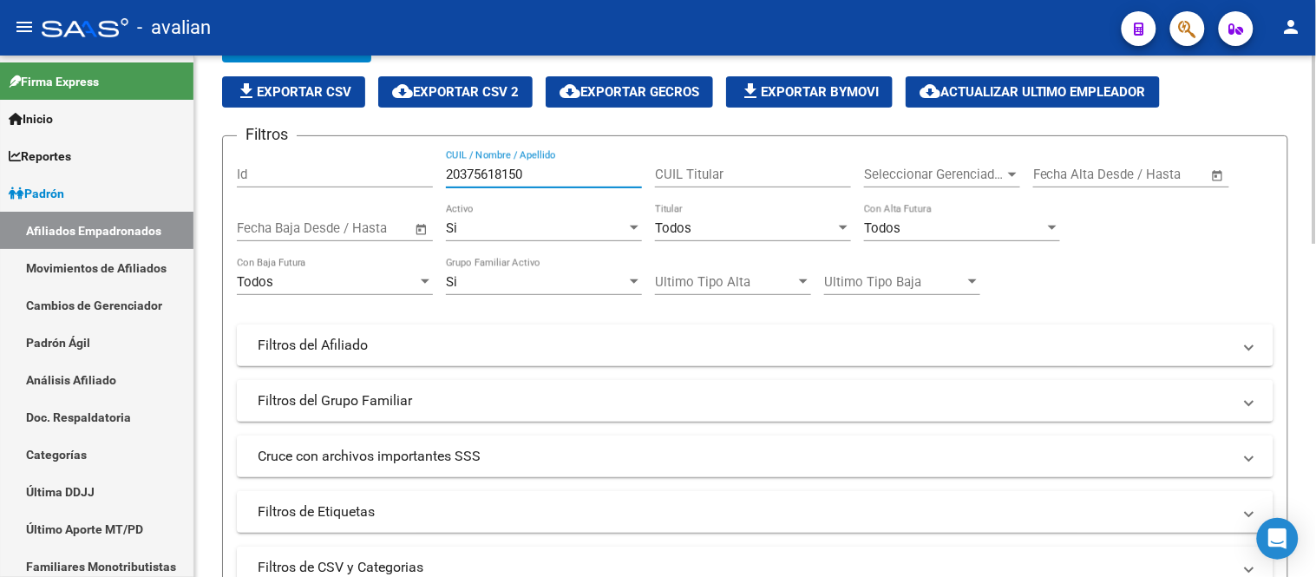
scroll to position [289, 0]
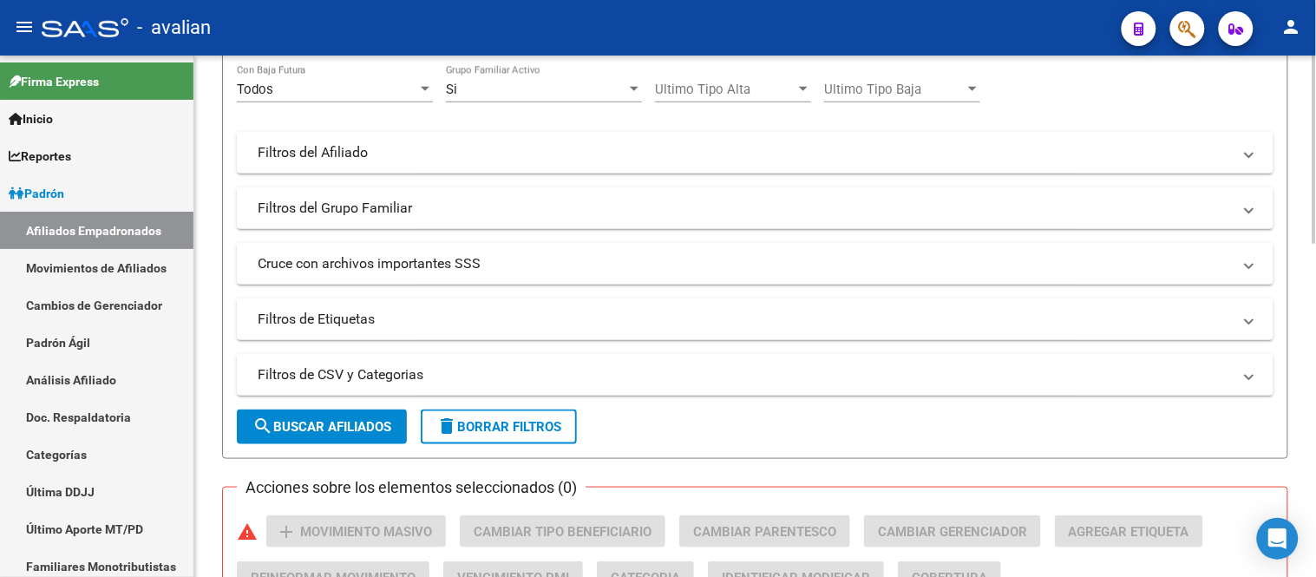
type input "20375618150"
click at [310, 432] on span "search Buscar Afiliados" at bounding box center [322, 427] width 139 height 16
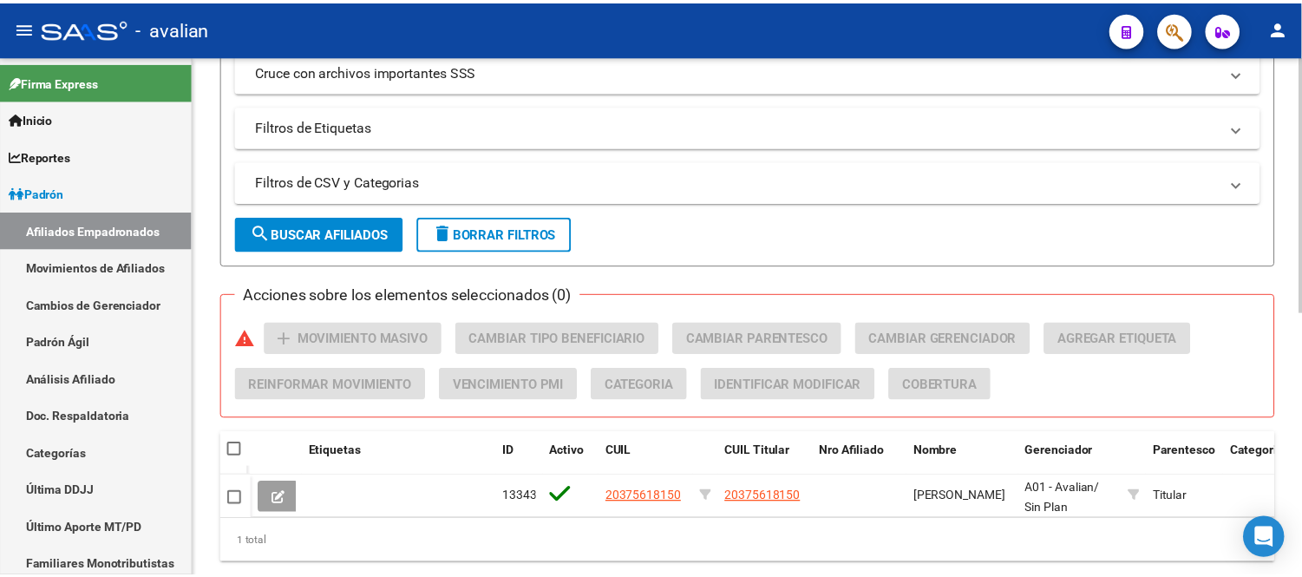
scroll to position [539, 0]
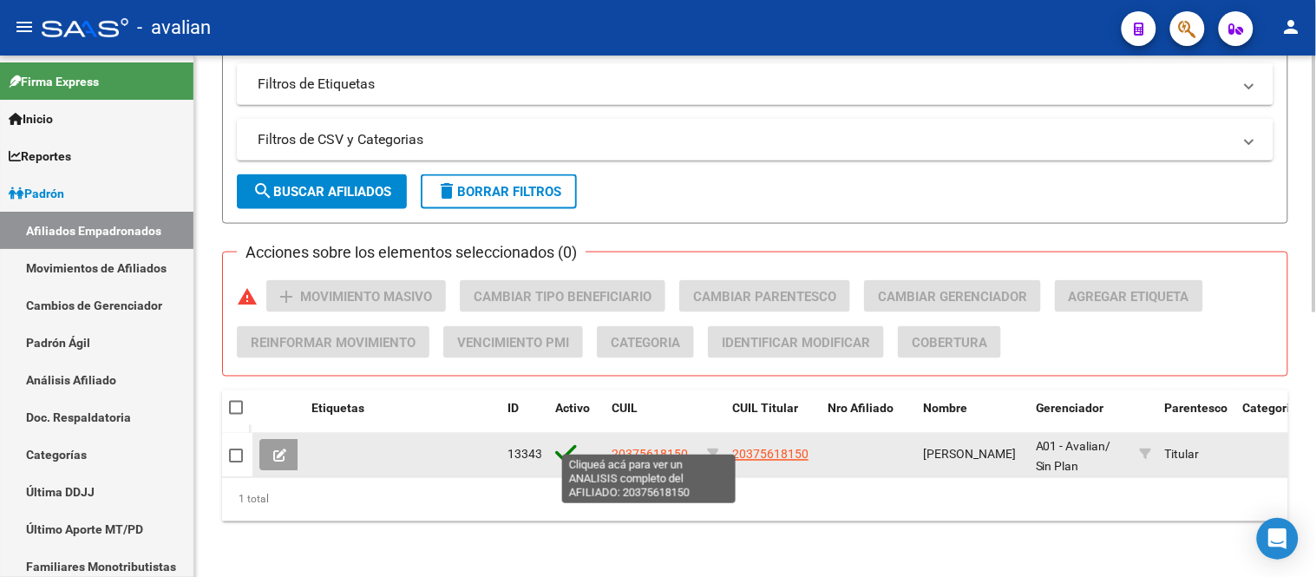
click at [658, 448] on span "20375618150" at bounding box center [650, 455] width 76 height 14
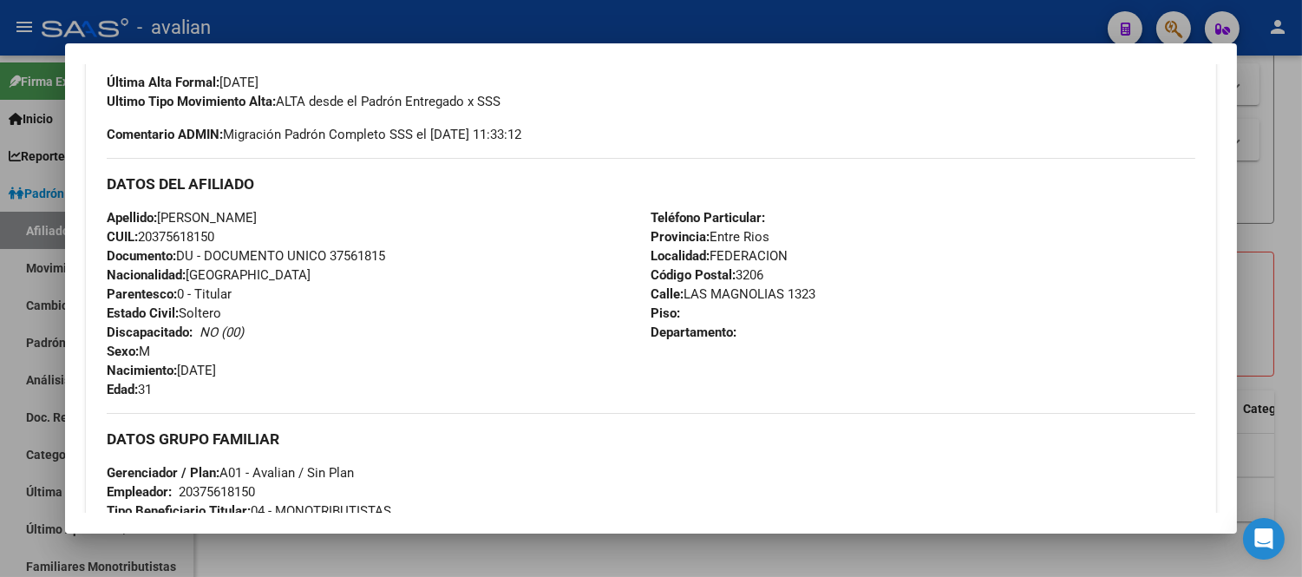
scroll to position [289, 0]
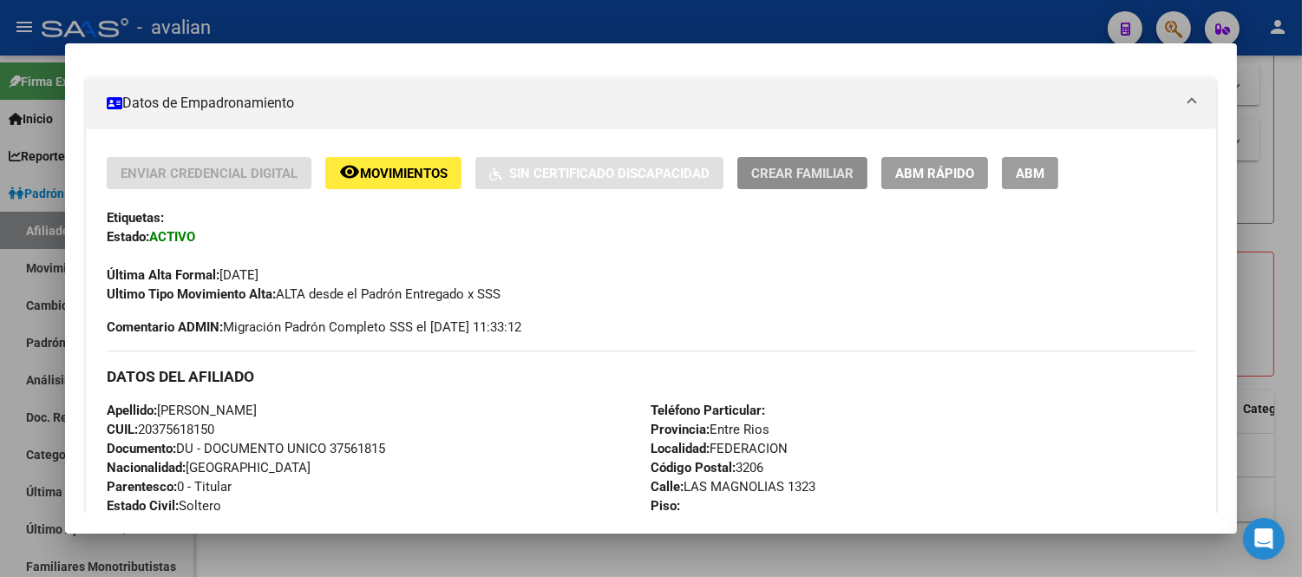
click at [786, 183] on button "Crear Familiar" at bounding box center [803, 173] width 130 height 32
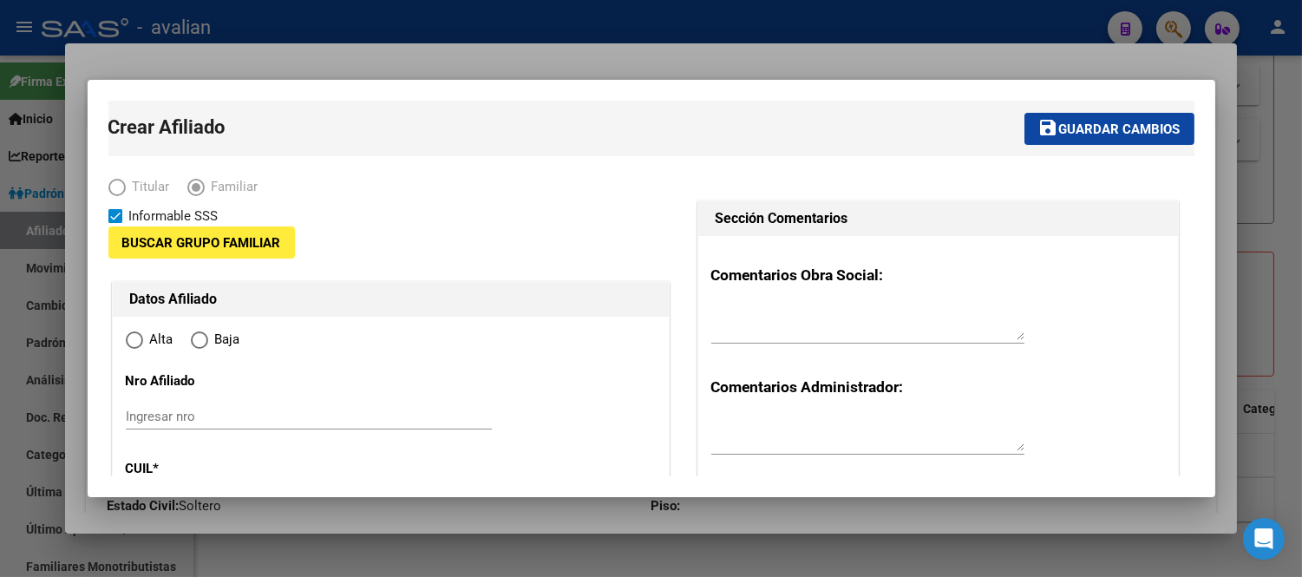
type input "20-37561815-0"
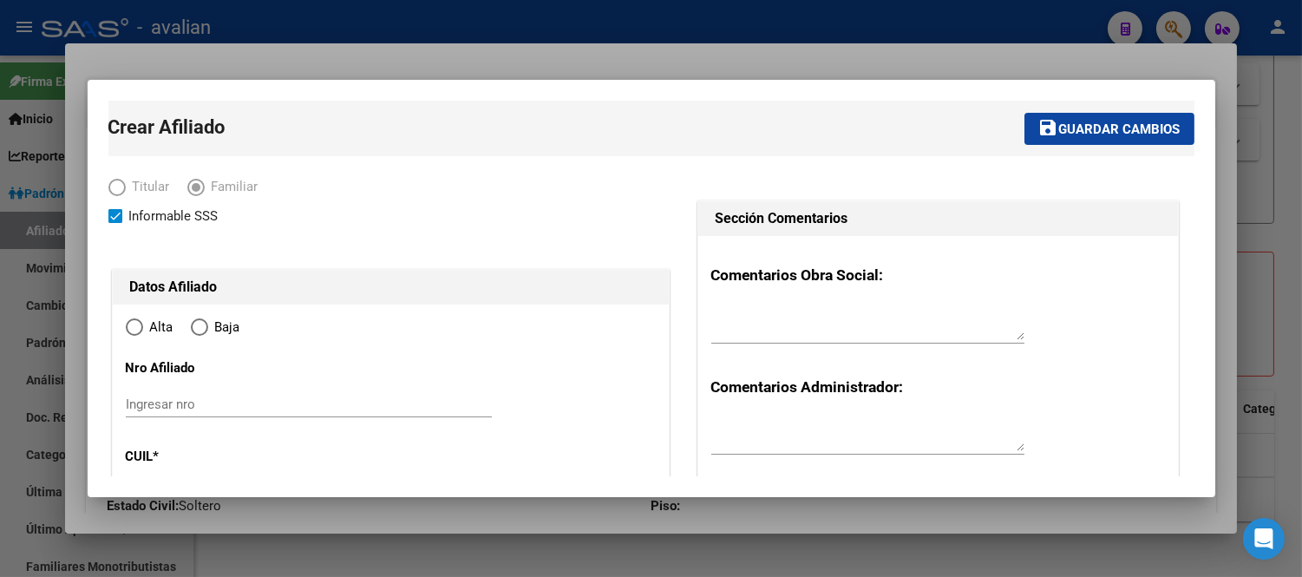
type input "FEDERACION"
type input "3206"
type input "LAS MAGNOLIAS"
type input "1323"
radio input "true"
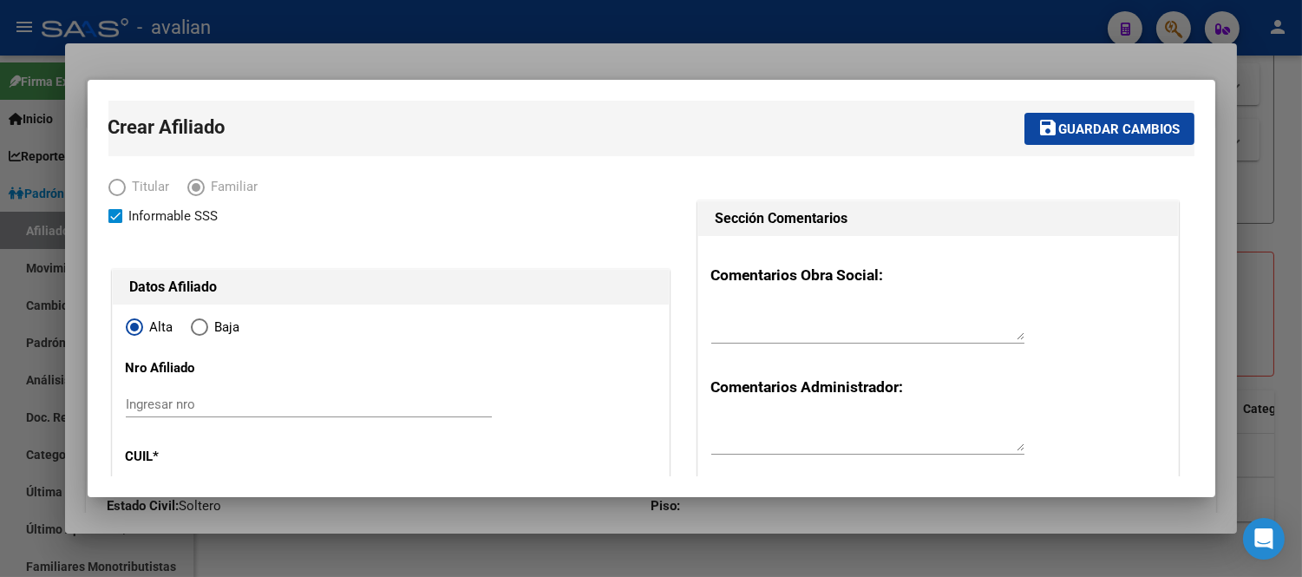
type input "20-37561815-0"
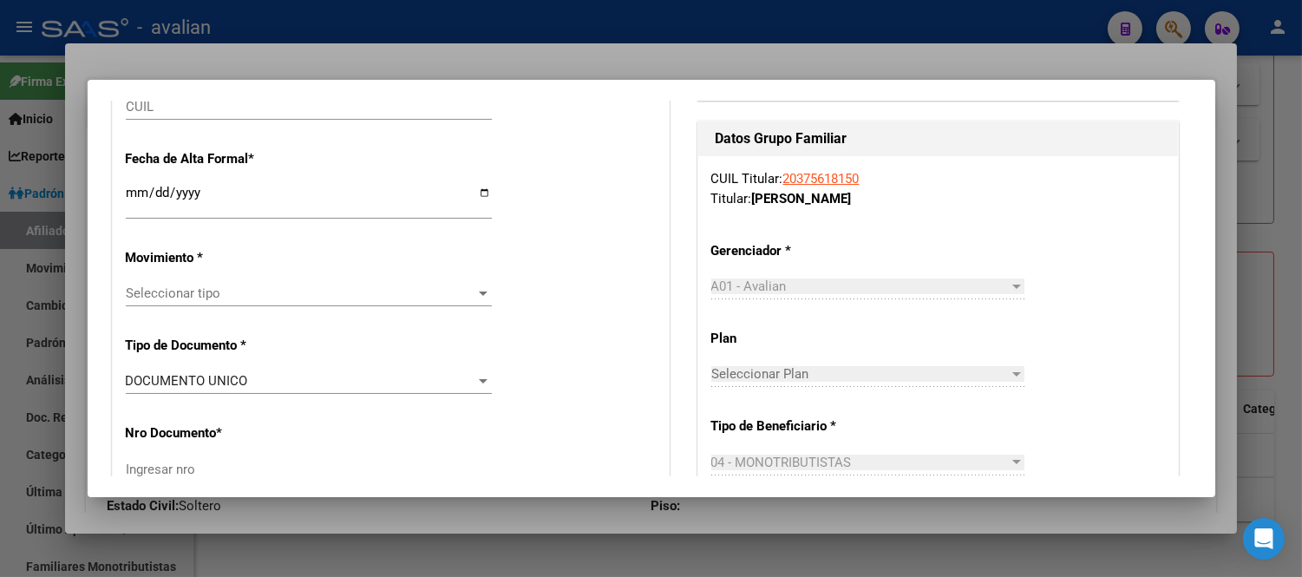
scroll to position [193, 0]
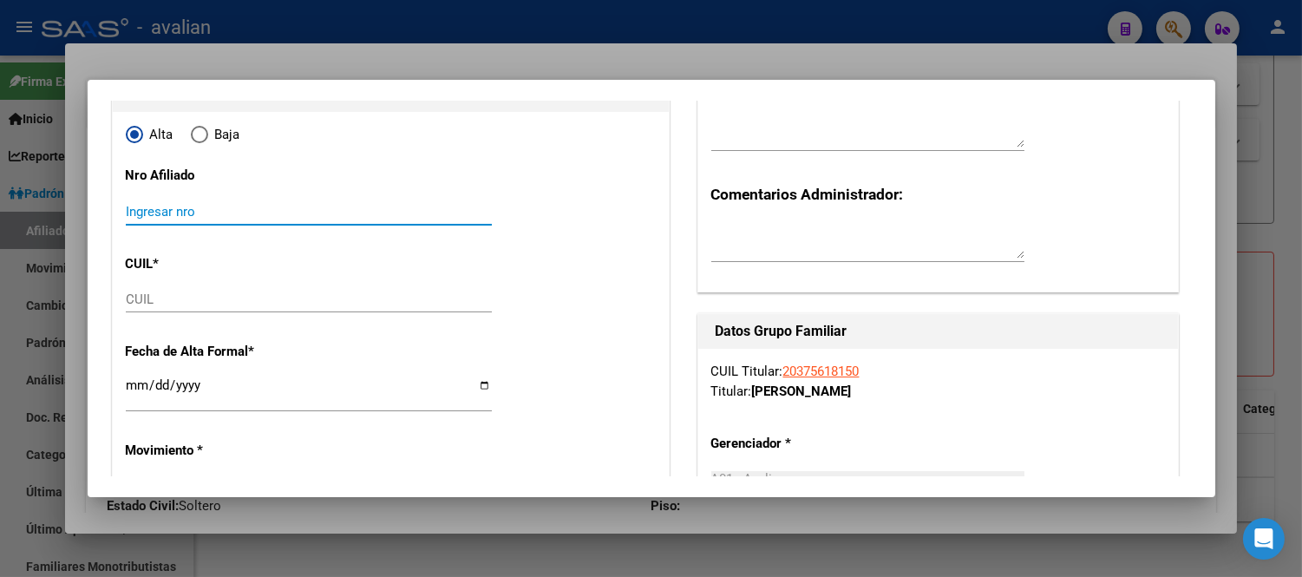
click at [287, 206] on input "Ingresar nro" at bounding box center [309, 212] width 366 height 16
paste input "27530051507"
type input "27530051507"
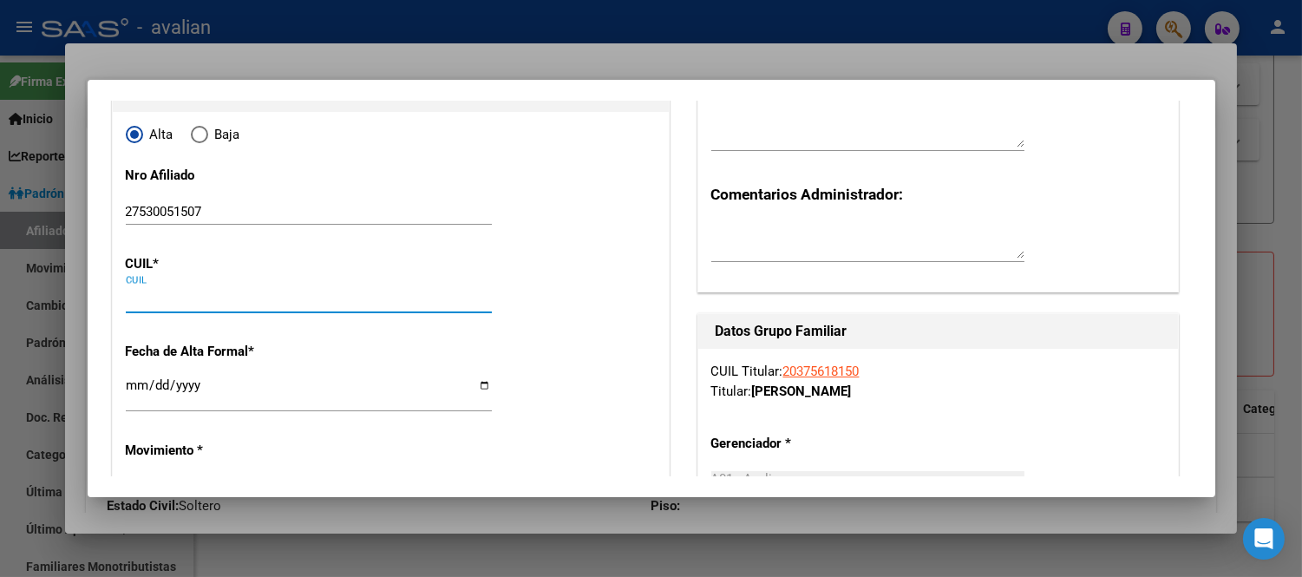
paste input "27-53005150-7"
type input "27-53005150-7"
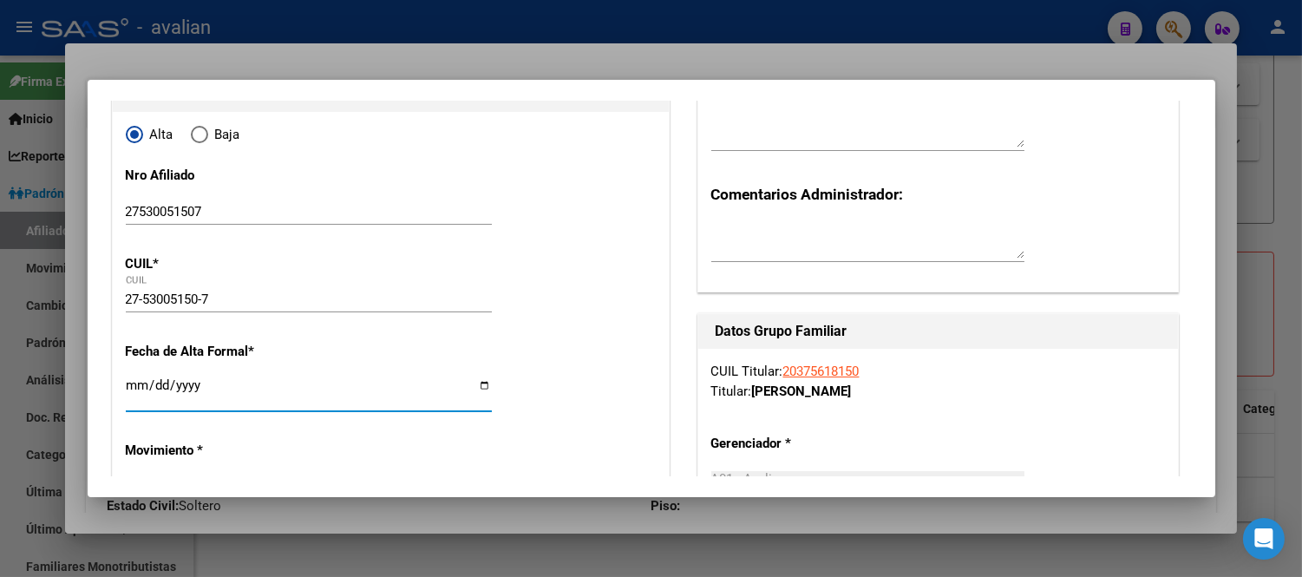
type input "53005150"
type input "GRAZIANO LEONARDELLI"
type input "AMALIA"
type input "2013-04-08"
type input "FEDERACION"
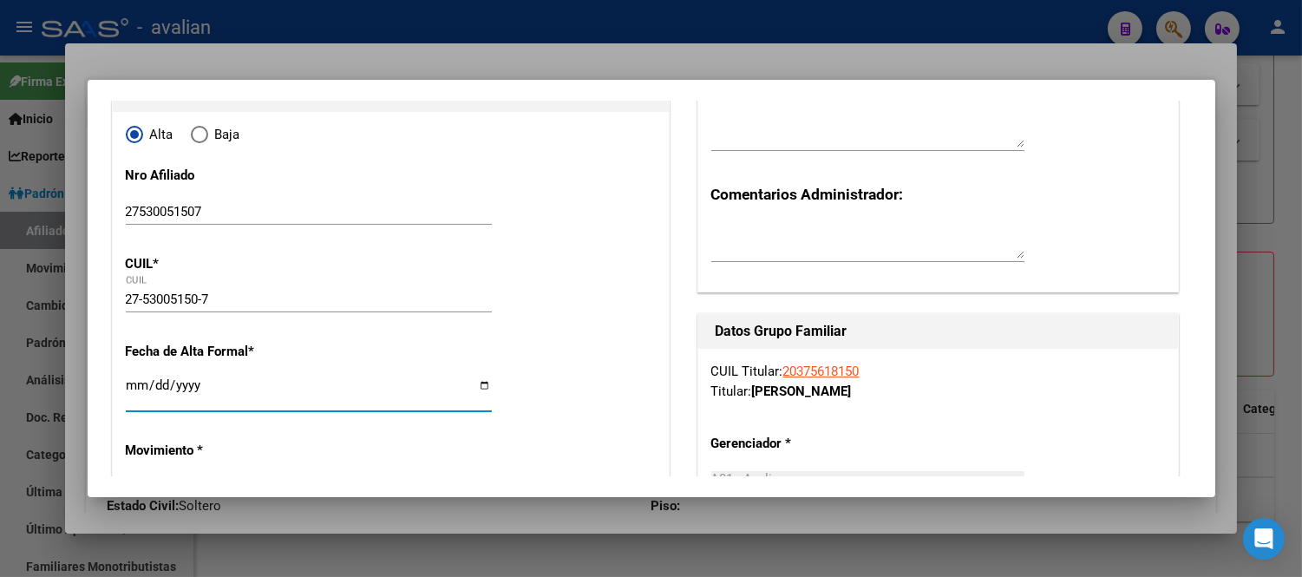
type input "LAS MAGNOLIAS"
type input "1654"
type input "2025-04-01"
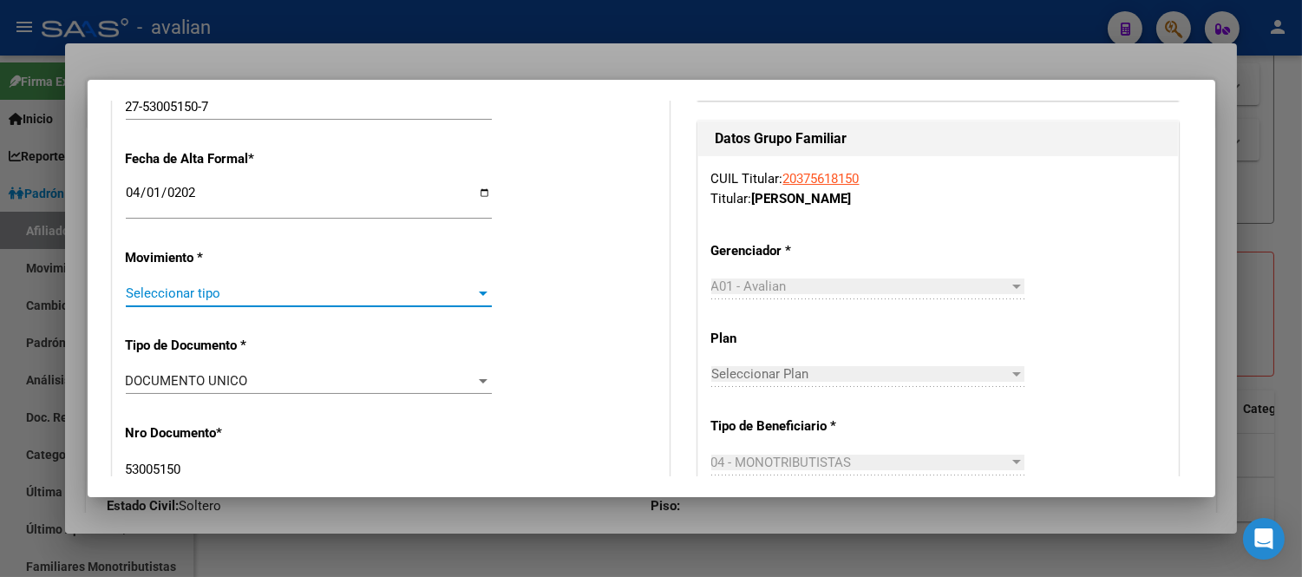
click at [229, 287] on span "Seleccionar tipo" at bounding box center [301, 293] width 351 height 16
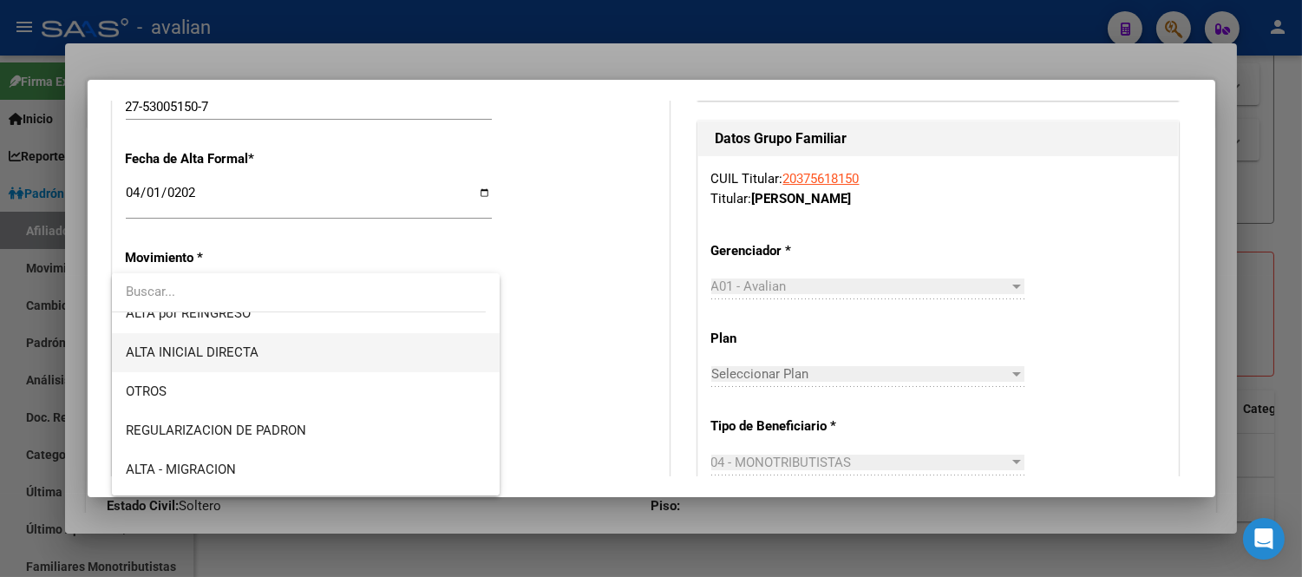
scroll to position [193, 0]
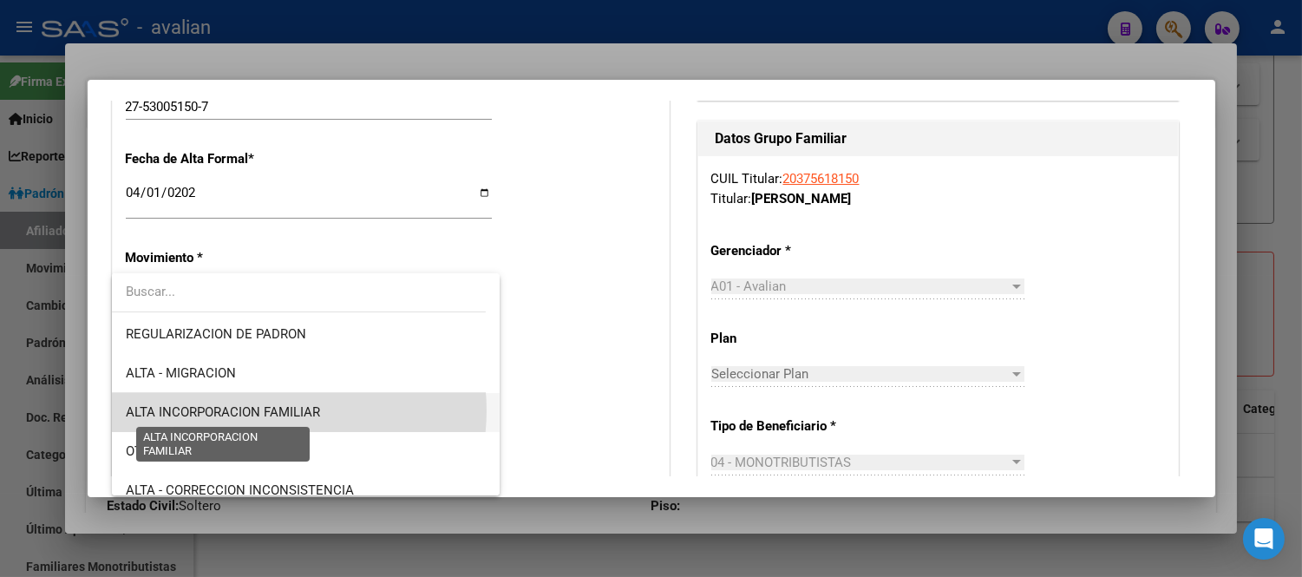
click at [279, 410] on span "ALTA INCORPORACION FAMILIAR" at bounding box center [223, 412] width 194 height 16
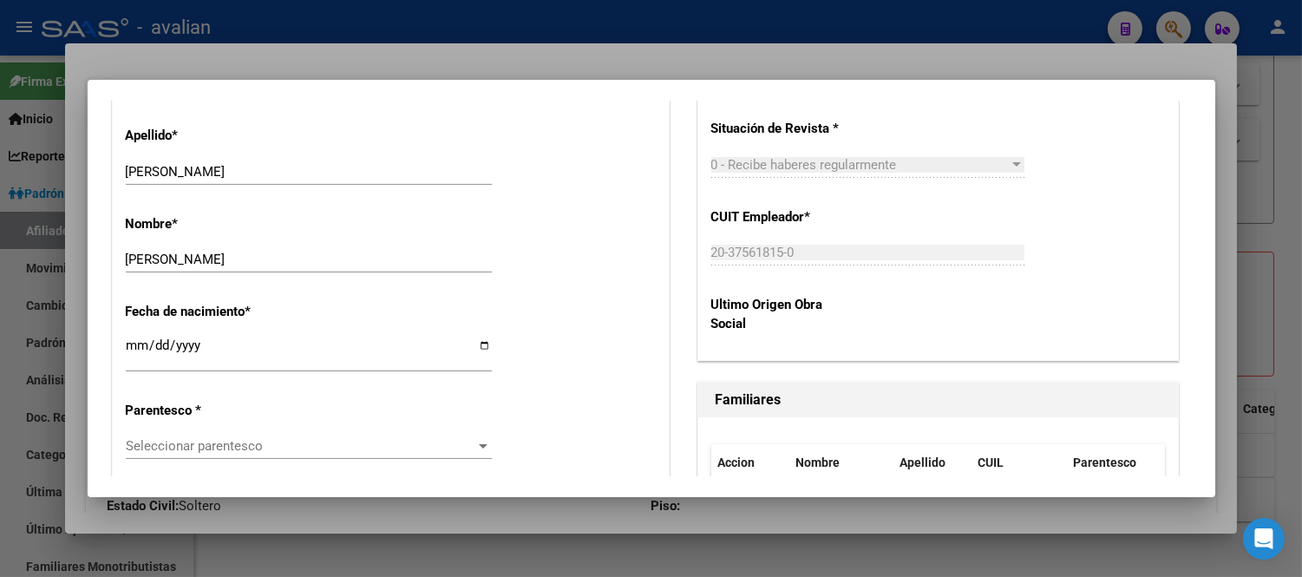
scroll to position [964, 0]
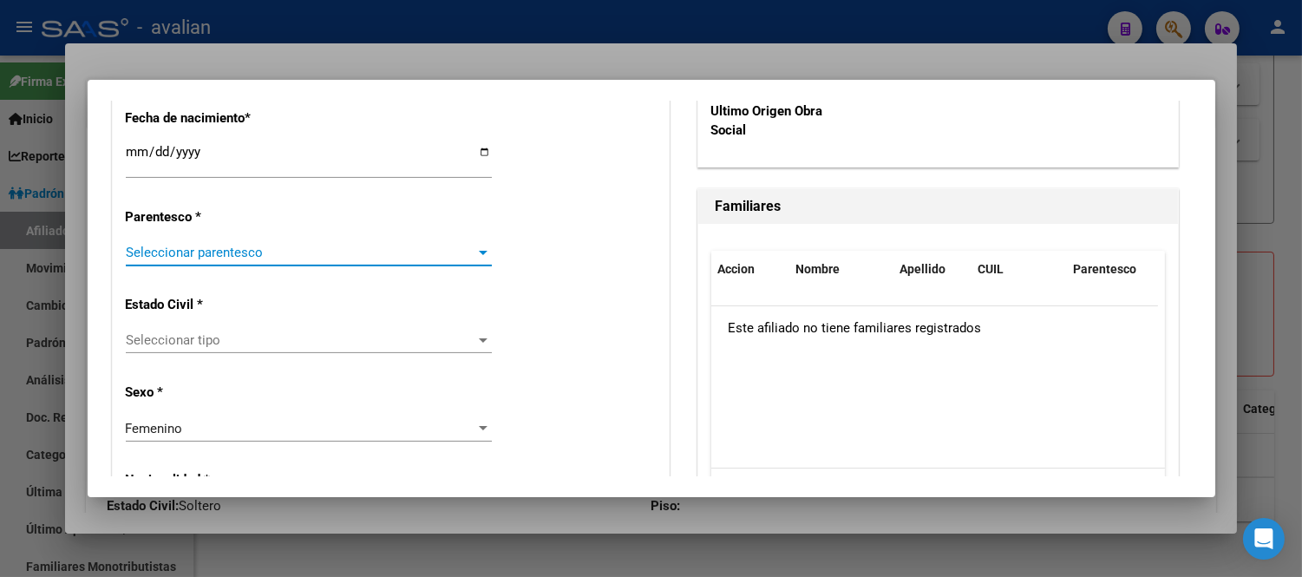
click at [257, 255] on span "Seleccionar parentesco" at bounding box center [301, 253] width 351 height 16
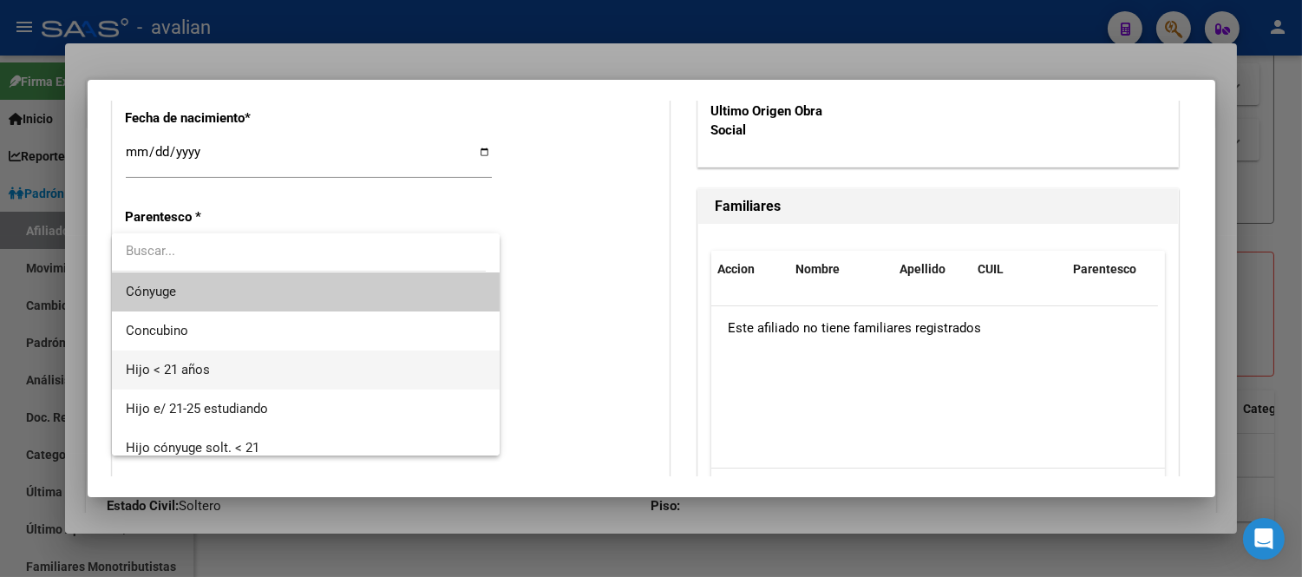
click at [253, 365] on span "Hijo < 21 años" at bounding box center [306, 370] width 360 height 39
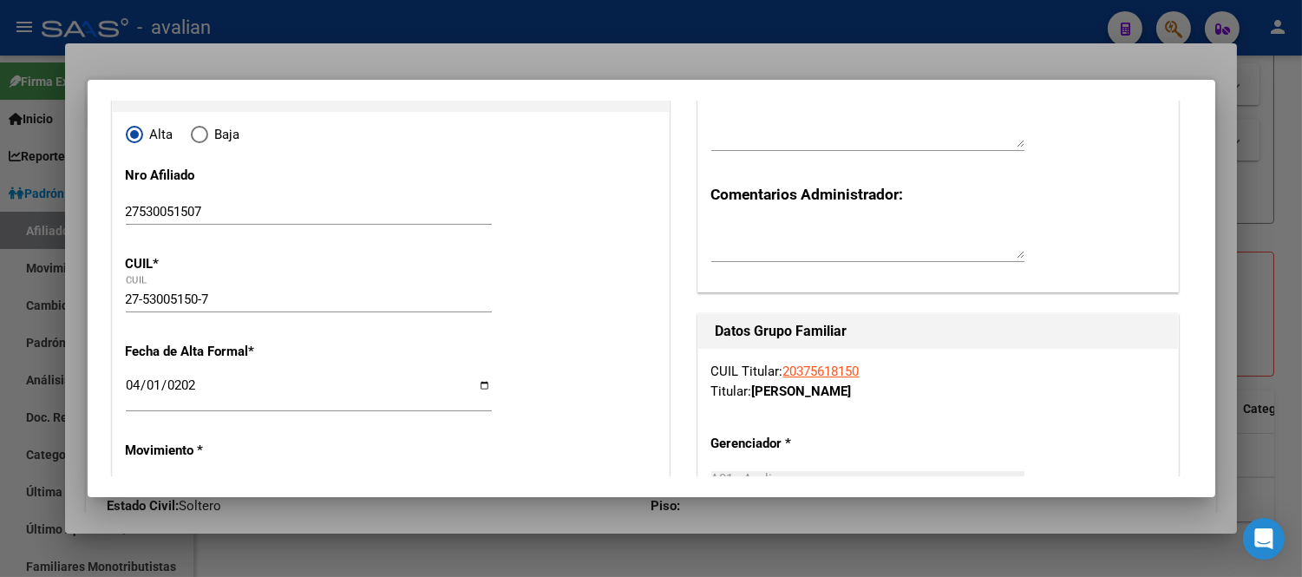
scroll to position [0, 0]
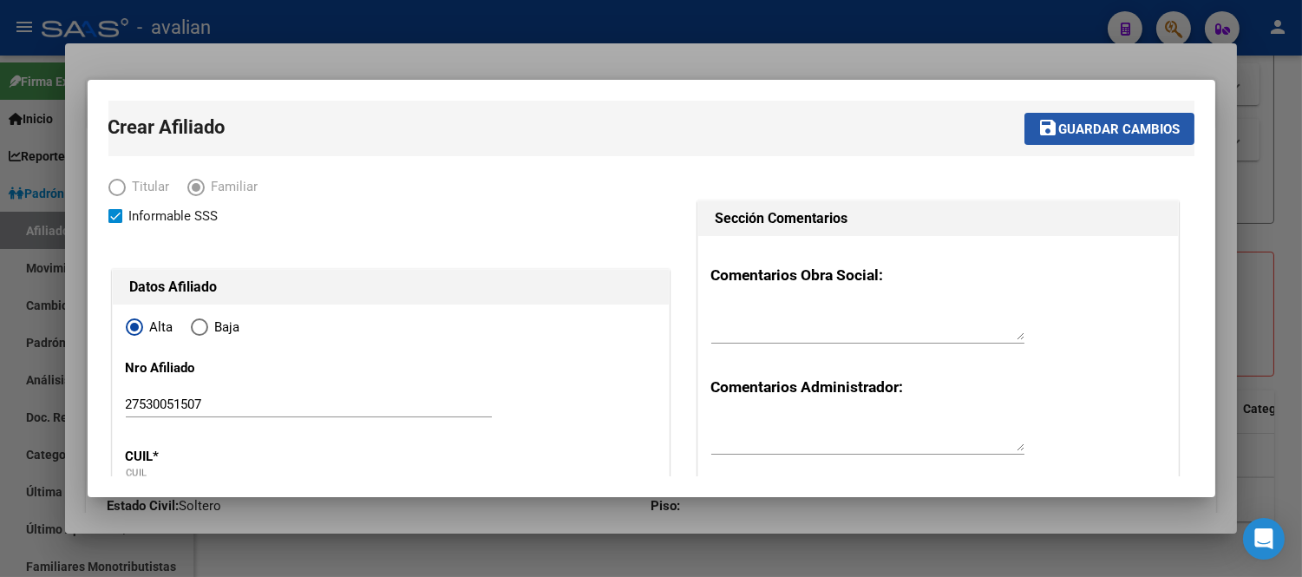
click at [1061, 131] on span "Guardar cambios" at bounding box center [1120, 129] width 121 height 16
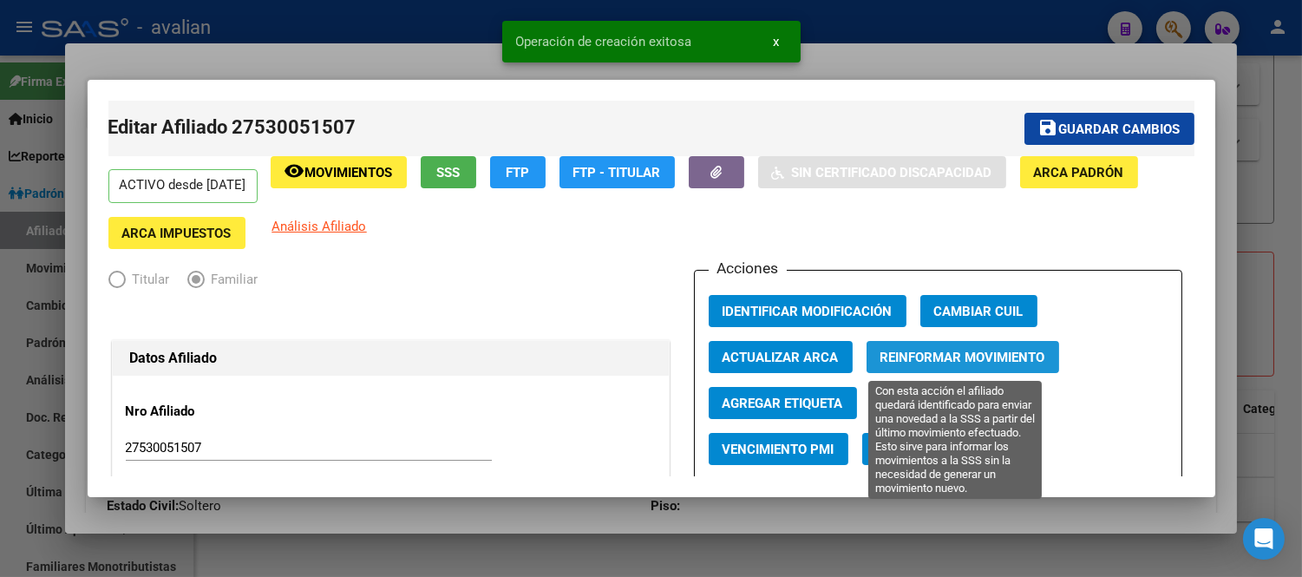
click at [952, 351] on span "Reinformar Movimiento" at bounding box center [963, 358] width 165 height 16
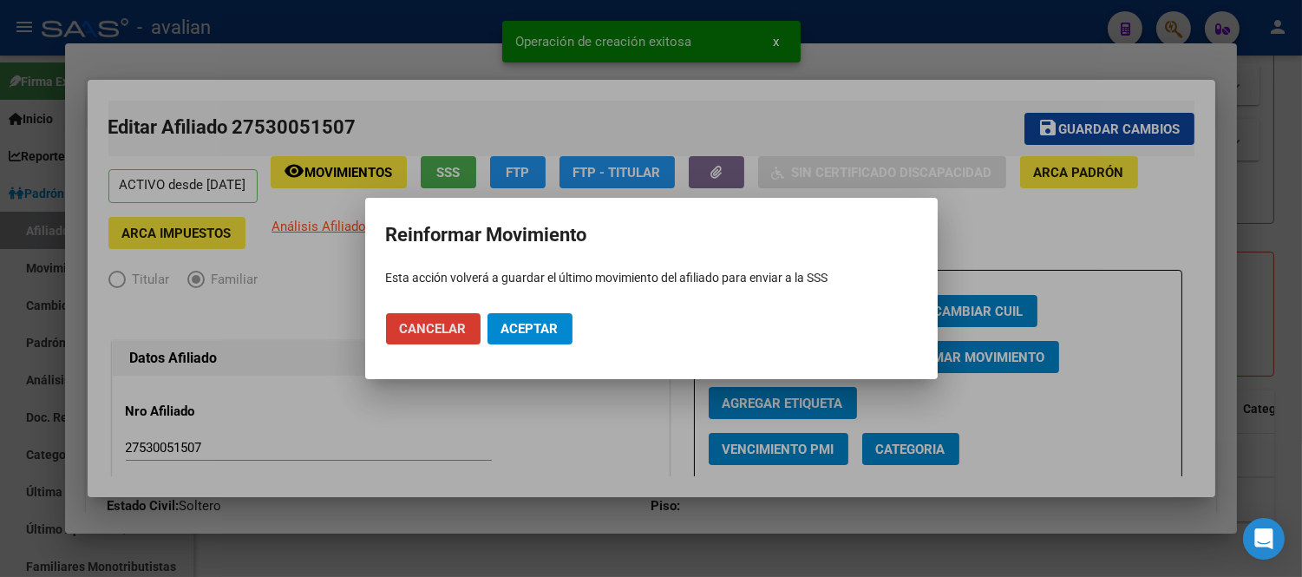
click at [542, 330] on span "Aceptar" at bounding box center [530, 329] width 57 height 16
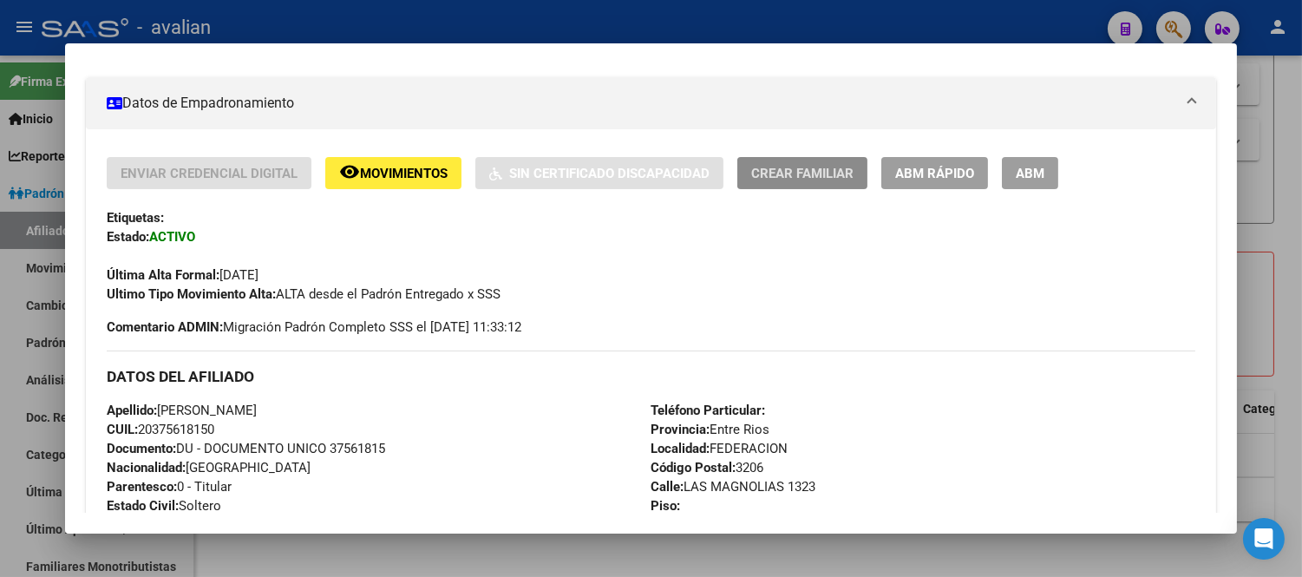
click at [826, 174] on span "Crear Familiar" at bounding box center [802, 174] width 102 height 16
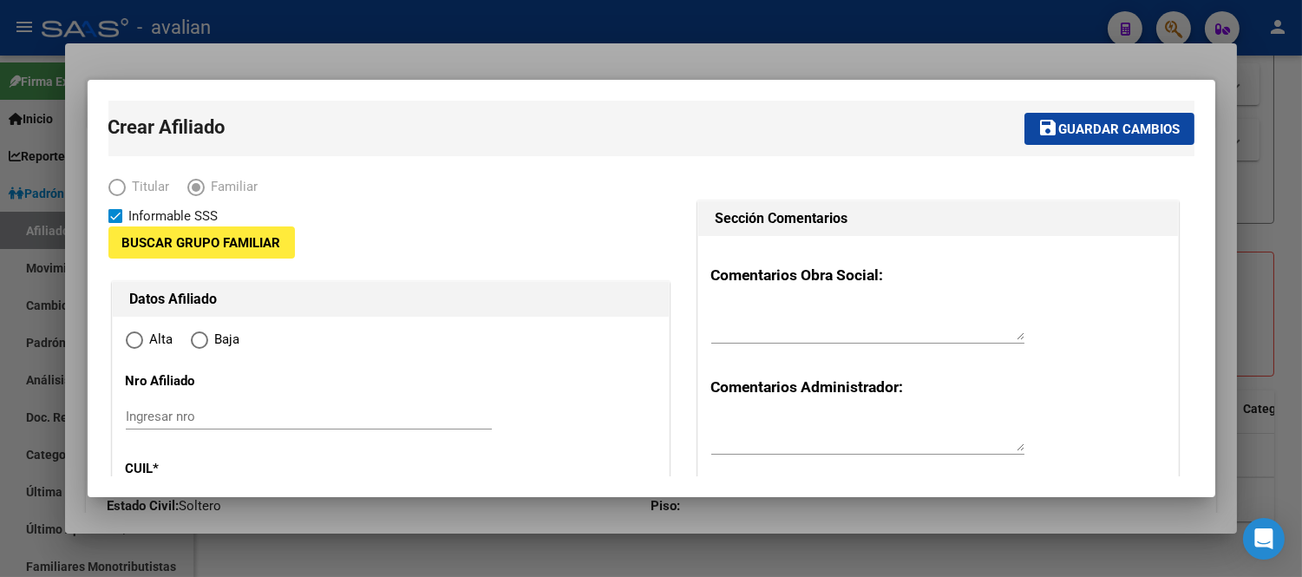
type input "20-37561815-0"
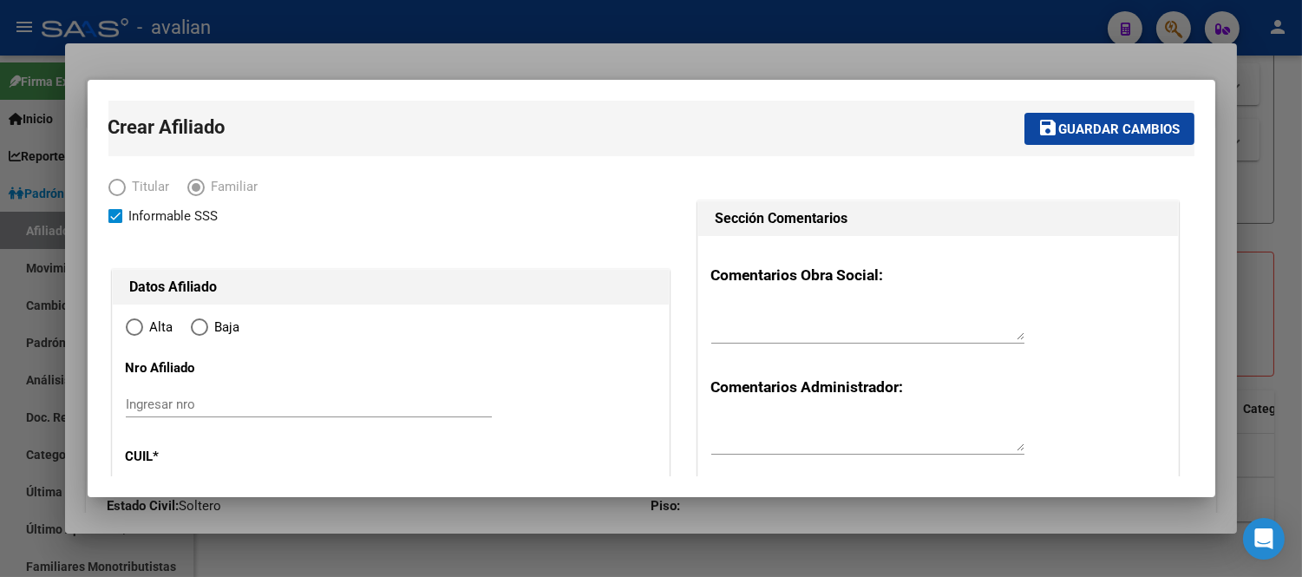
type input "FEDERACION"
type input "3206"
type input "LAS MAGNOLIAS"
type input "1323"
radio input "true"
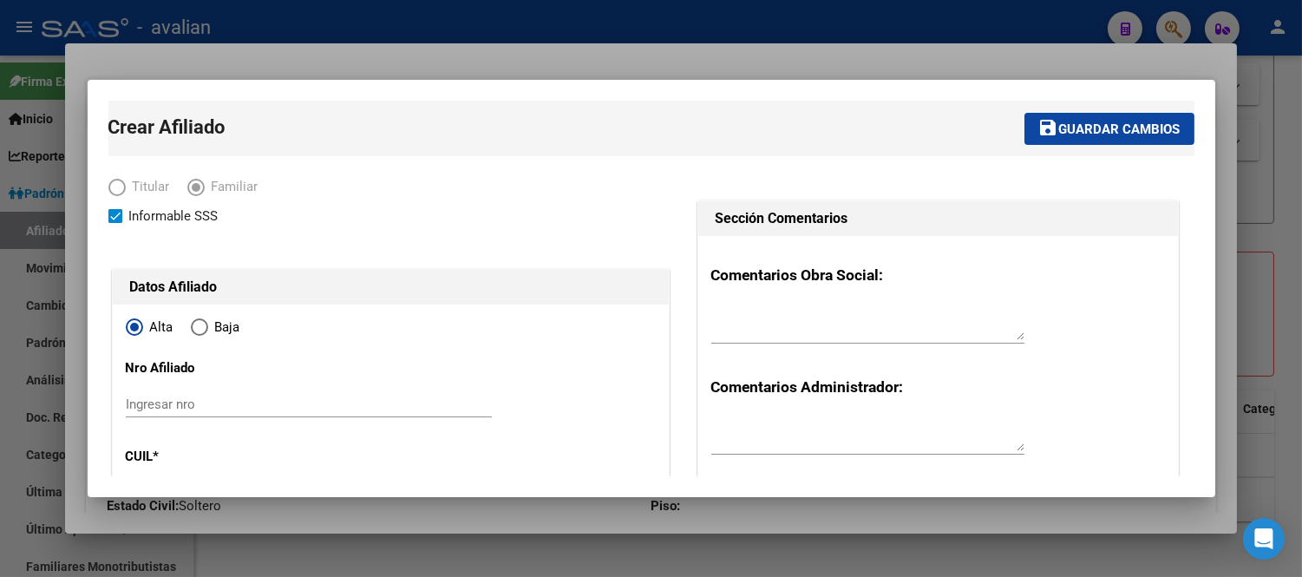
type input "20-37561815-0"
click at [227, 400] on input "Ingresar nro" at bounding box center [309, 405] width 366 height 16
paste input "20583424971"
type input "20583424971"
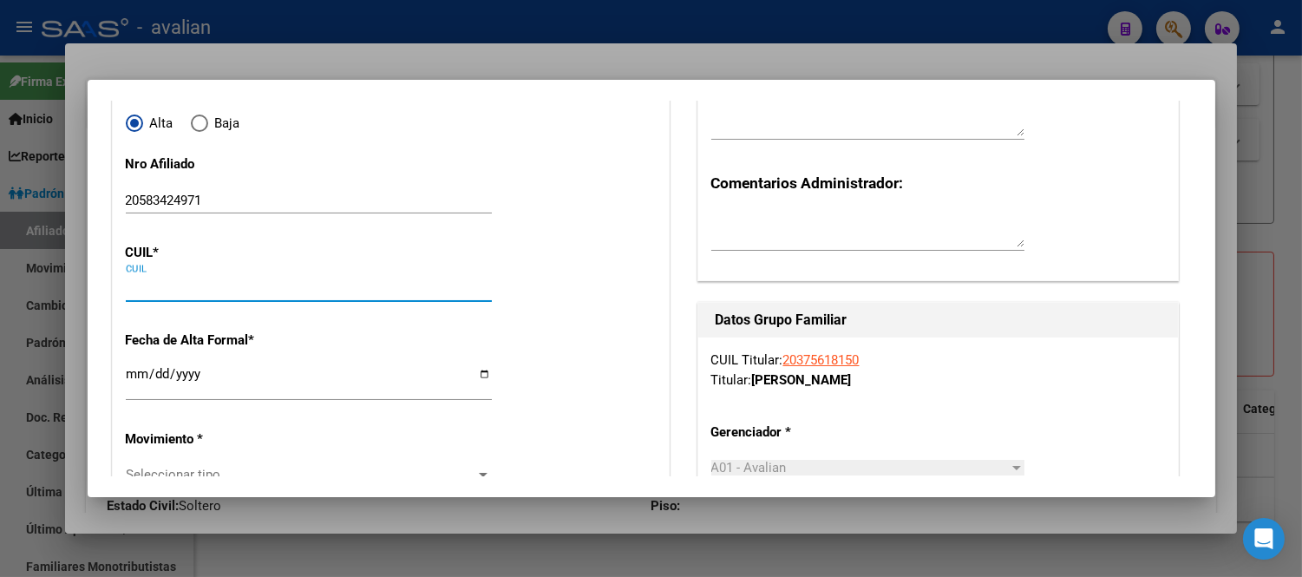
paste input "20-58342497-1"
type input "20-58342497-1"
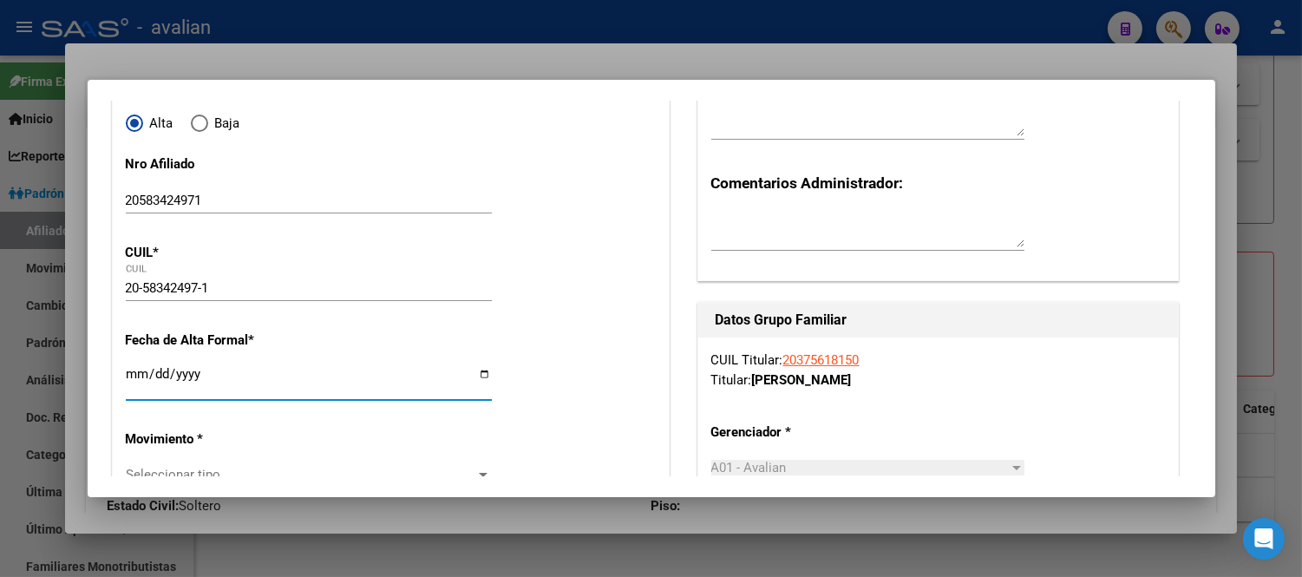
type input "58342497"
type input "GRAZIANO LEONARDELLI"
type input "VITTORIO"
type input "2020-07-17"
type input "FEDERACION"
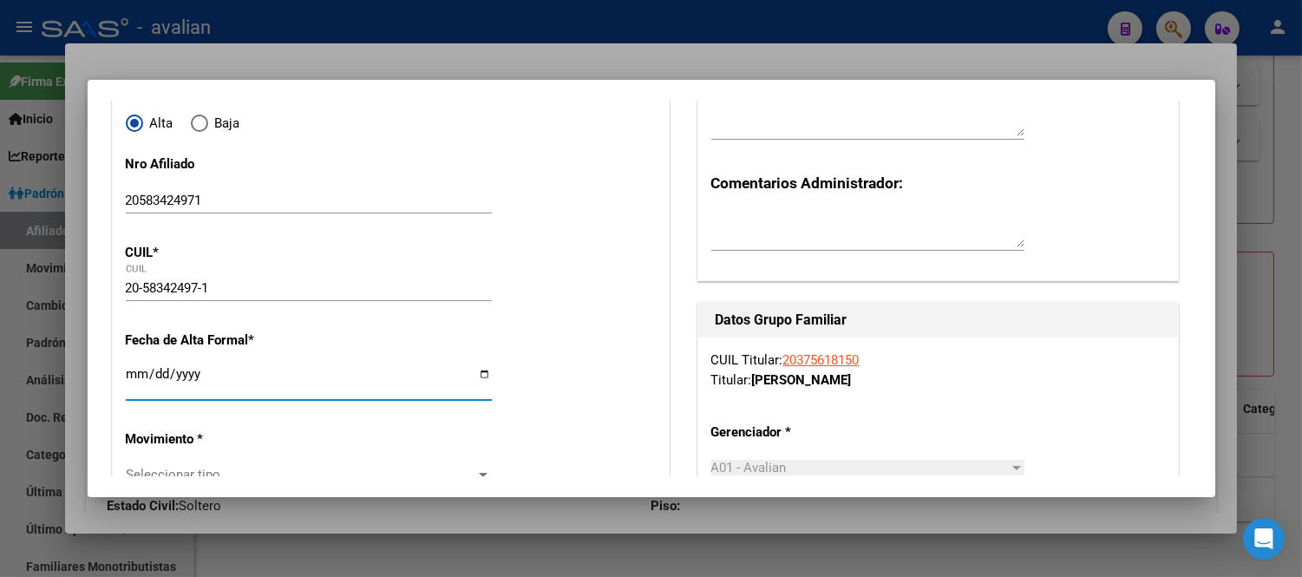
type input "LAS MAGNOLIAS"
type input "1654"
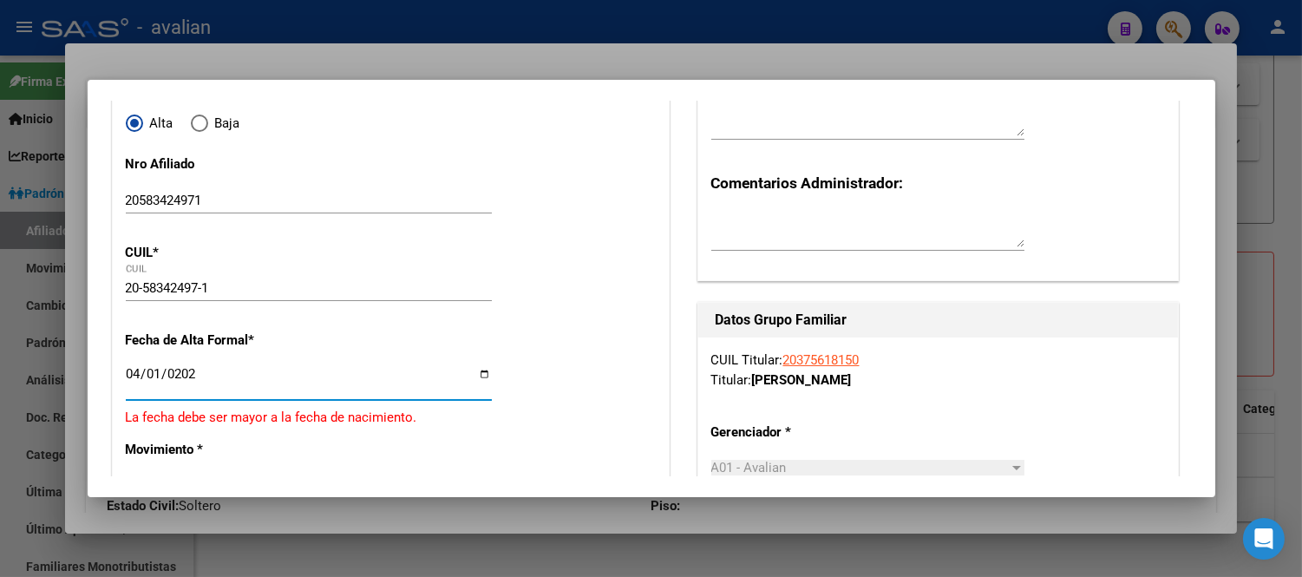
type input "2025-04-01"
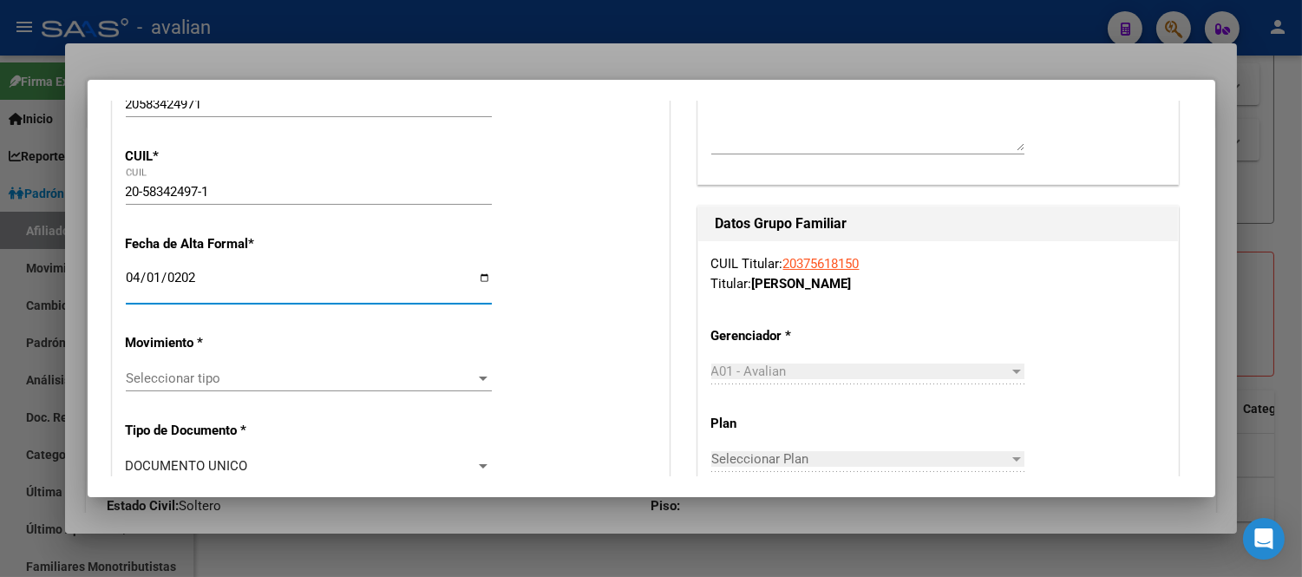
scroll to position [397, 0]
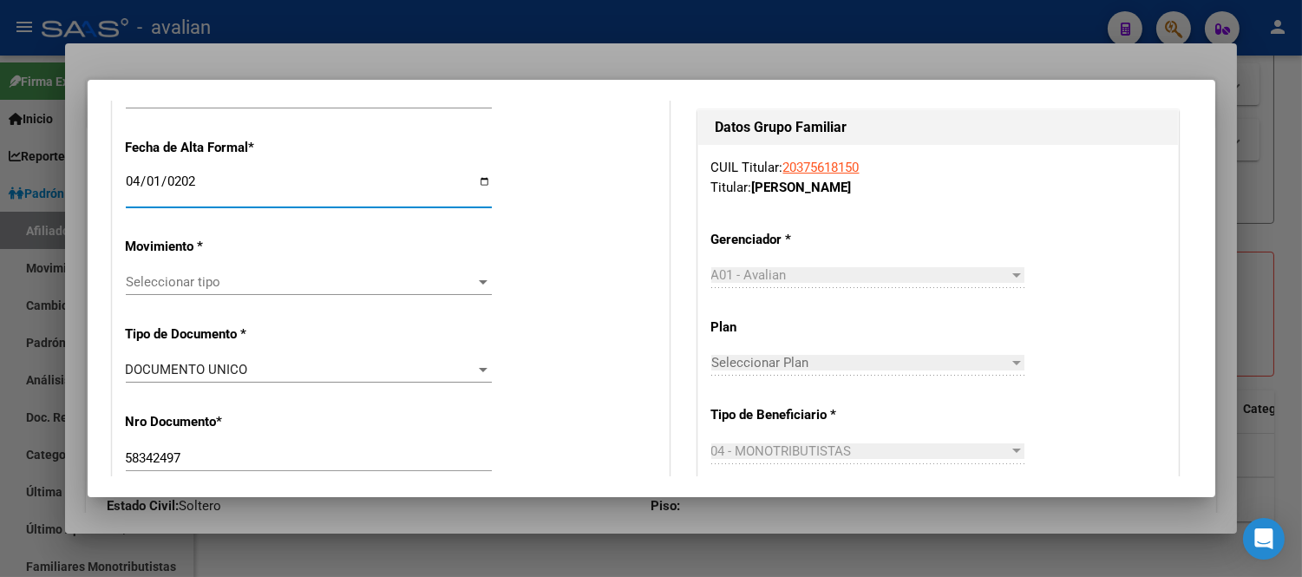
click at [269, 279] on span "Seleccionar tipo" at bounding box center [301, 282] width 351 height 16
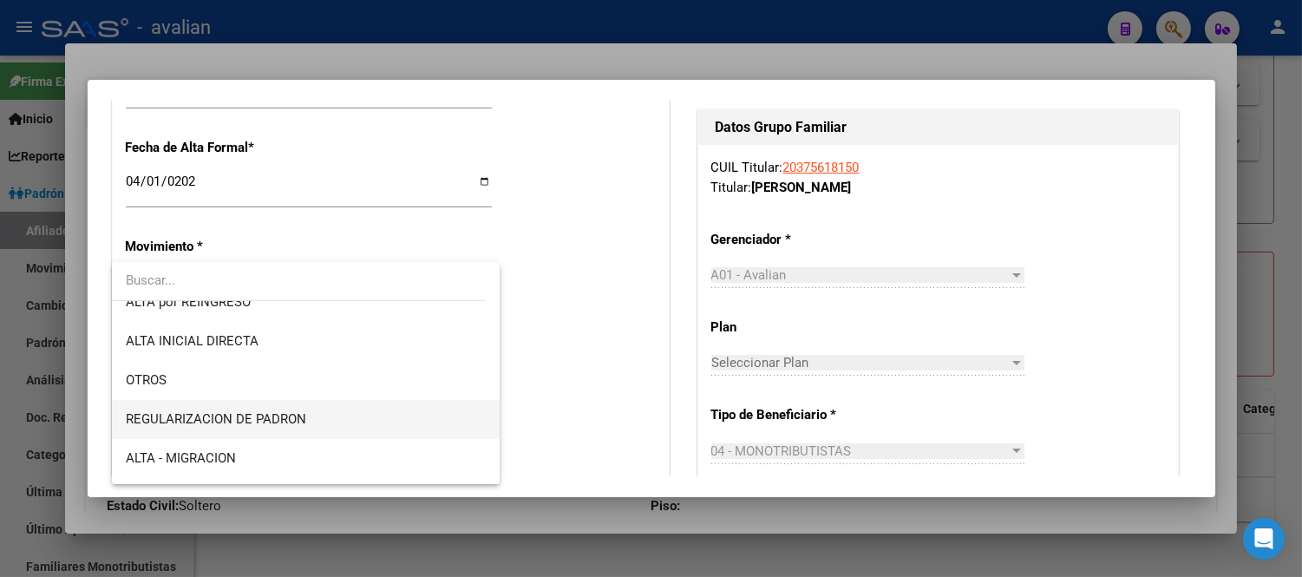
scroll to position [193, 0]
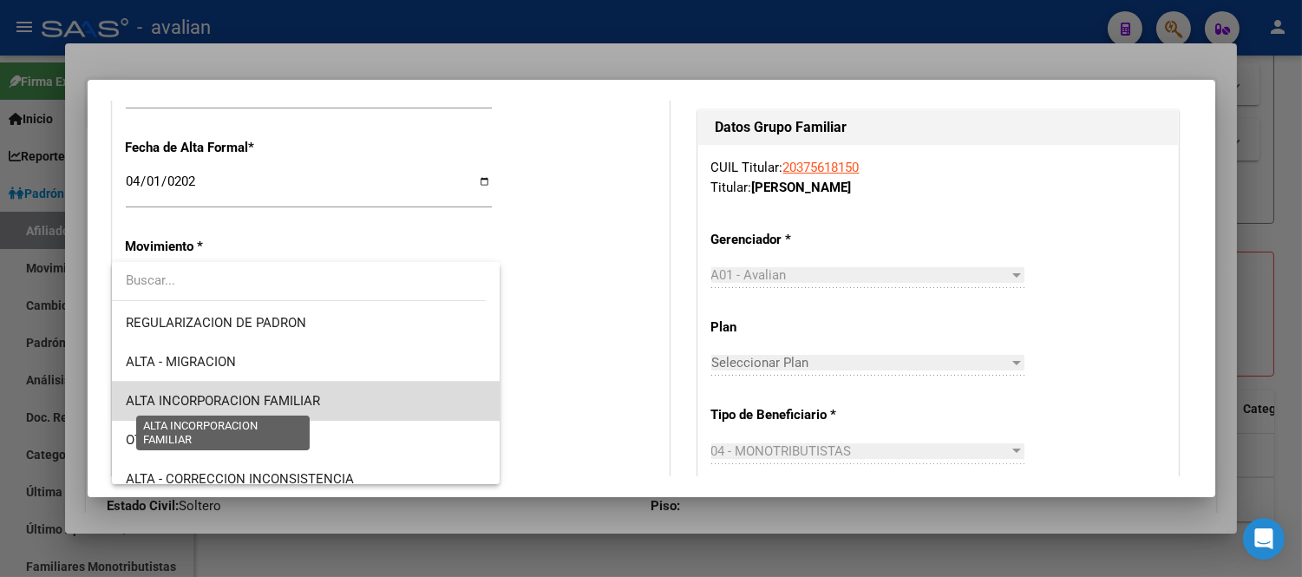
click at [318, 399] on span "ALTA INCORPORACION FAMILIAR" at bounding box center [223, 401] width 194 height 16
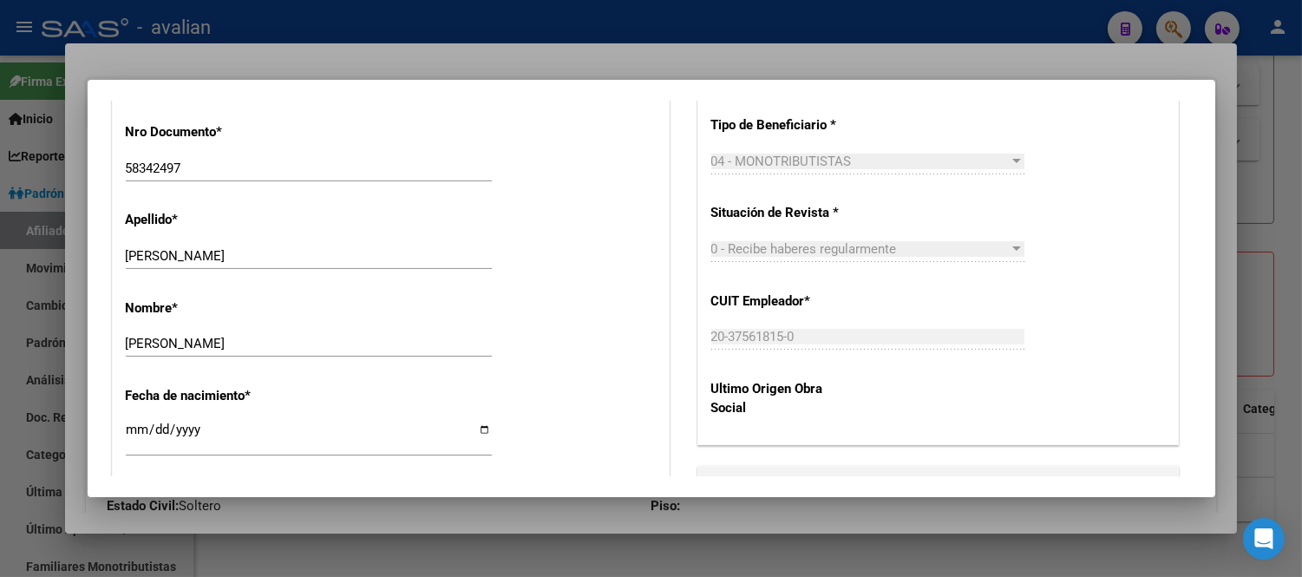
scroll to position [879, 0]
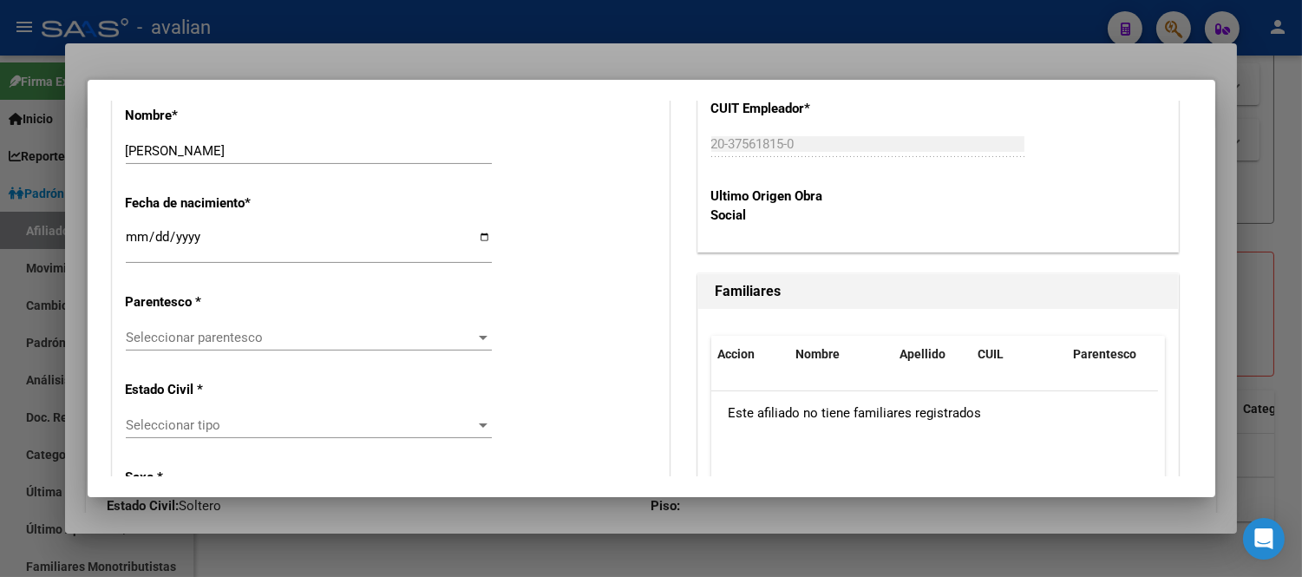
click at [330, 336] on span "Seleccionar parentesco" at bounding box center [301, 338] width 351 height 16
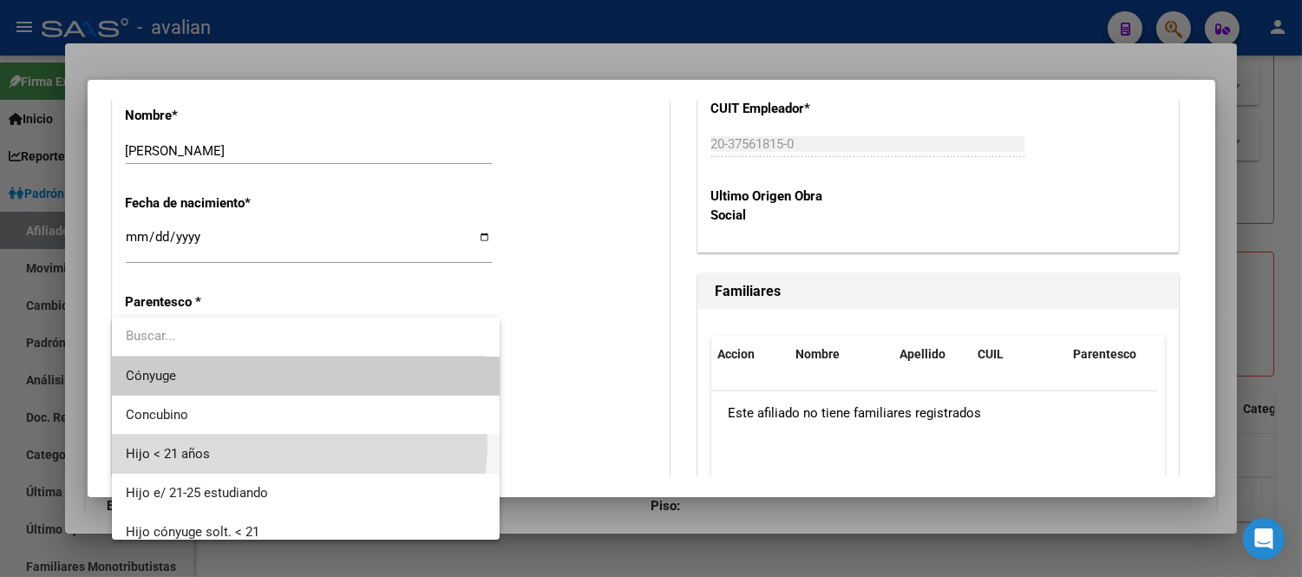
click at [296, 444] on span "Hijo < 21 años" at bounding box center [306, 454] width 360 height 39
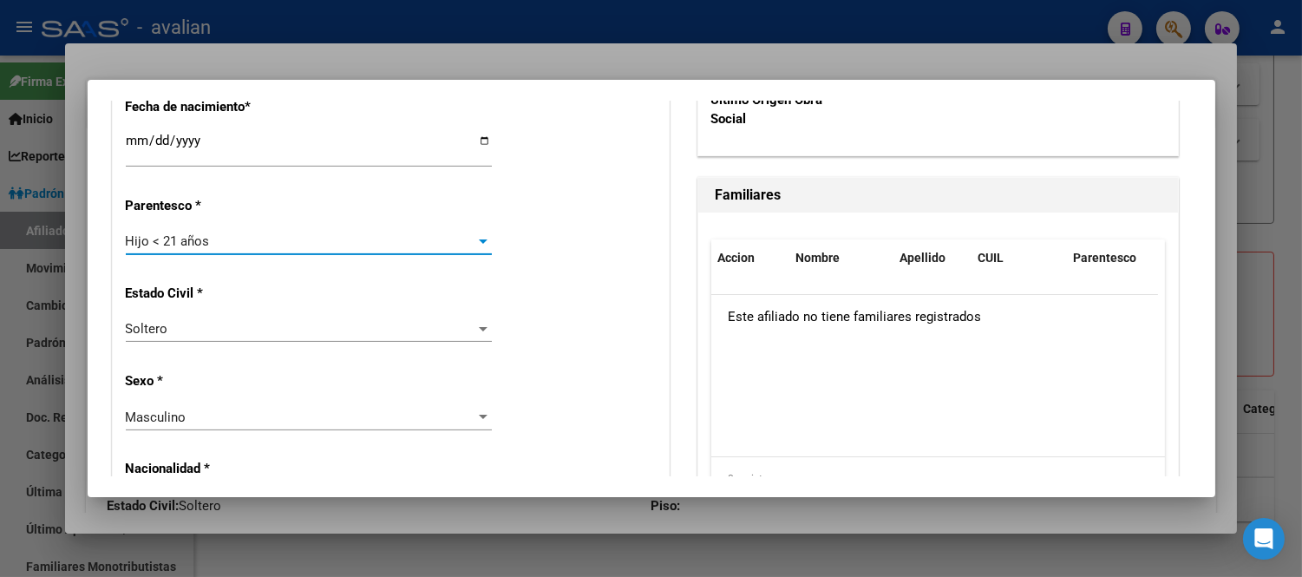
scroll to position [1168, 0]
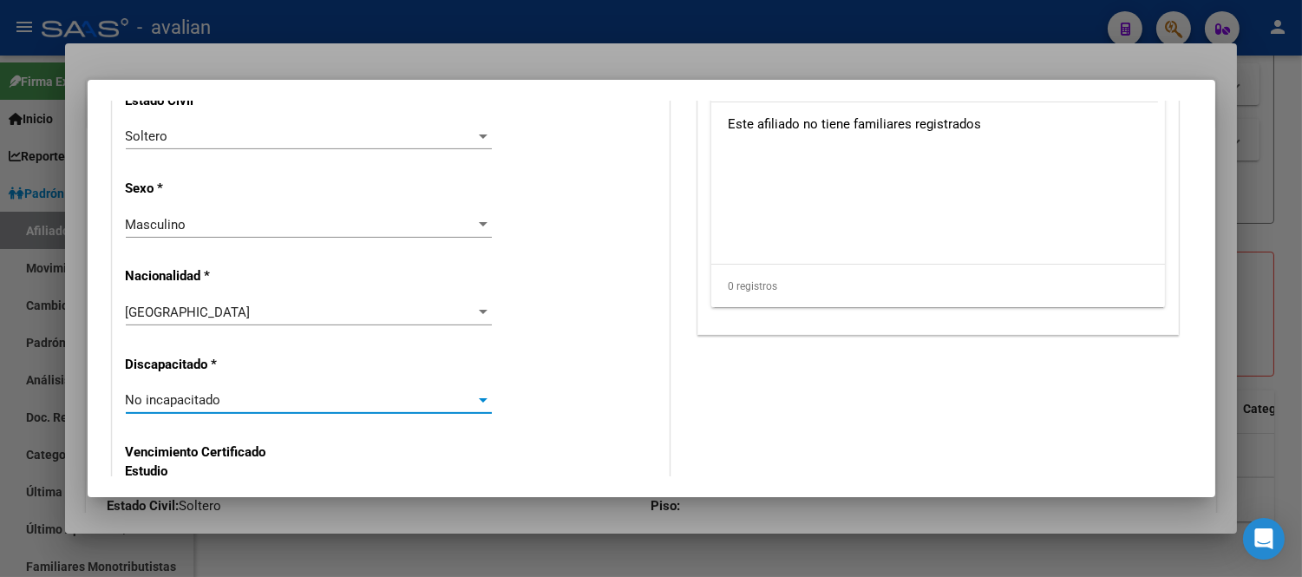
click at [278, 402] on div "No incapacitado" at bounding box center [301, 400] width 351 height 16
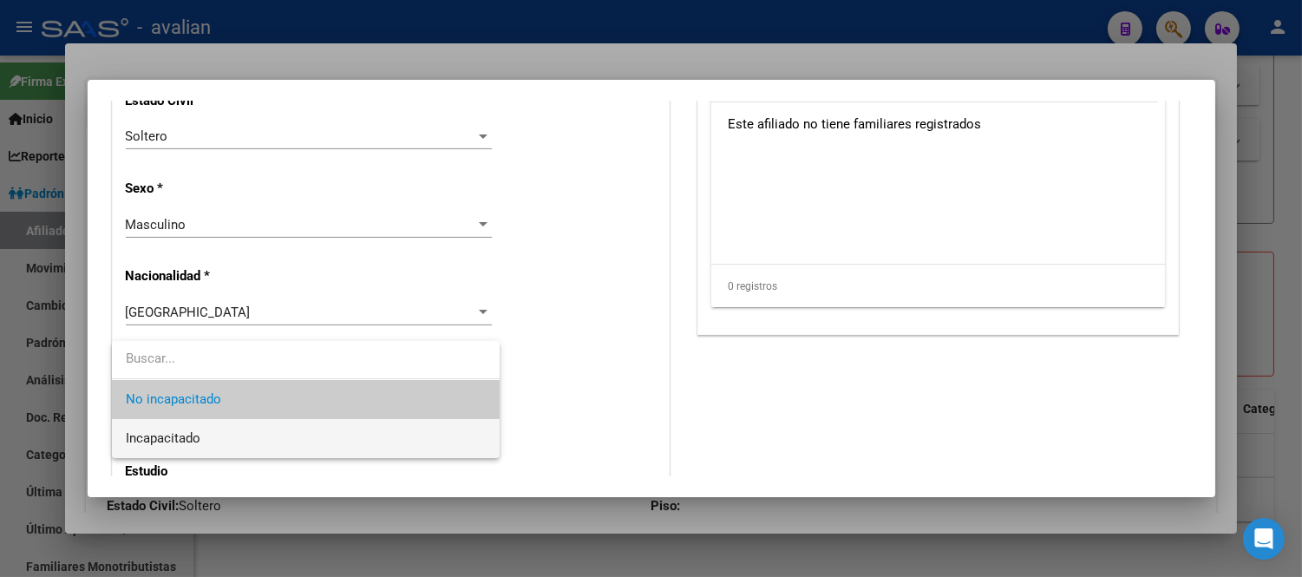
click at [274, 435] on span "Incapacitado" at bounding box center [306, 438] width 360 height 39
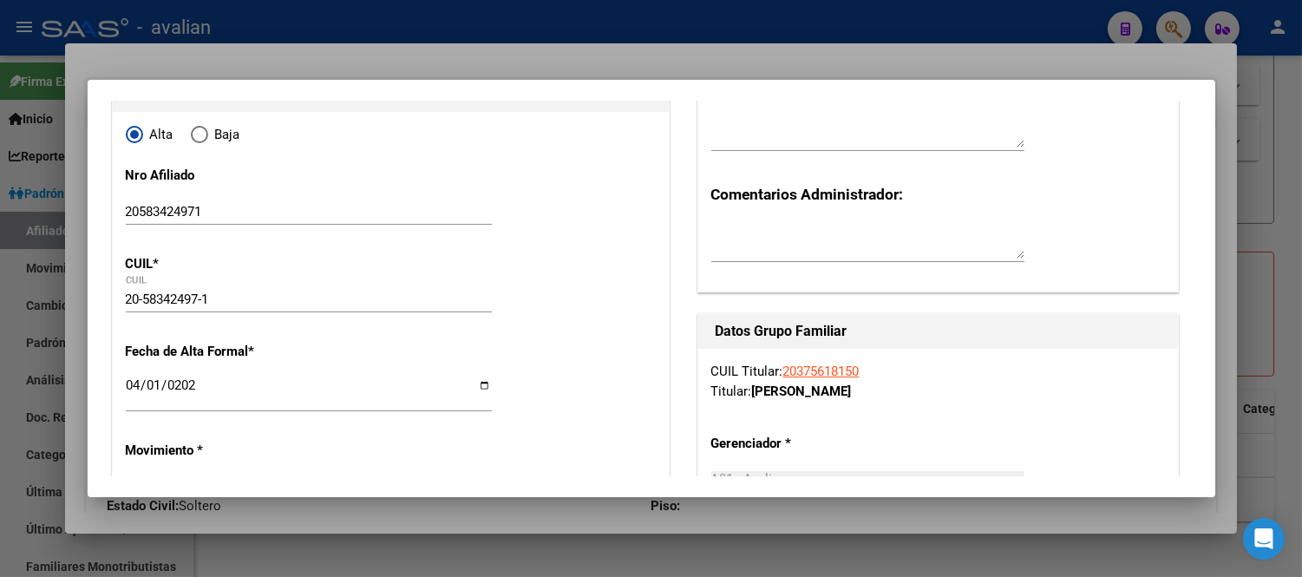
scroll to position [0, 0]
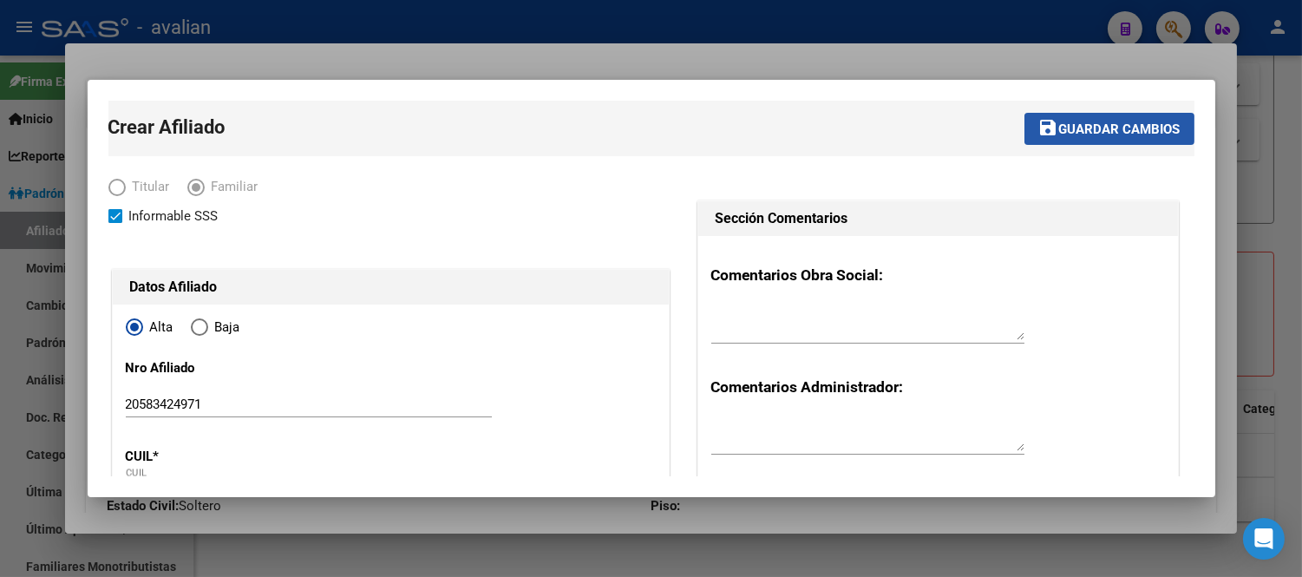
click at [1082, 131] on span "Guardar cambios" at bounding box center [1120, 129] width 121 height 16
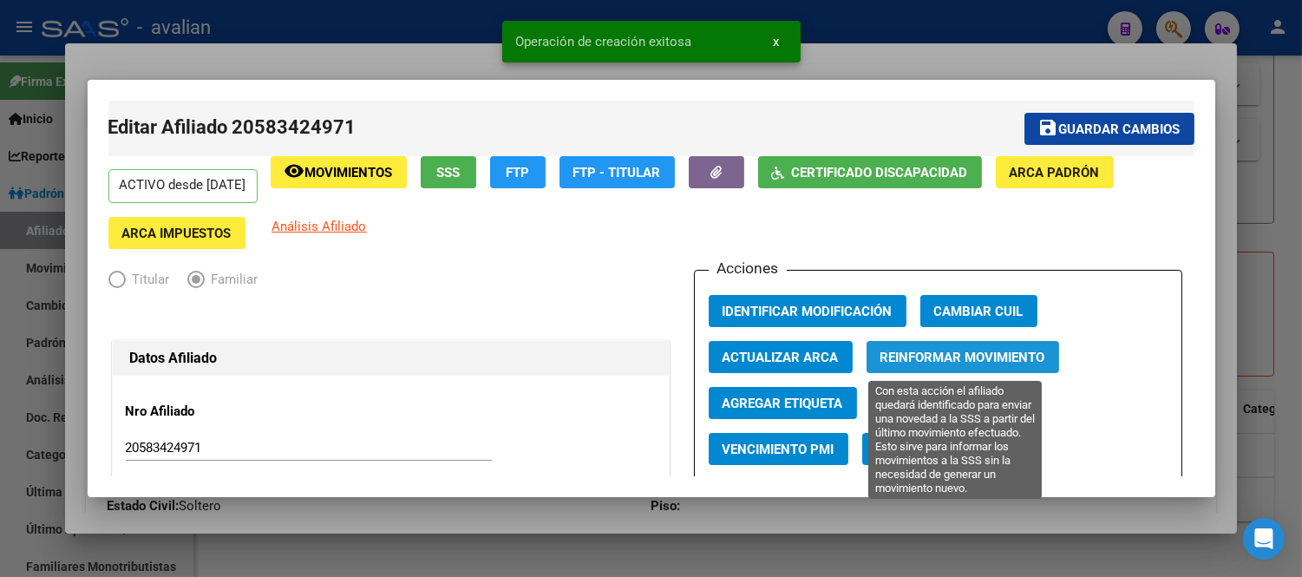
click at [930, 353] on span "Reinformar Movimiento" at bounding box center [963, 358] width 165 height 16
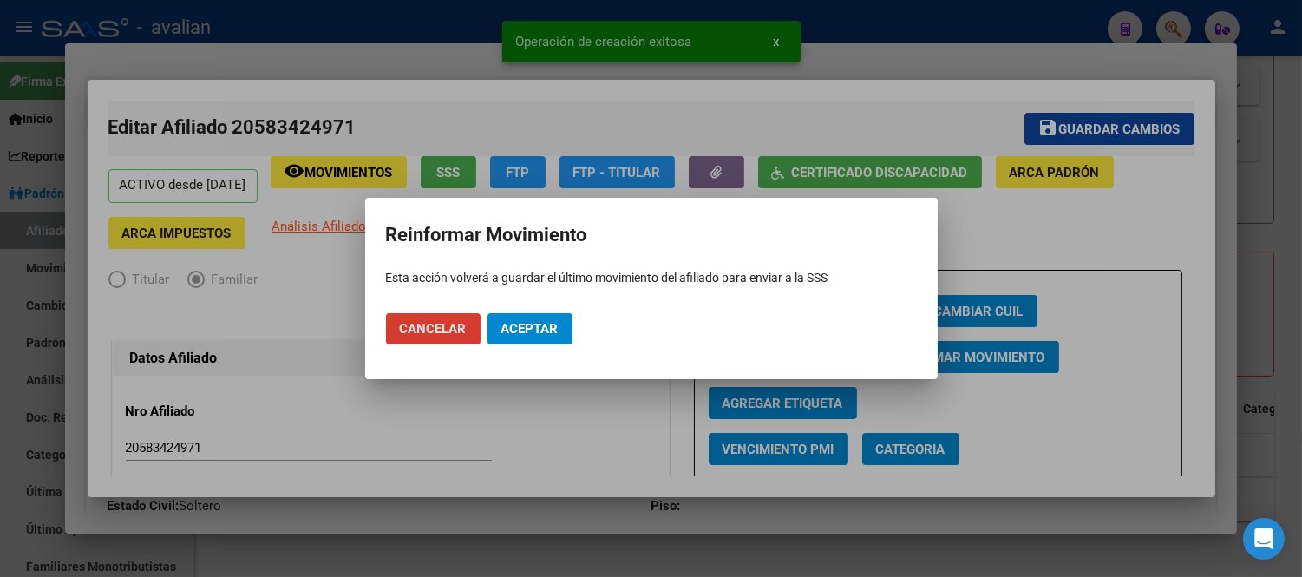
click at [522, 325] on span "Aceptar" at bounding box center [530, 329] width 57 height 16
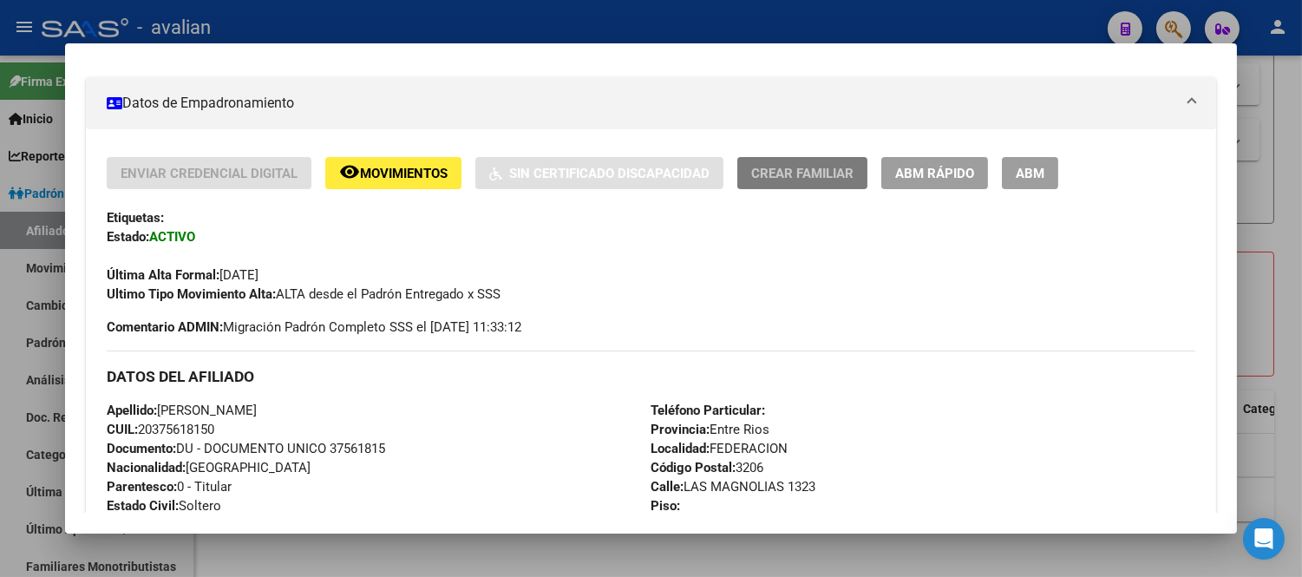
click at [801, 168] on span "Crear Familiar" at bounding box center [802, 174] width 102 height 16
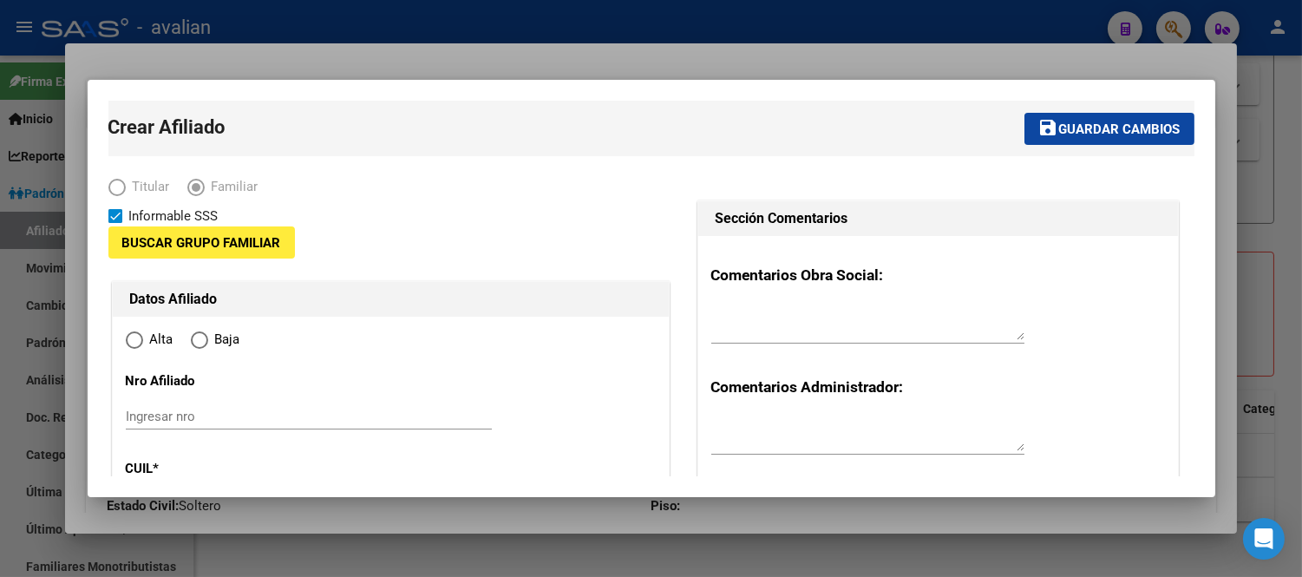
type input "20-37561815-0"
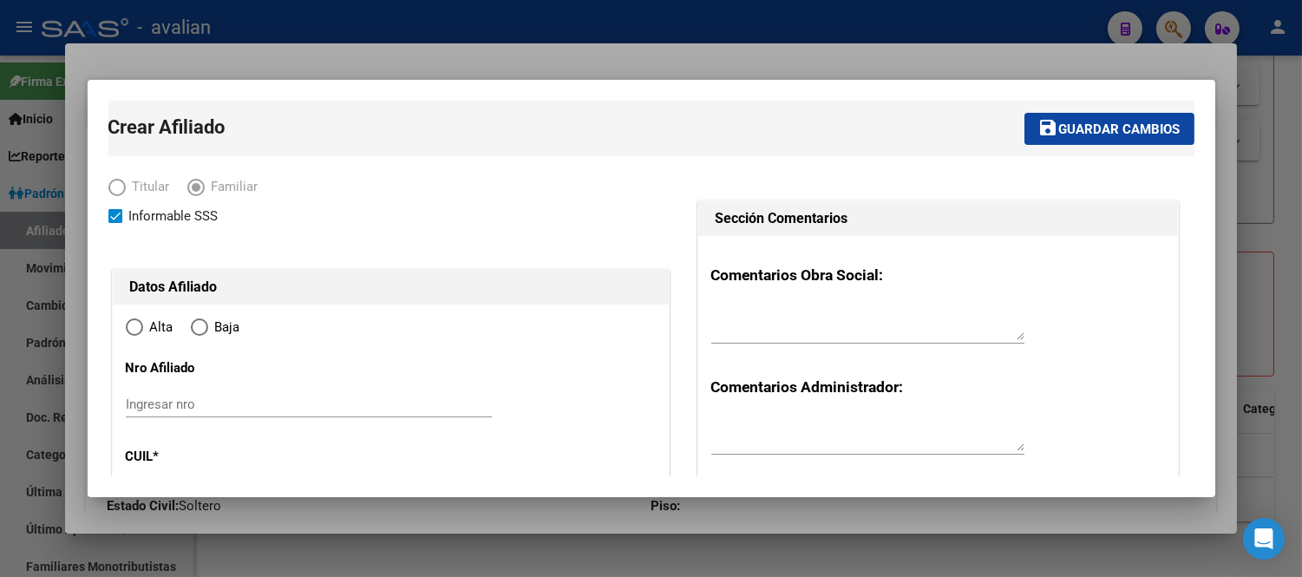
type input "FEDERACION"
type input "3206"
type input "LAS MAGNOLIAS"
type input "1323"
radio input "true"
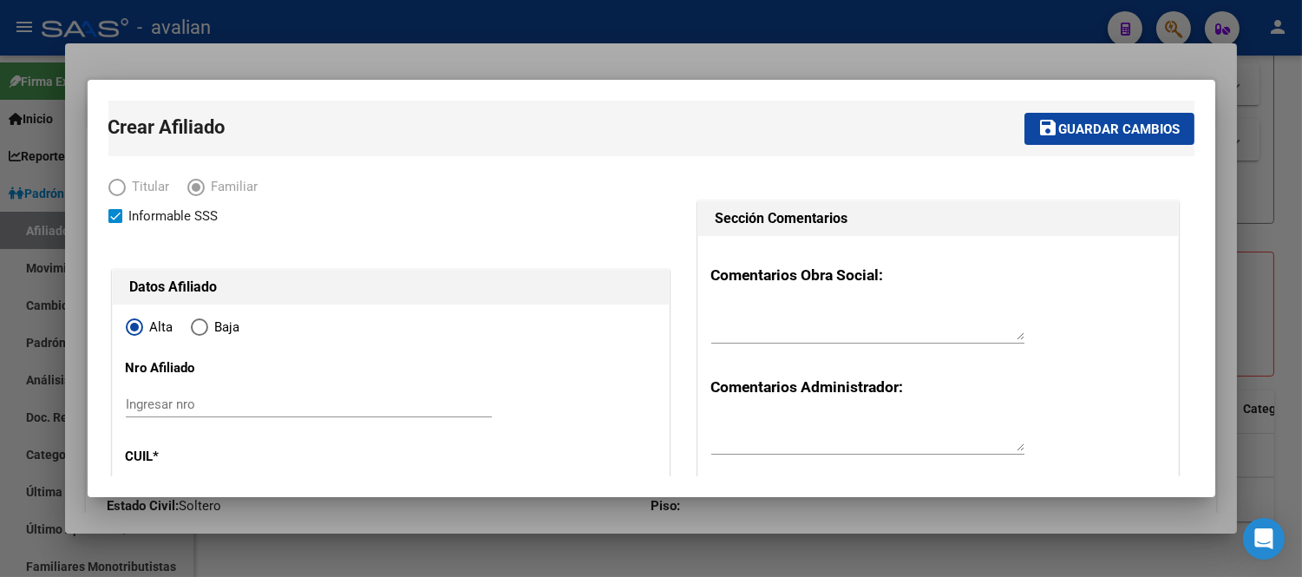
type input "20-37561815-0"
click at [287, 397] on input "Ingresar nro" at bounding box center [309, 405] width 366 height 16
paste input "27343022013"
type input "27343022013"
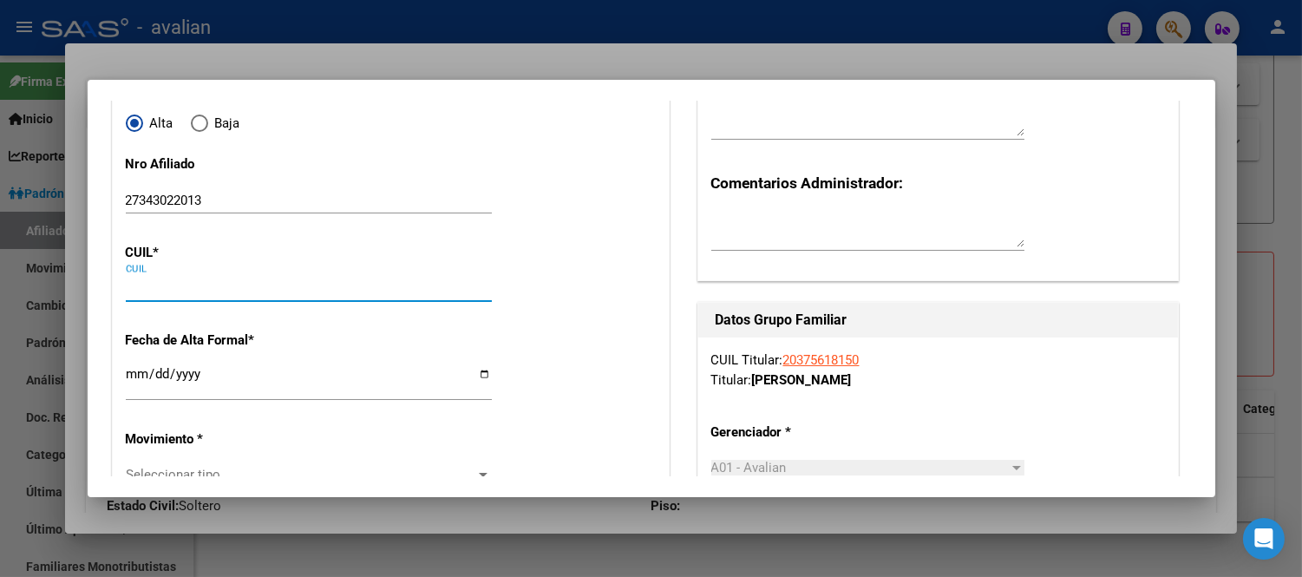
paste input "27-34302201-3"
type input "27-34302201-3"
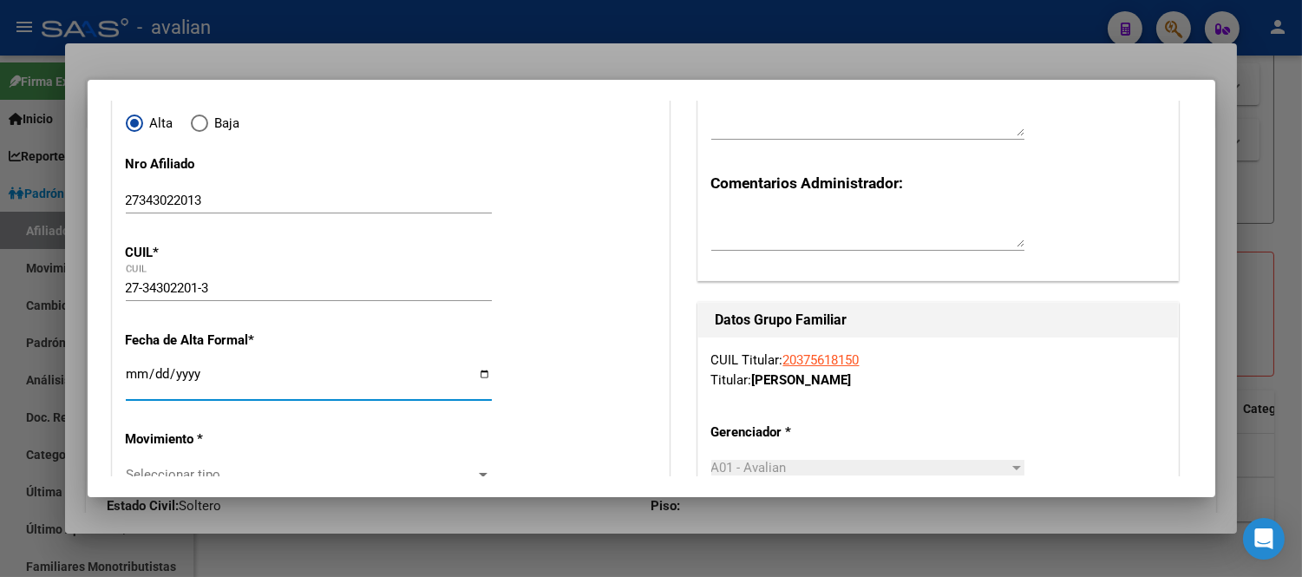
type input "34302201"
type input "LEONARDELLI PESSARINI"
type input "ESTEFANIA"
type input "1989-09-27"
type input "FEDERACION"
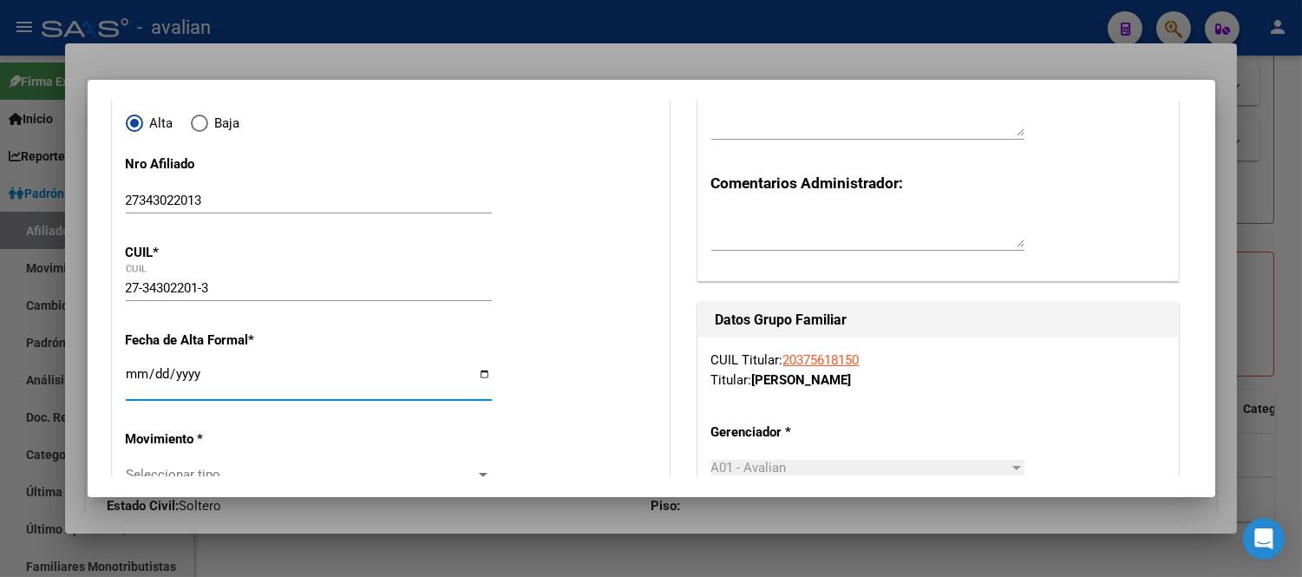
type input "LAS MAGNOLIAS"
type input "1654"
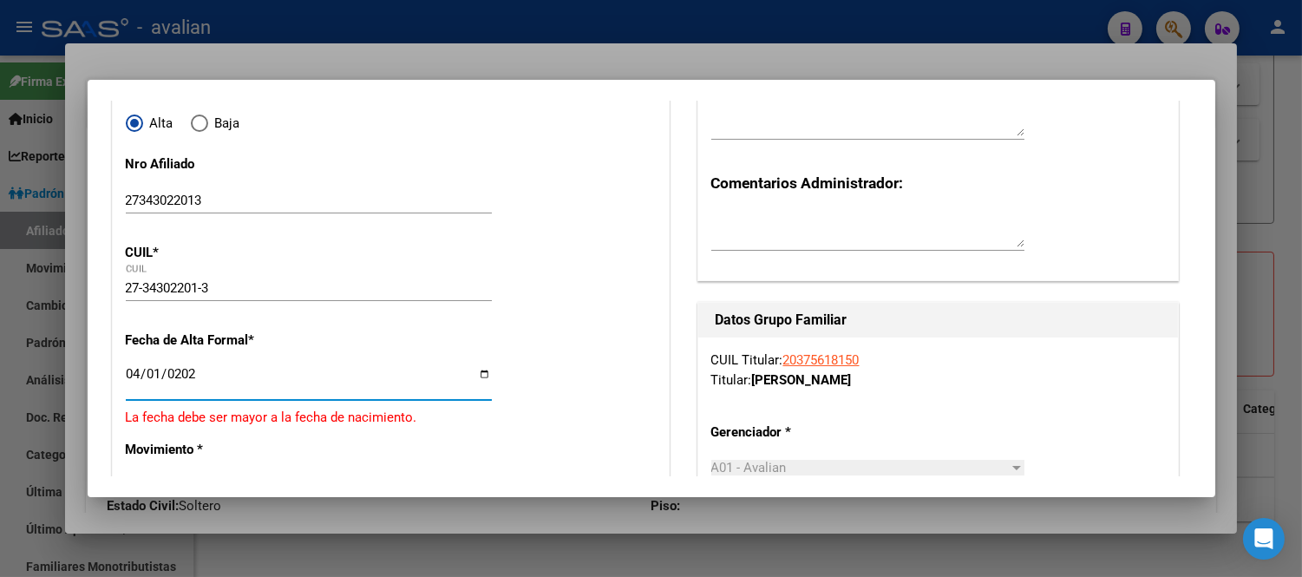
type input "2025-04-01"
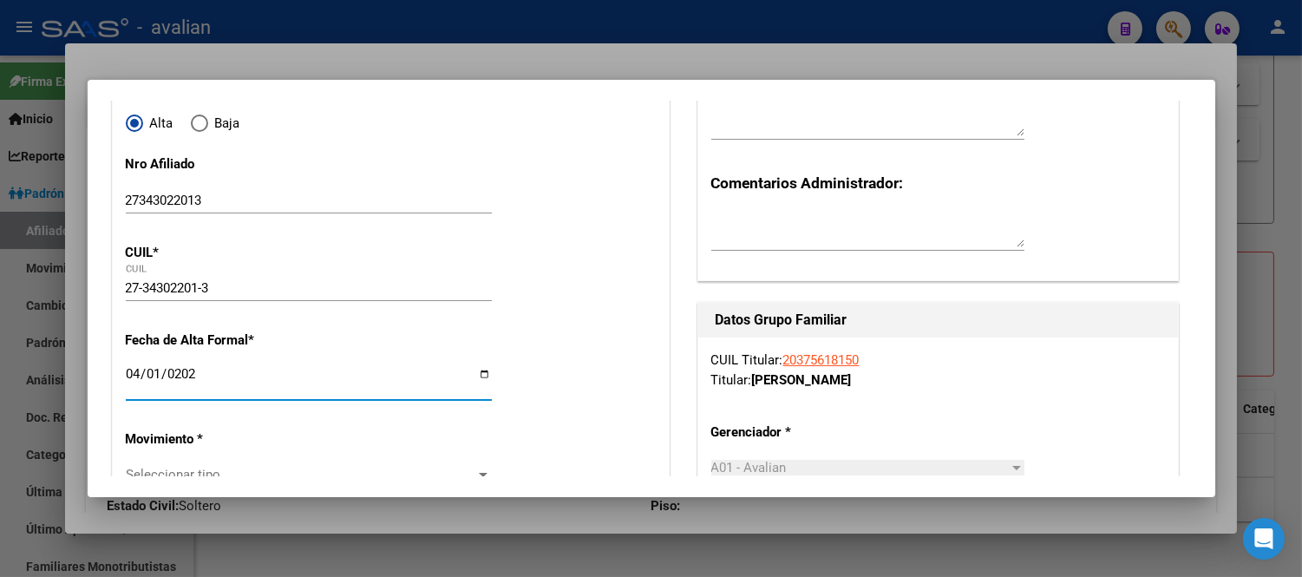
scroll to position [300, 0]
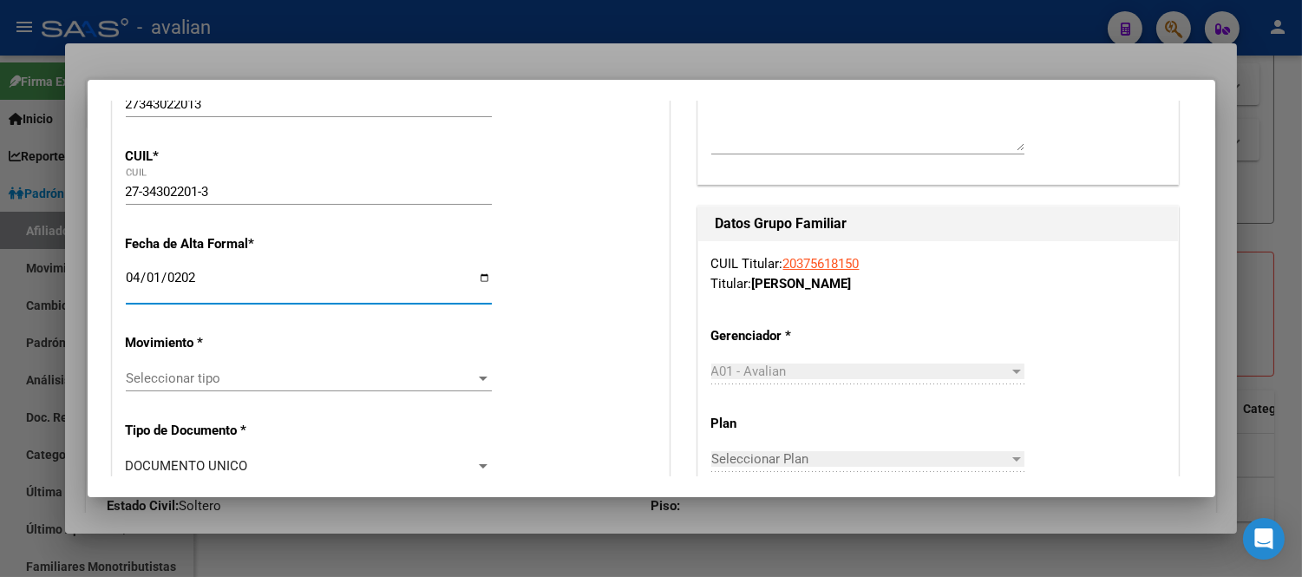
click at [262, 379] on span "Seleccionar tipo" at bounding box center [301, 379] width 351 height 16
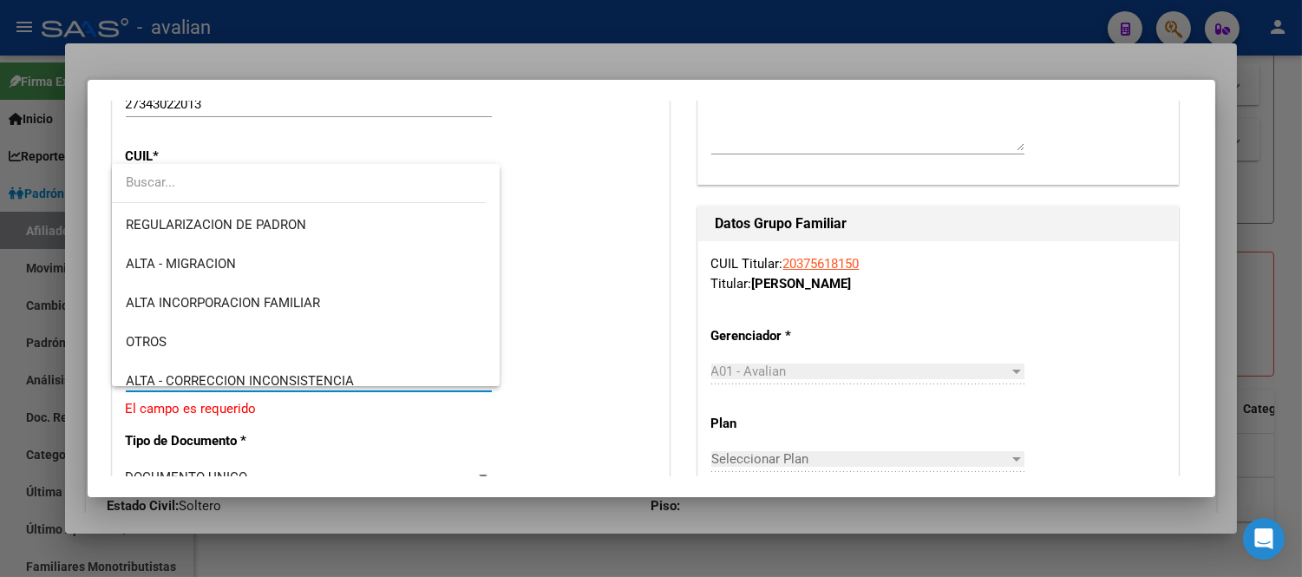
scroll to position [289, 0]
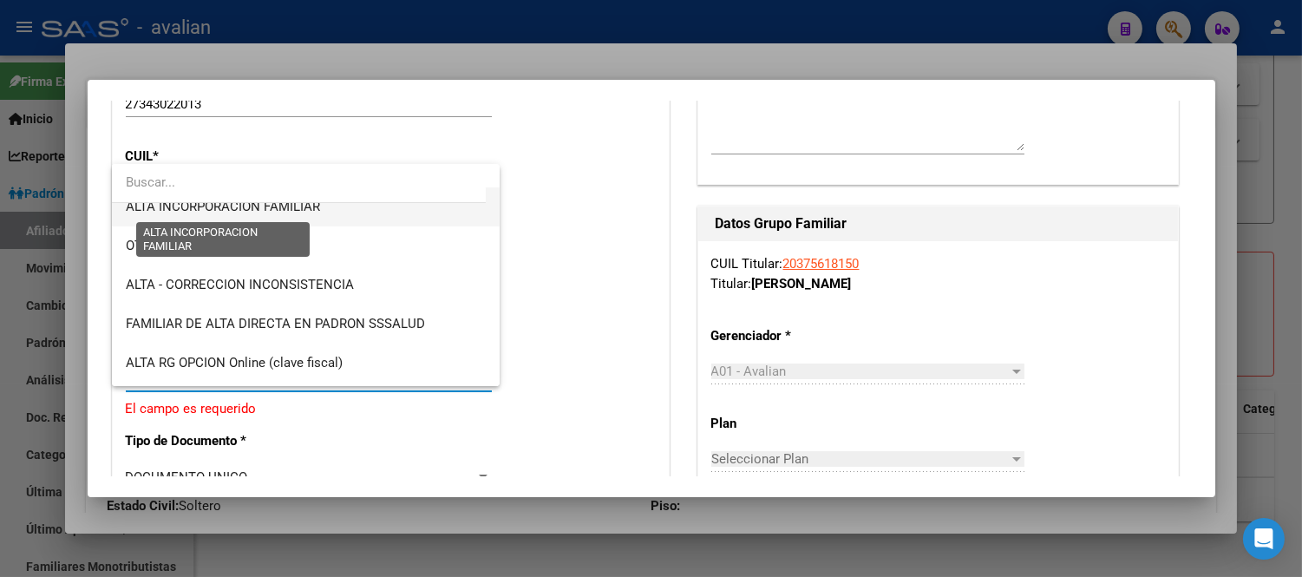
click at [291, 212] on span "ALTA INCORPORACION FAMILIAR" at bounding box center [223, 207] width 194 height 16
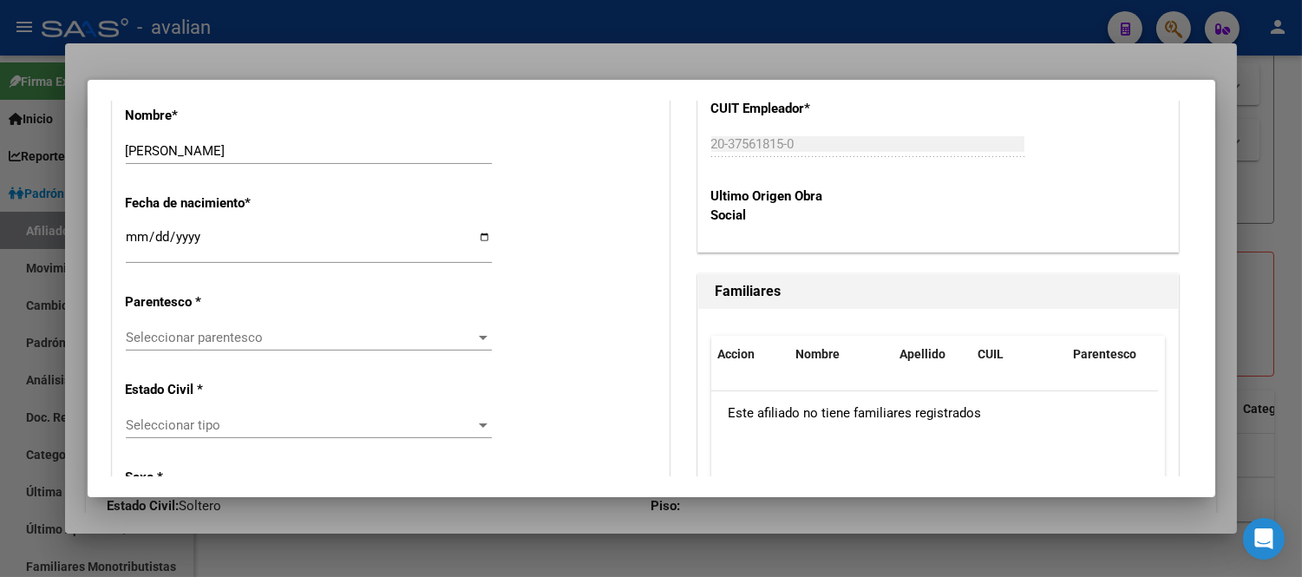
scroll to position [975, 0]
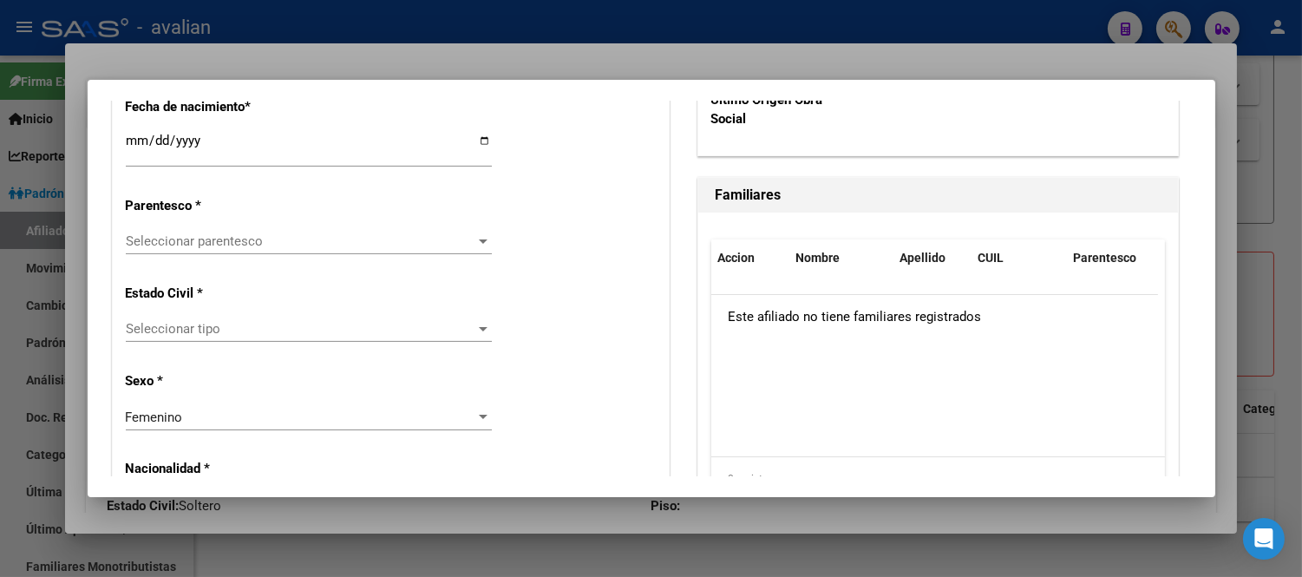
click at [306, 236] on span "Seleccionar parentesco" at bounding box center [301, 241] width 351 height 16
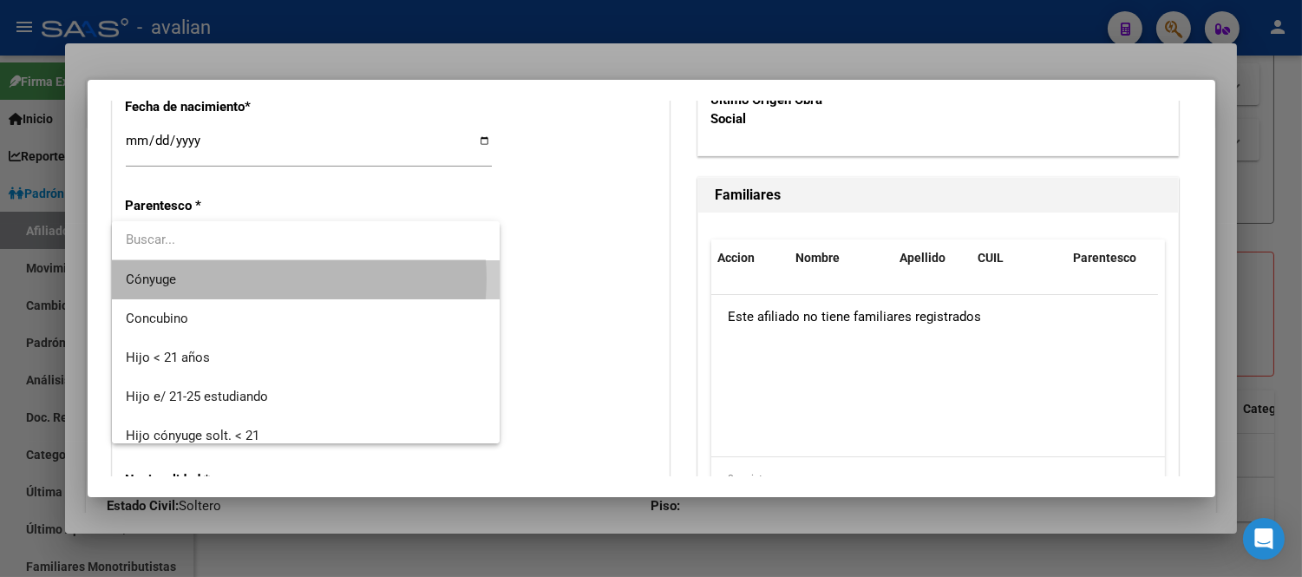
click at [279, 279] on span "Cónyuge" at bounding box center [306, 279] width 360 height 39
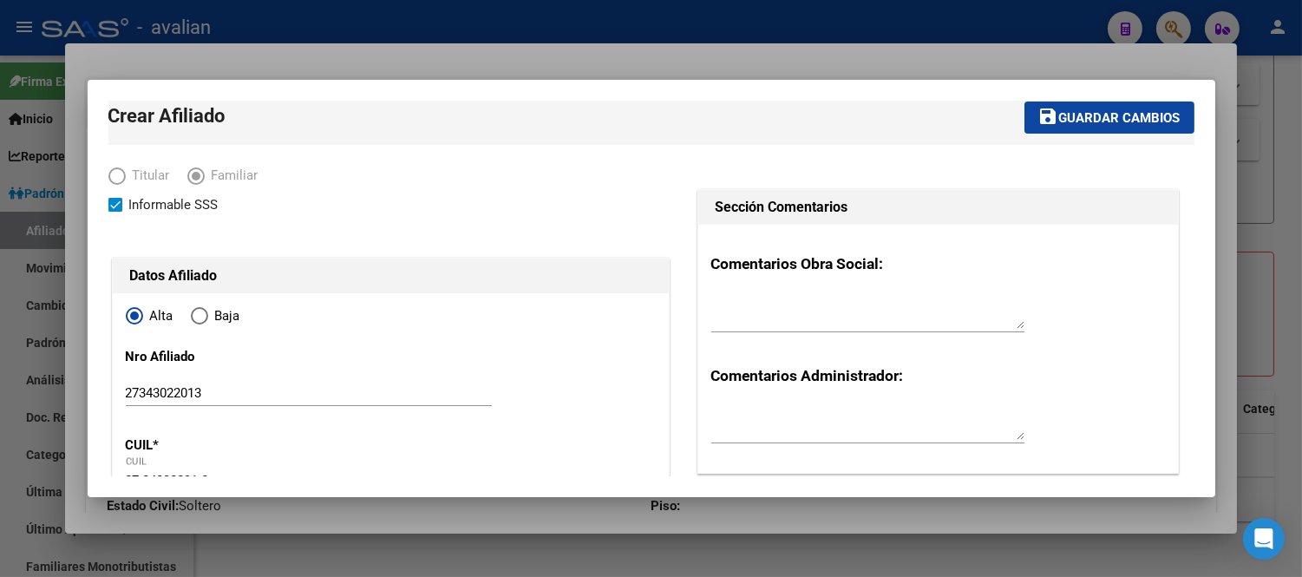
scroll to position [0, 0]
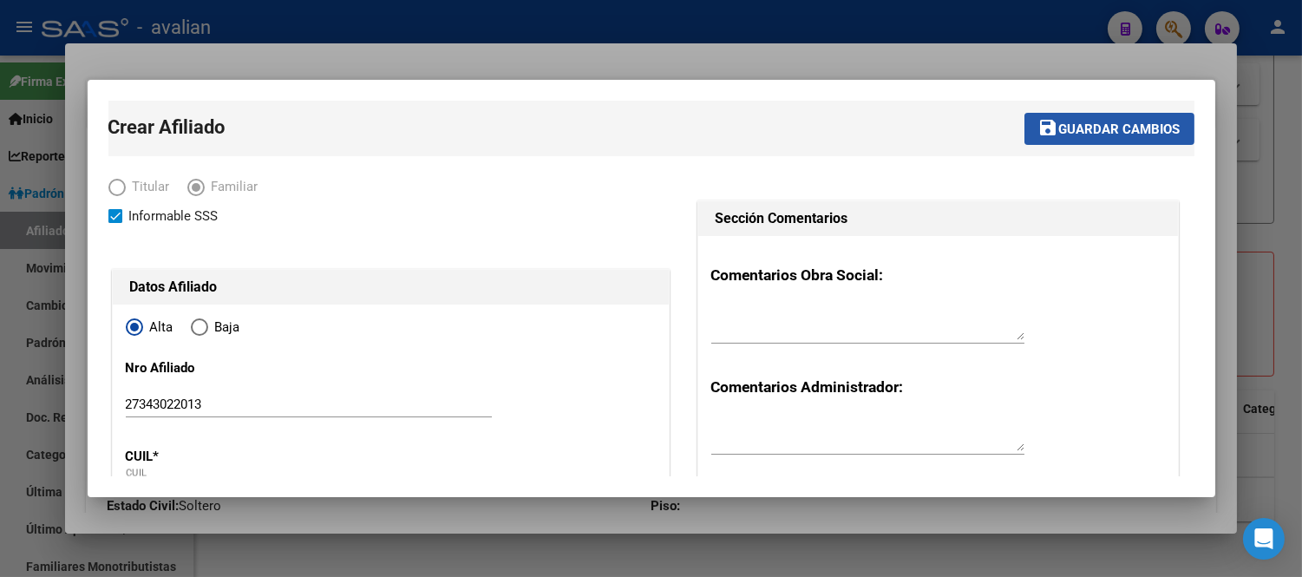
click at [1099, 121] on span "save Guardar cambios" at bounding box center [1110, 129] width 142 height 16
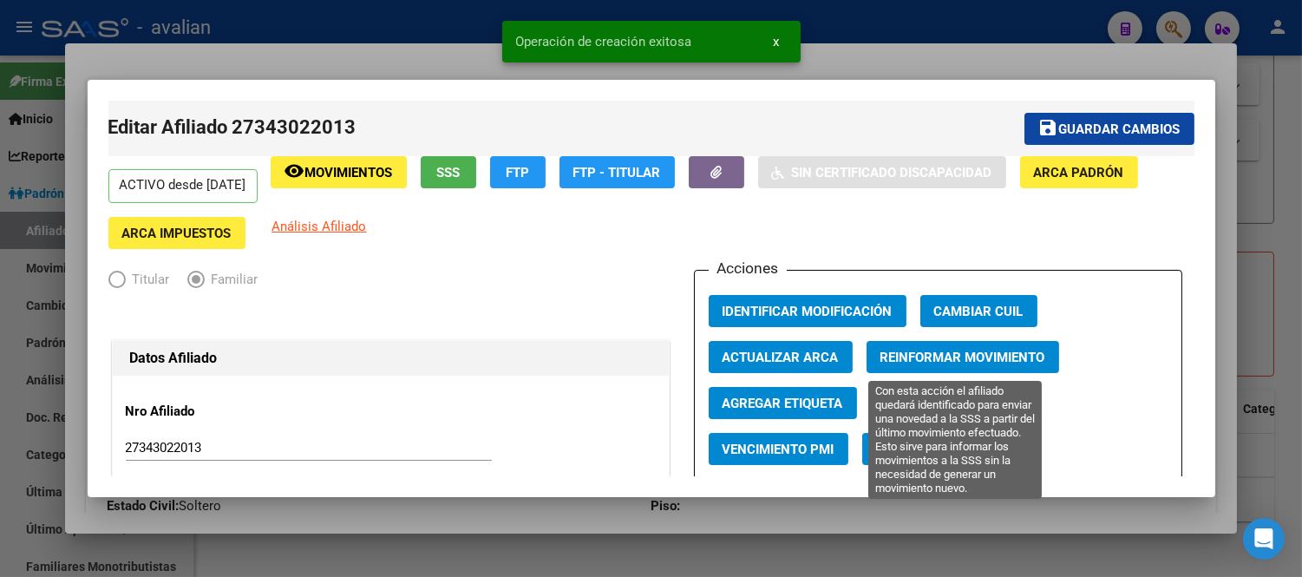
click at [922, 358] on span "Reinformar Movimiento" at bounding box center [963, 358] width 165 height 16
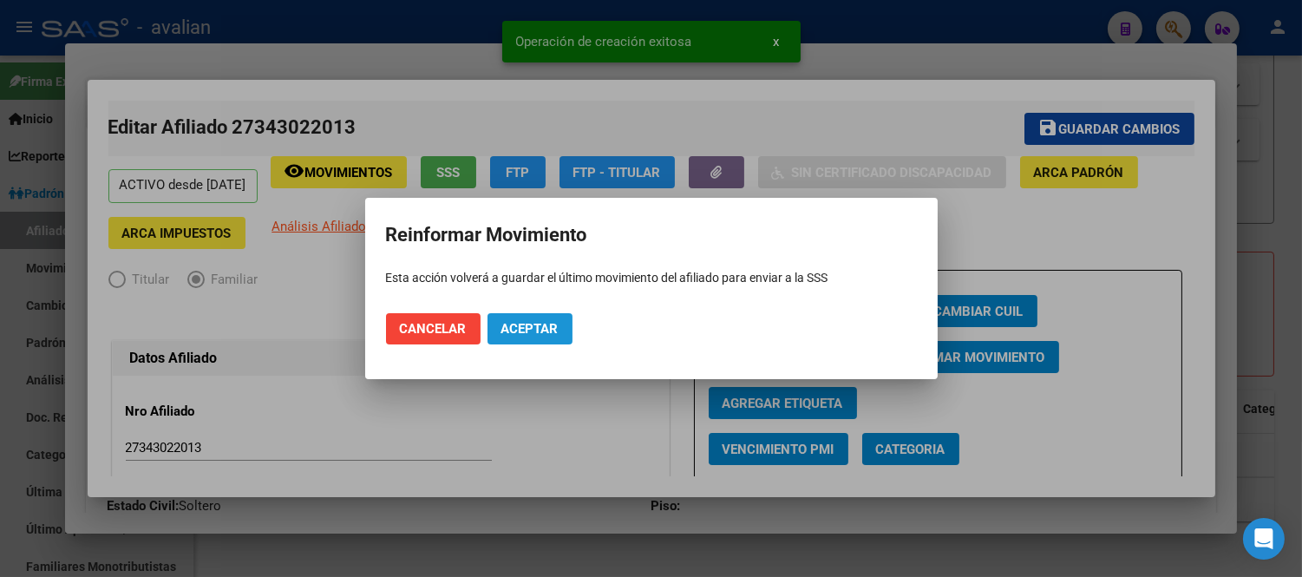
click at [513, 330] on span "Aceptar" at bounding box center [530, 329] width 57 height 16
